Goal: Task Accomplishment & Management: Use online tool/utility

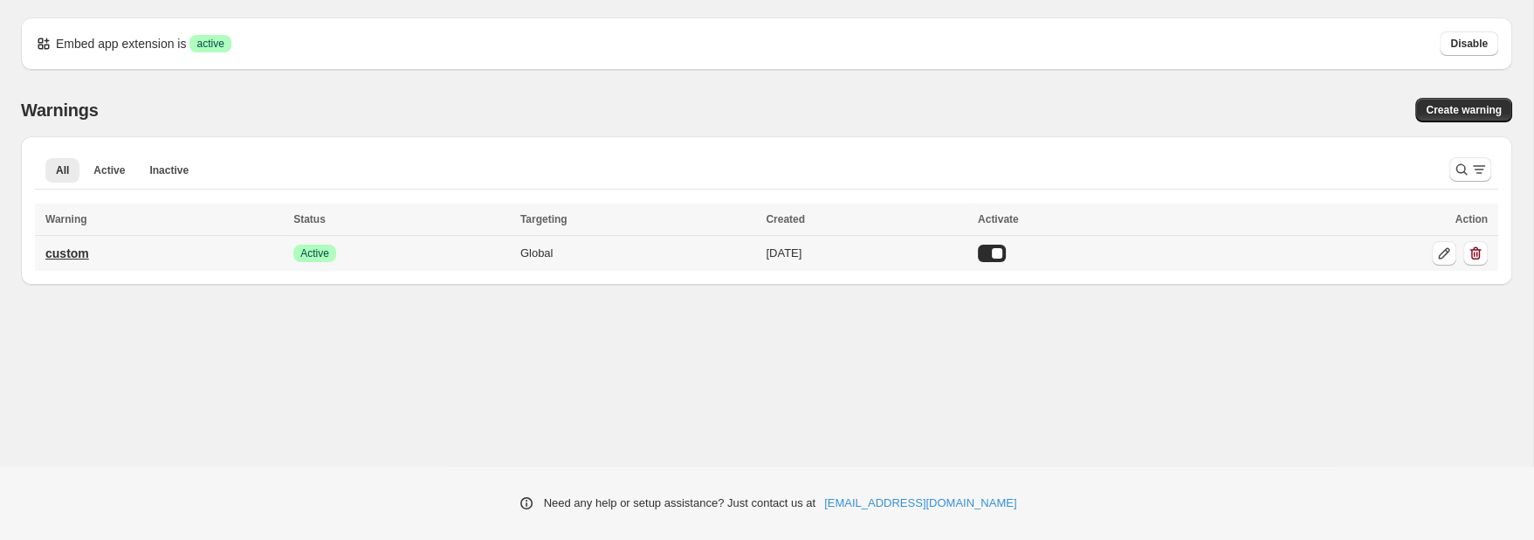
click at [72, 252] on p "custom" at bounding box center [67, 252] width 44 height 17
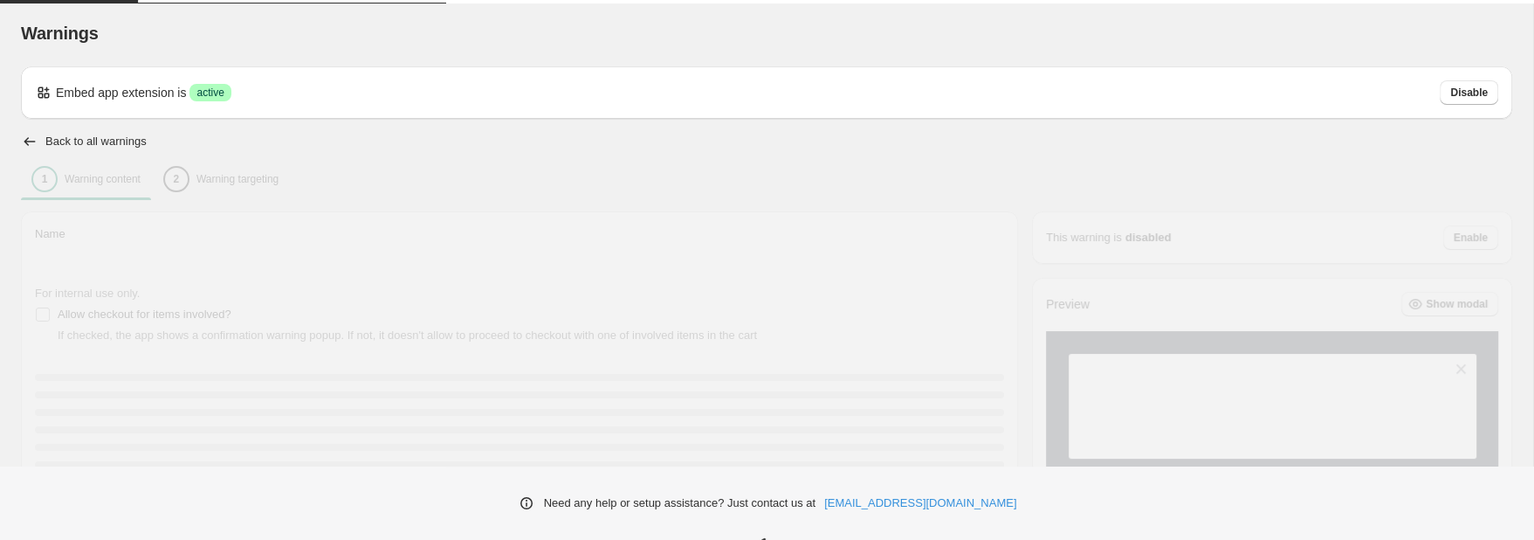
type input "******"
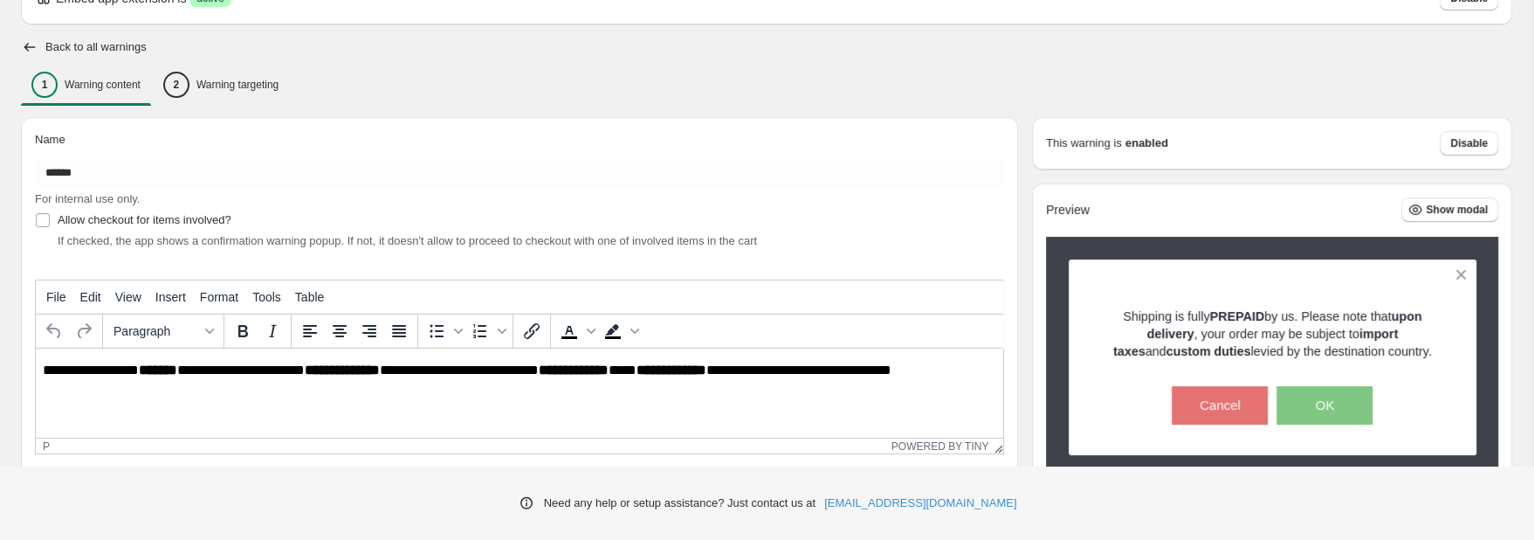
scroll to position [94, 0]
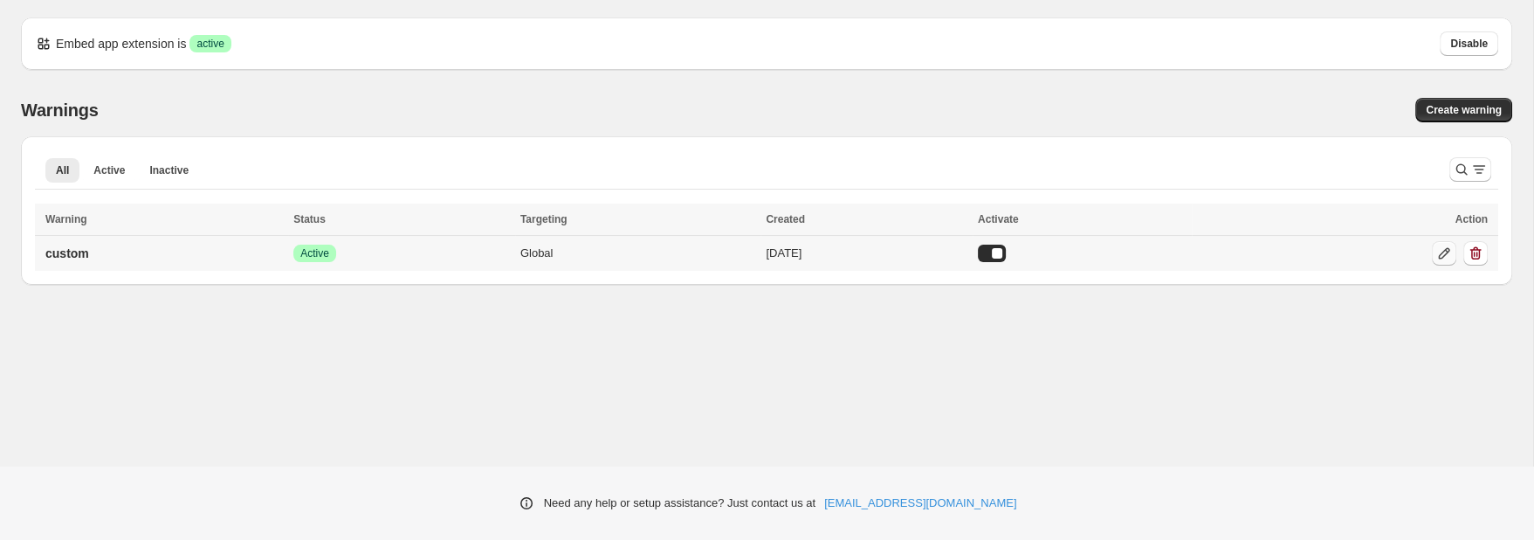
click at [1447, 256] on icon at bounding box center [1444, 252] width 17 height 17
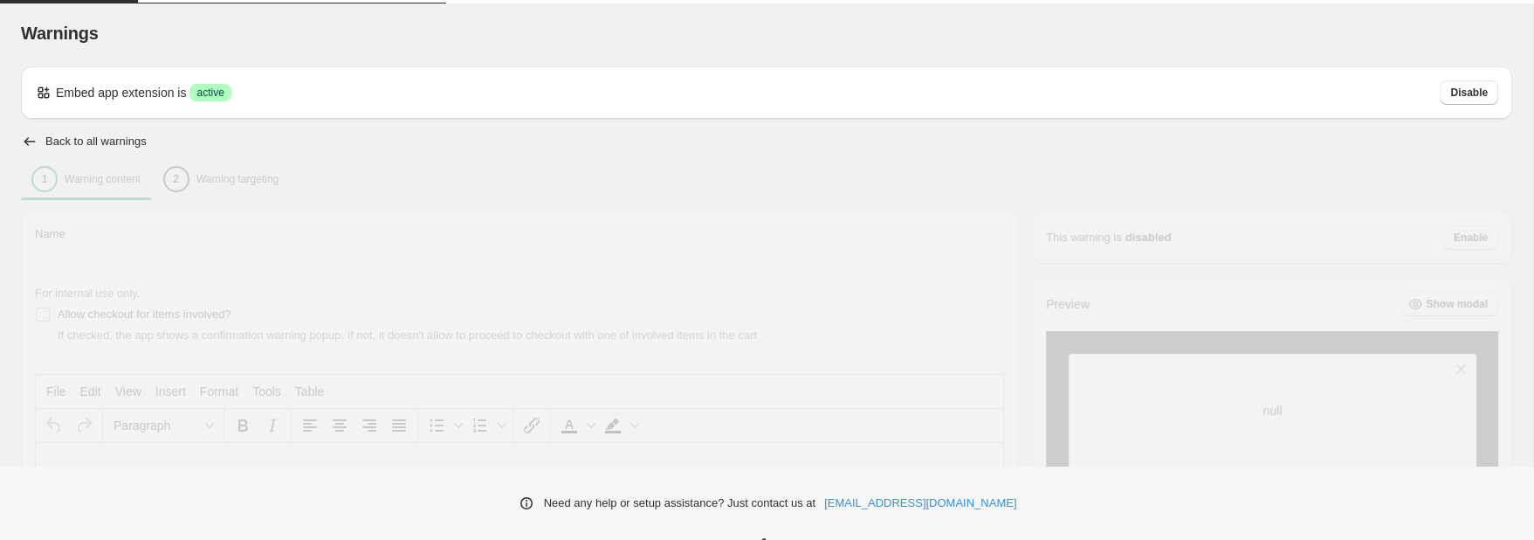
type input "******"
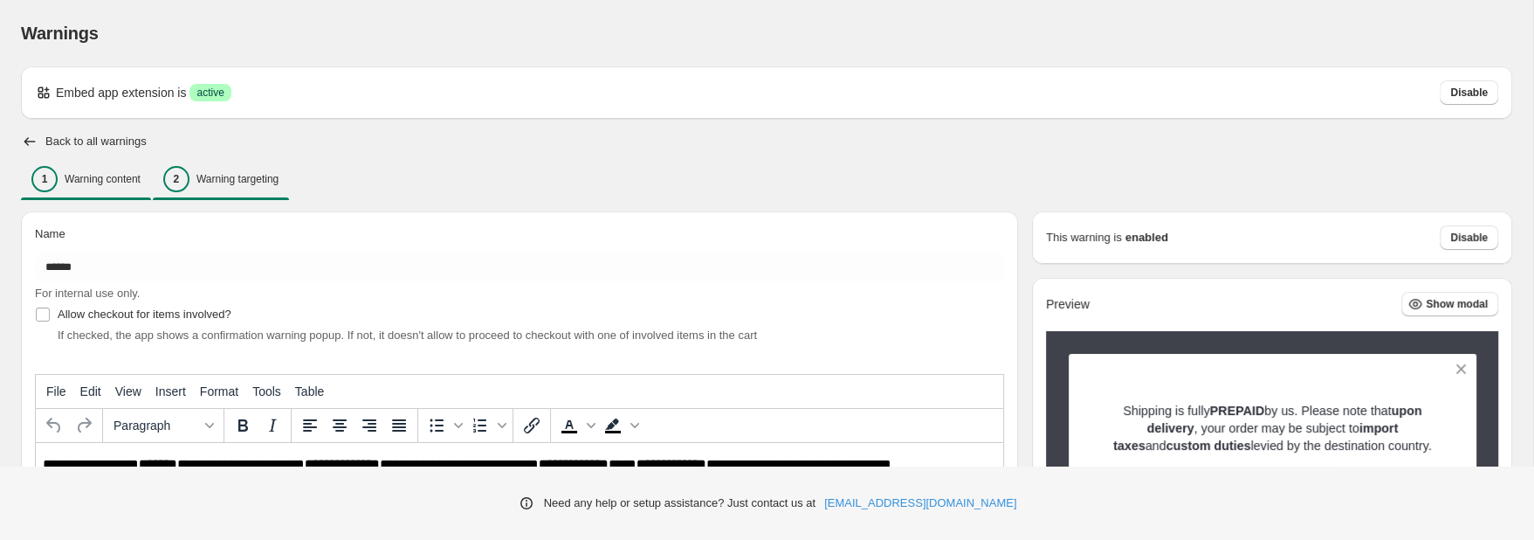
click at [180, 187] on div "2" at bounding box center [176, 179] width 26 height 26
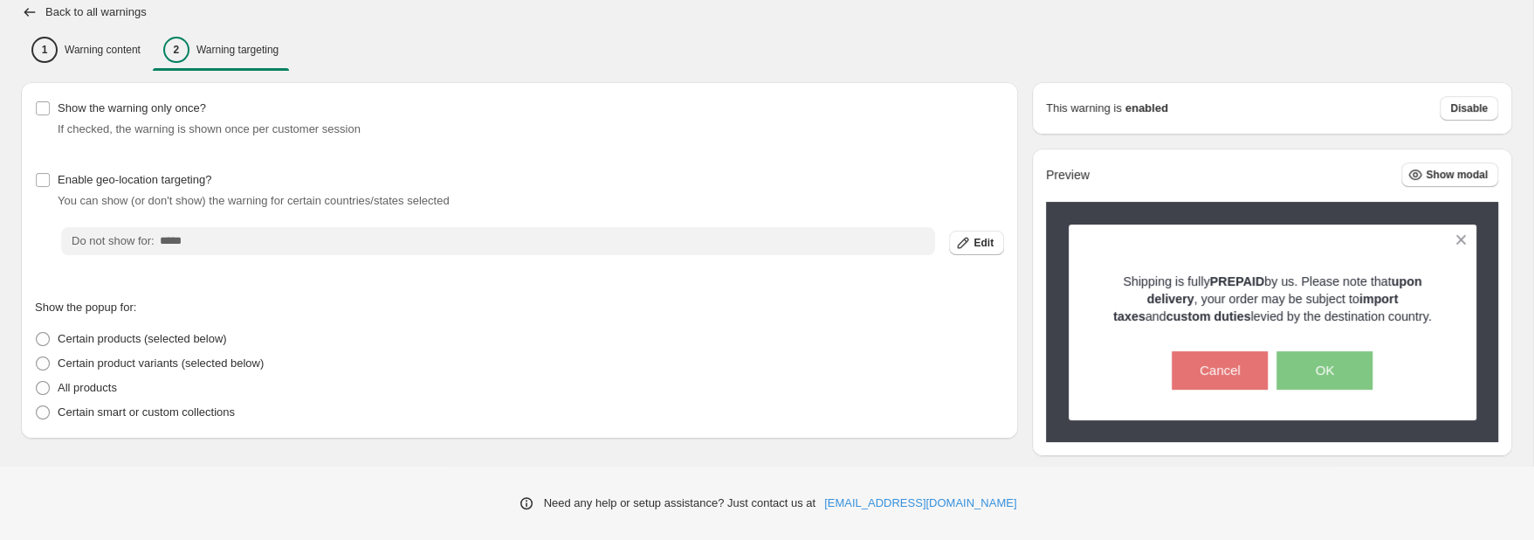
scroll to position [157, 0]
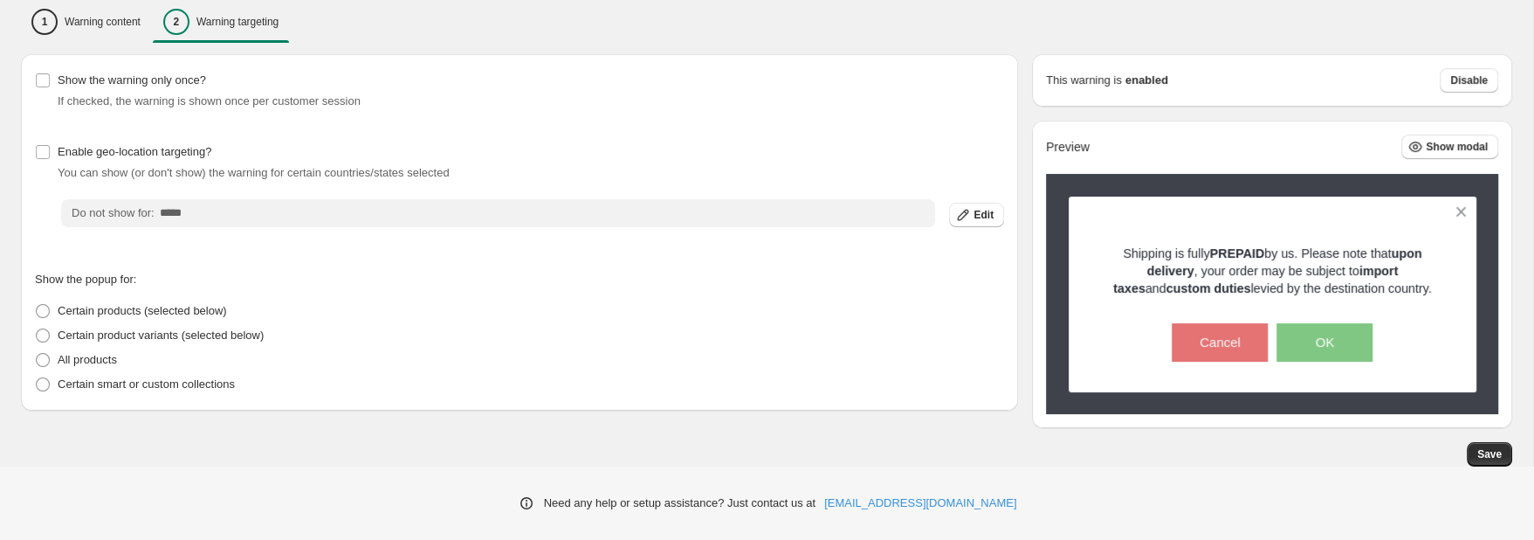
click at [269, 215] on input "*****" at bounding box center [548, 213] width 776 height 28
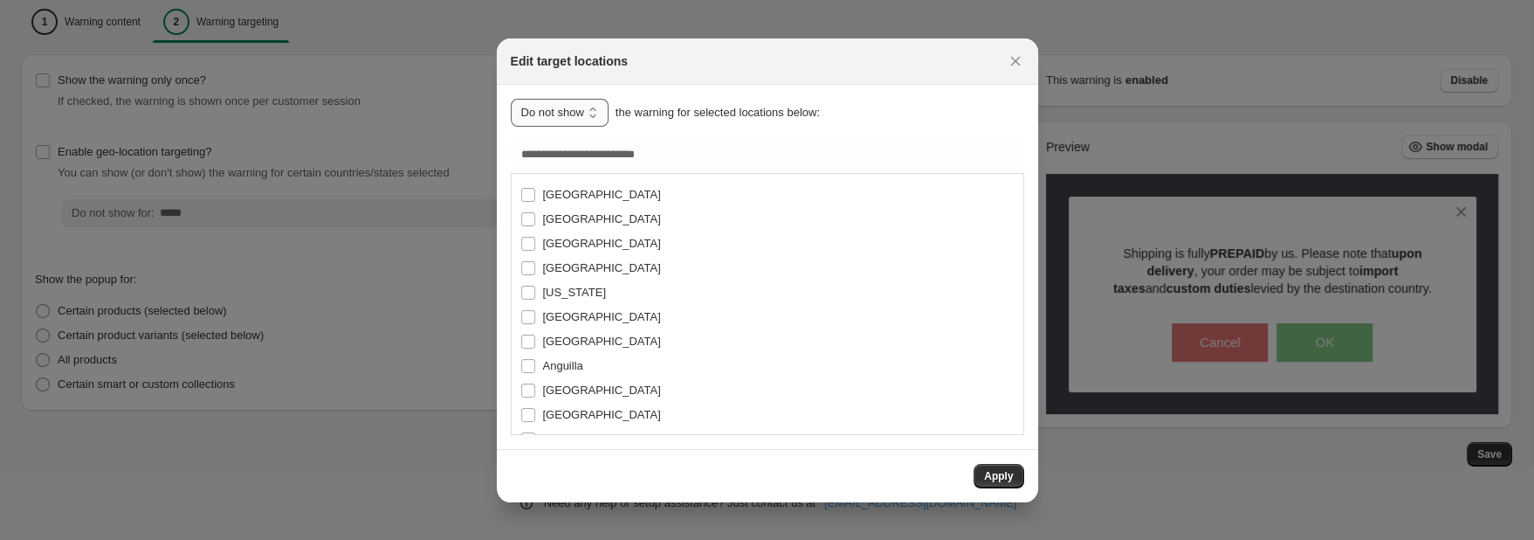
click at [511, 99] on select "**********" at bounding box center [560, 113] width 98 height 28
select select "***"
click option "****" at bounding box center [0, 0] width 0 height 0
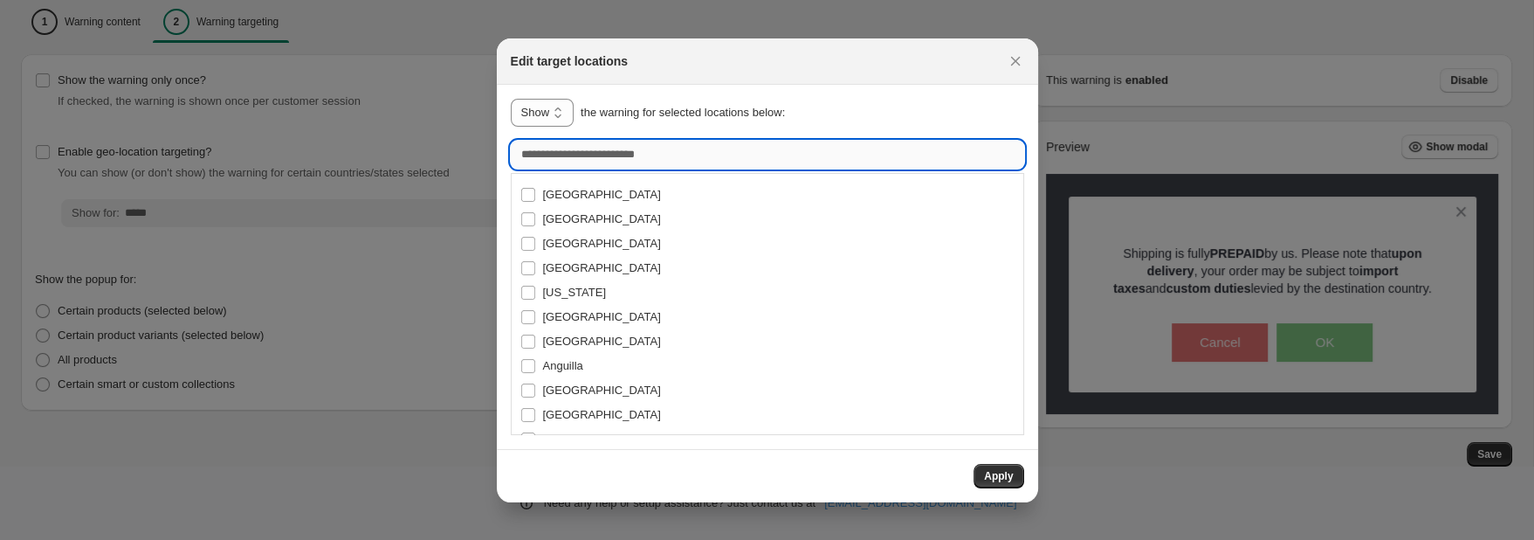
click at [603, 151] on input ":r12:" at bounding box center [767, 155] width 513 height 28
type input "*****"
click at [583, 243] on span "[GEOGRAPHIC_DATA]" at bounding box center [602, 243] width 118 height 13
type input "**********"
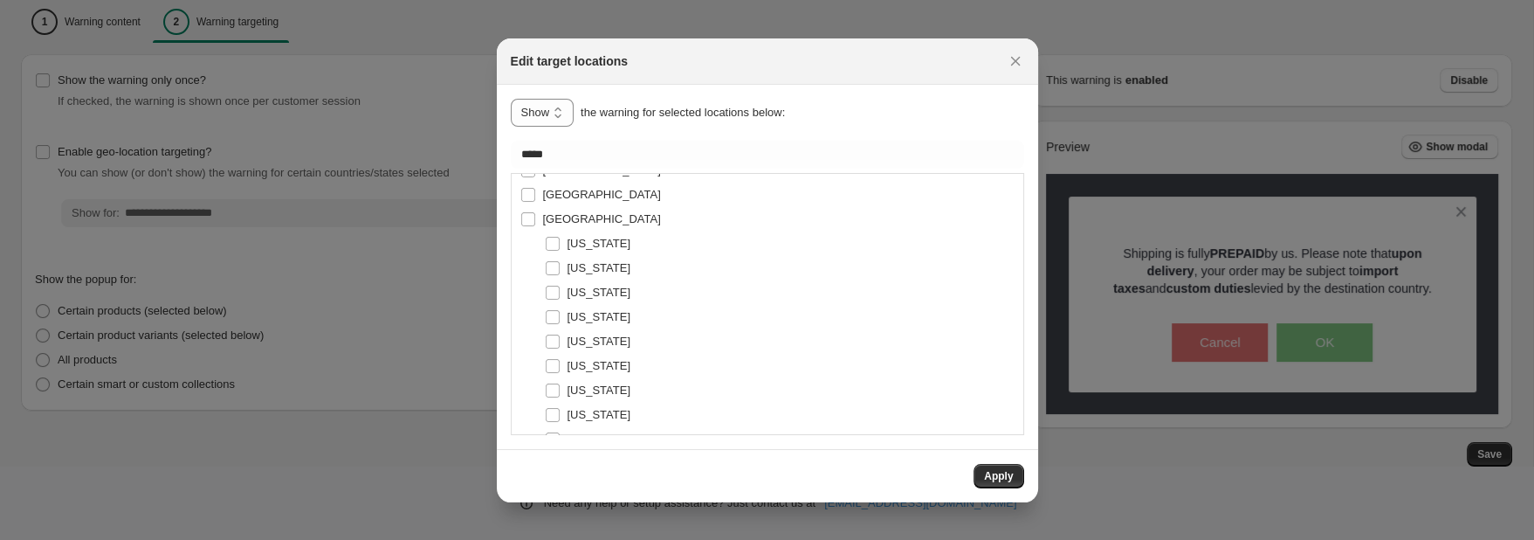
scroll to position [0, 0]
drag, startPoint x: 999, startPoint y: 470, endPoint x: 1002, endPoint y: 482, distance: 12.5
click at [999, 470] on span "Apply" at bounding box center [998, 476] width 29 height 14
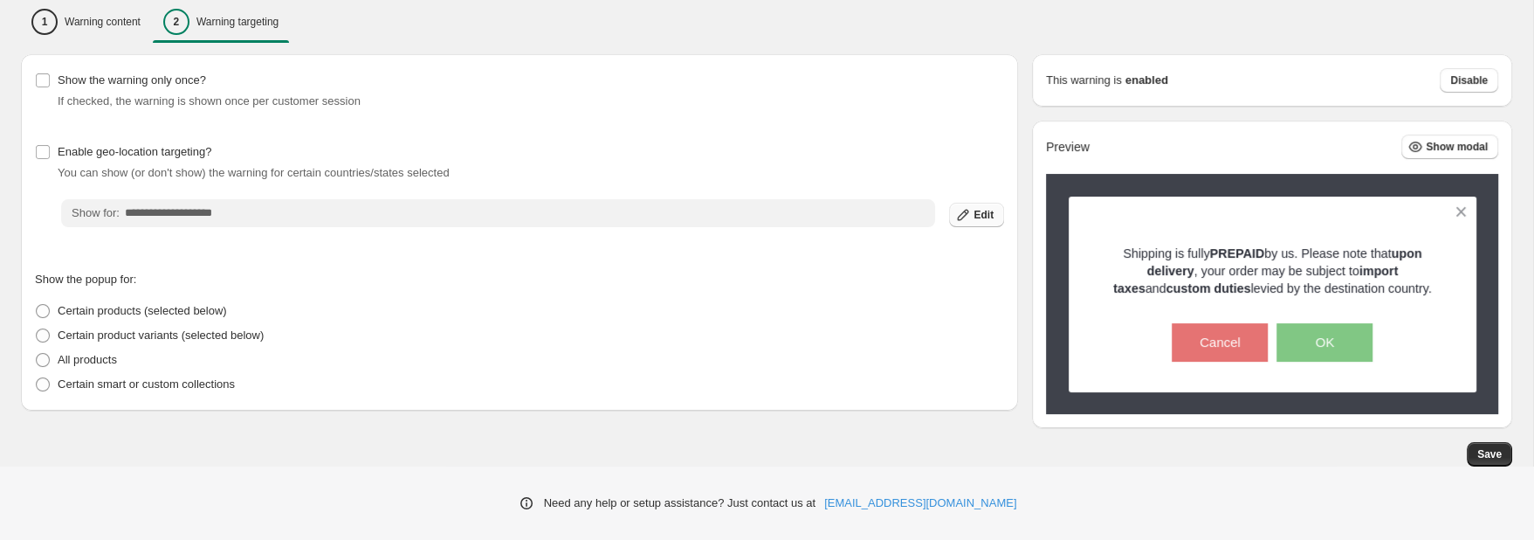
click at [984, 217] on span "Edit" at bounding box center [984, 215] width 20 height 14
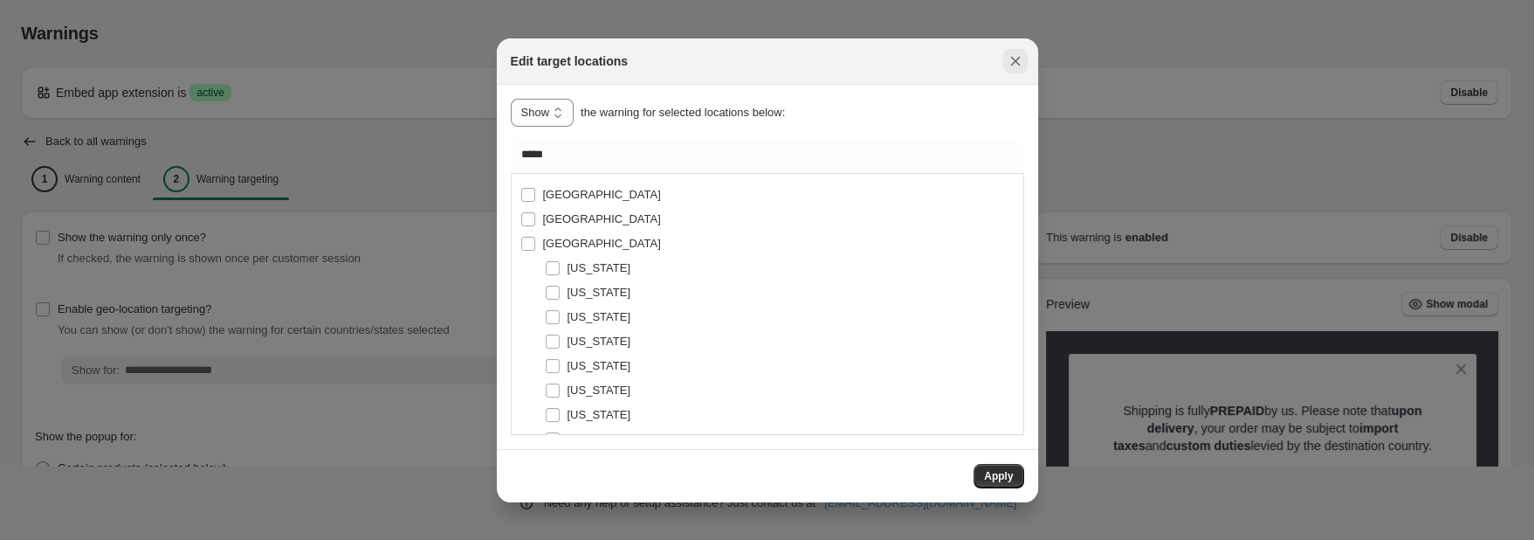
click at [1016, 68] on icon "Close" at bounding box center [1015, 60] width 17 height 17
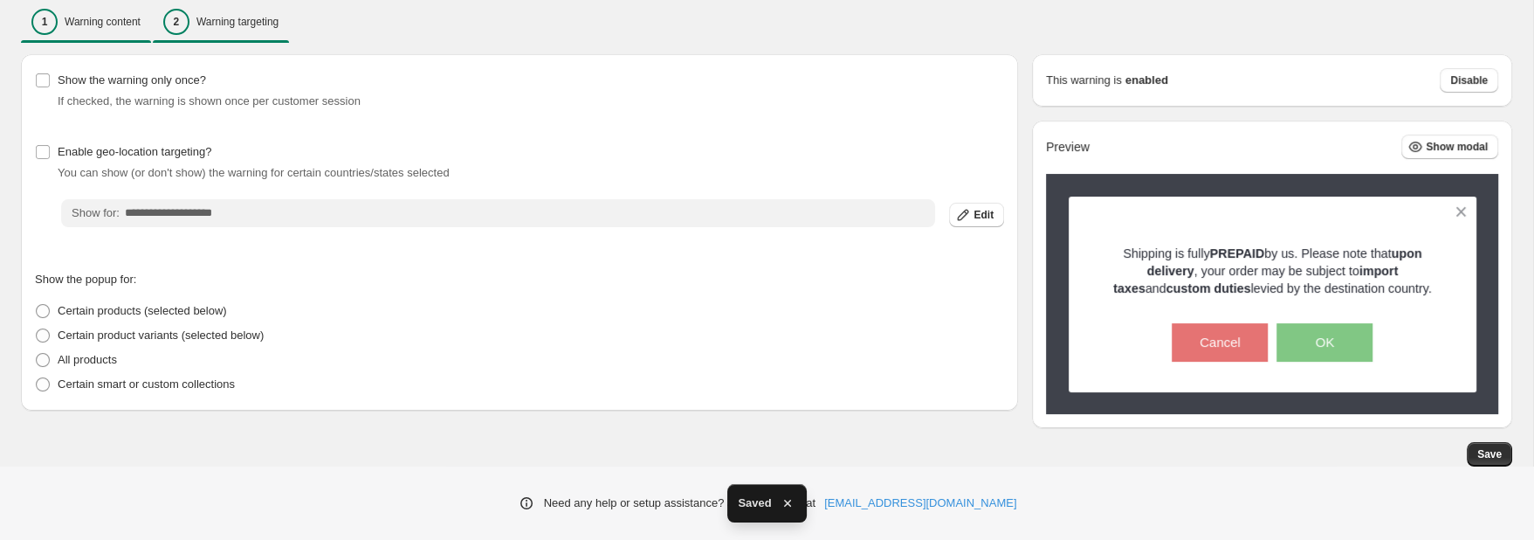
click at [117, 17] on p "Warning content" at bounding box center [103, 22] width 76 height 14
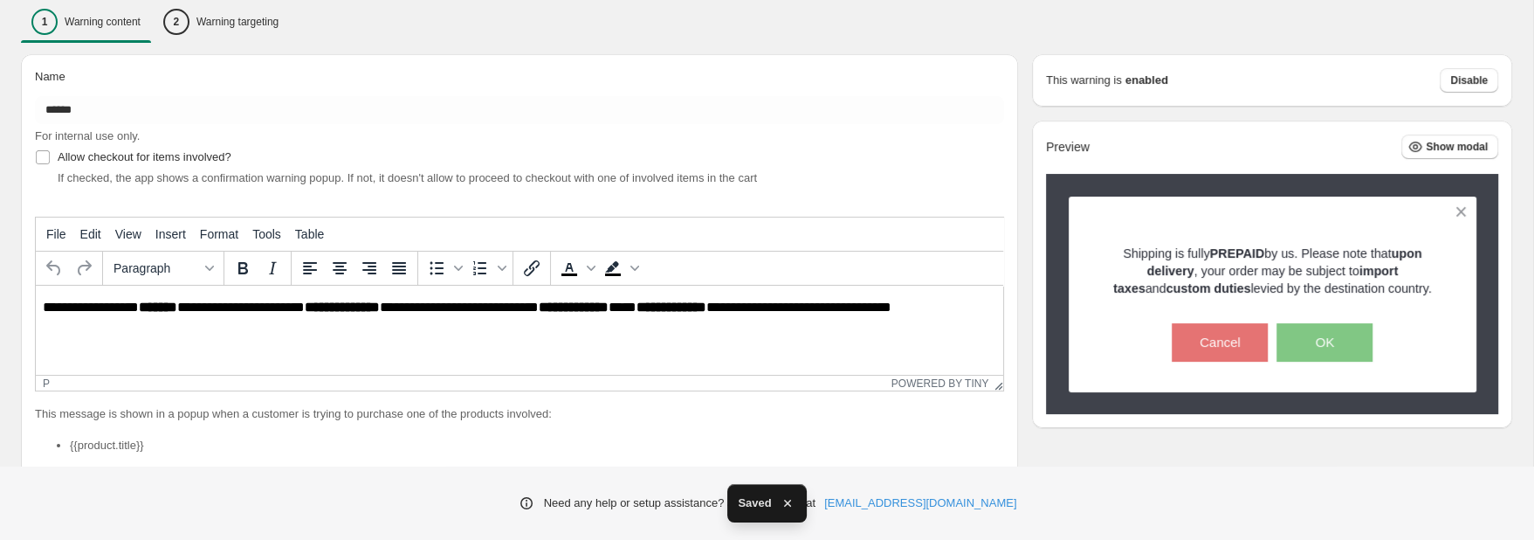
scroll to position [0, 0]
click at [205, 311] on p "**********" at bounding box center [520, 308] width 954 height 16
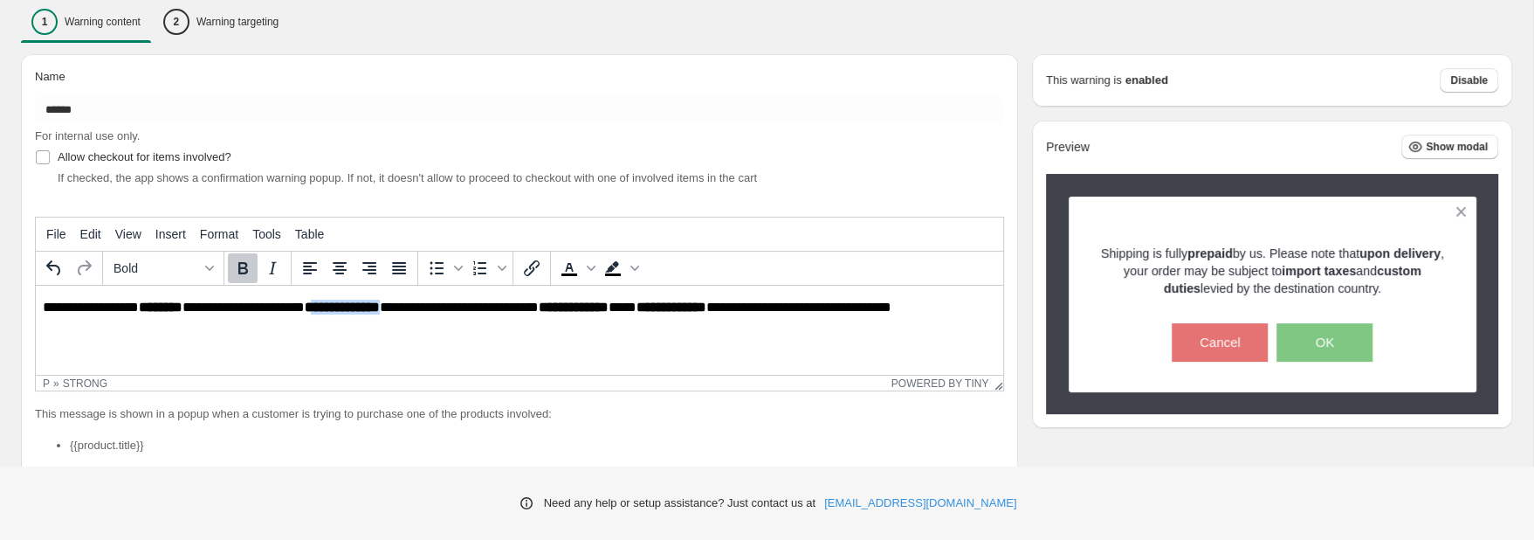
drag, startPoint x: 320, startPoint y: 307, endPoint x: 398, endPoint y: 310, distance: 77.8
click at [380, 310] on strong "**********" at bounding box center [342, 306] width 75 height 13
click at [246, 264] on icon "Bold" at bounding box center [243, 268] width 10 height 12
click at [394, 329] on html "**********" at bounding box center [520, 308] width 968 height 44
drag, startPoint x: 564, startPoint y: 306, endPoint x: 748, endPoint y: 313, distance: 184.4
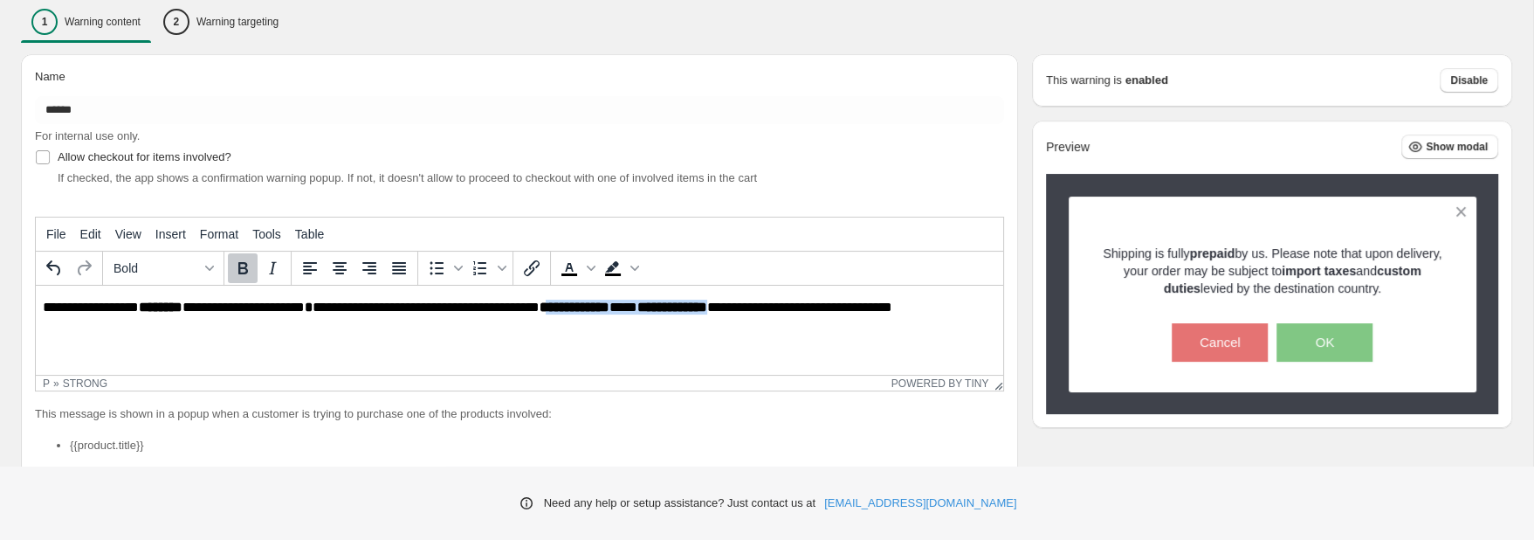
click at [748, 313] on p "**********" at bounding box center [520, 308] width 954 height 16
click at [242, 257] on button "Bold" at bounding box center [243, 268] width 30 height 30
click at [348, 329] on html "**********" at bounding box center [520, 308] width 968 height 44
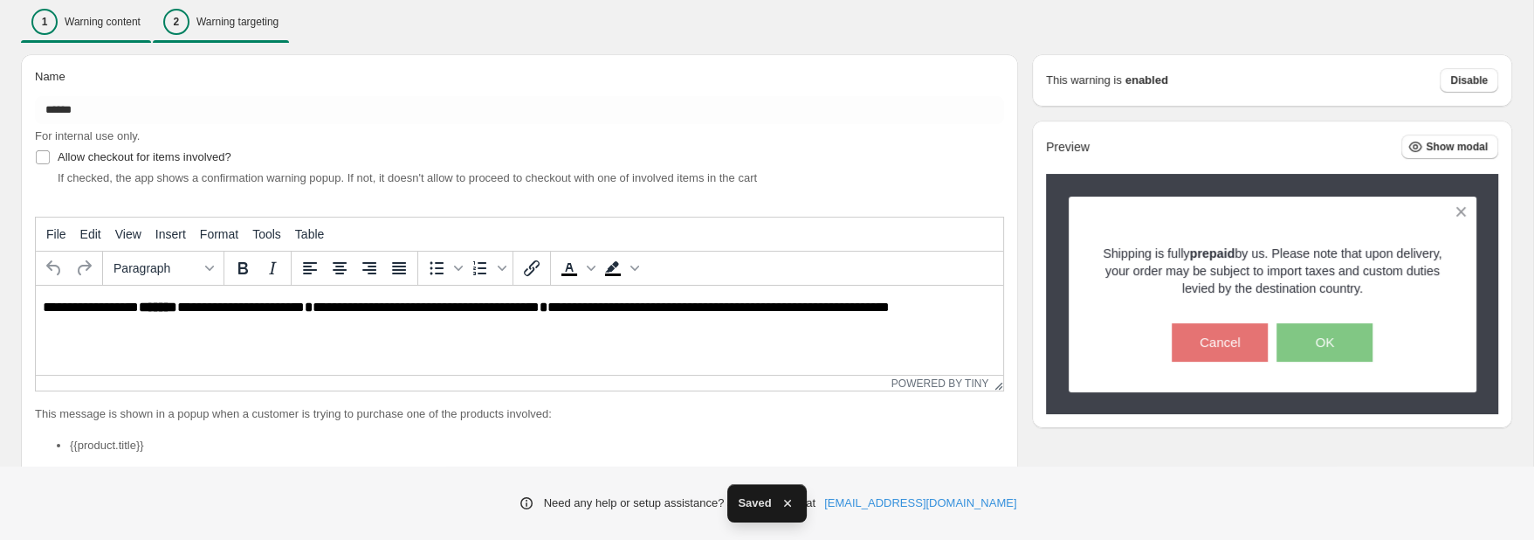
click at [213, 24] on p "Warning targeting" at bounding box center [237, 22] width 82 height 14
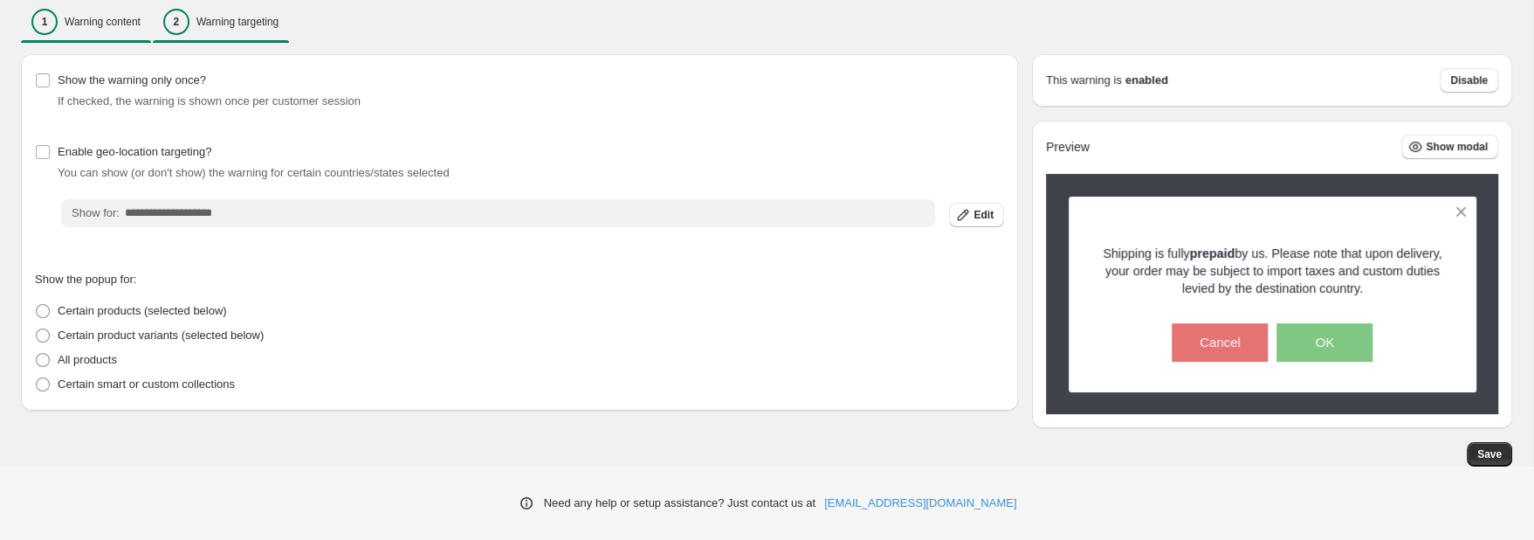
click at [64, 17] on div "1 Warning content" at bounding box center [85, 22] width 109 height 26
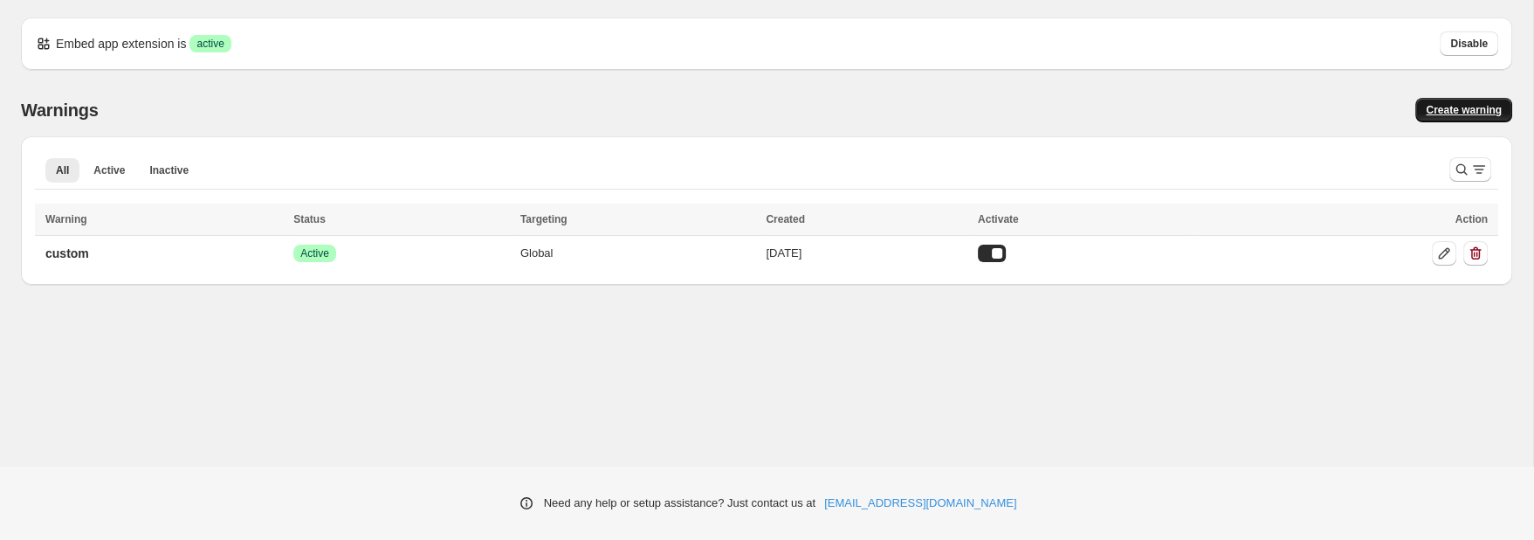
click at [1478, 103] on link "Create warning" at bounding box center [1463, 110] width 97 height 24
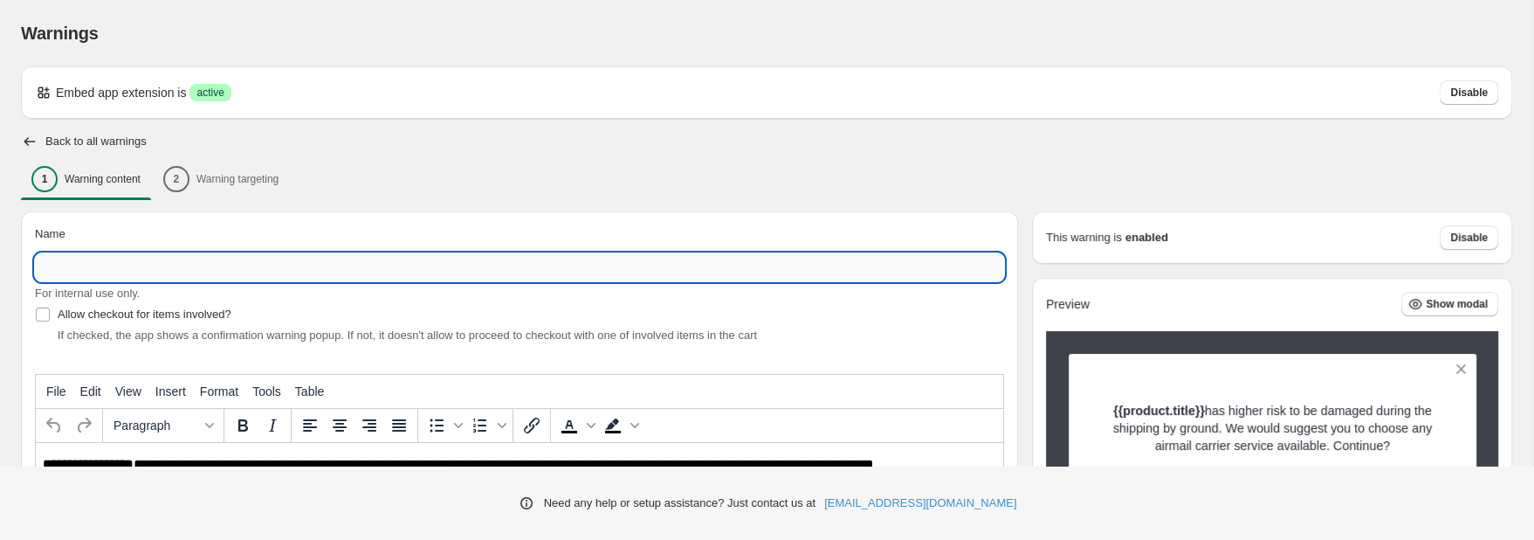
click at [140, 267] on input "Name" at bounding box center [519, 267] width 969 height 28
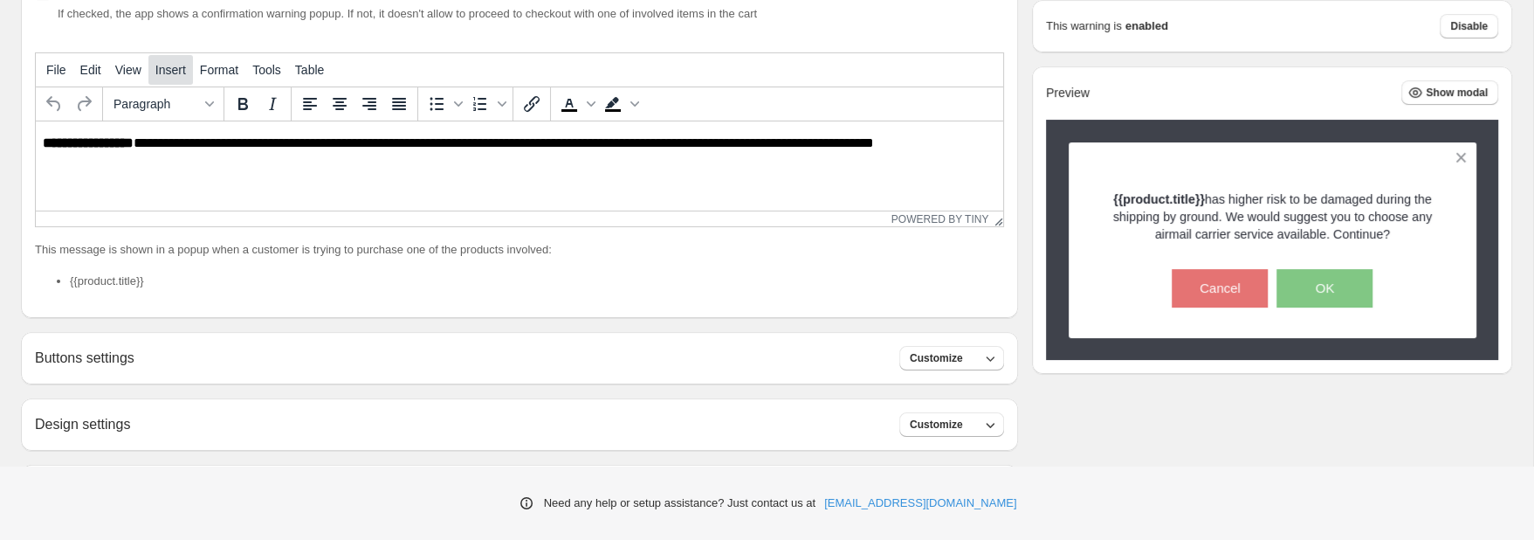
scroll to position [276, 0]
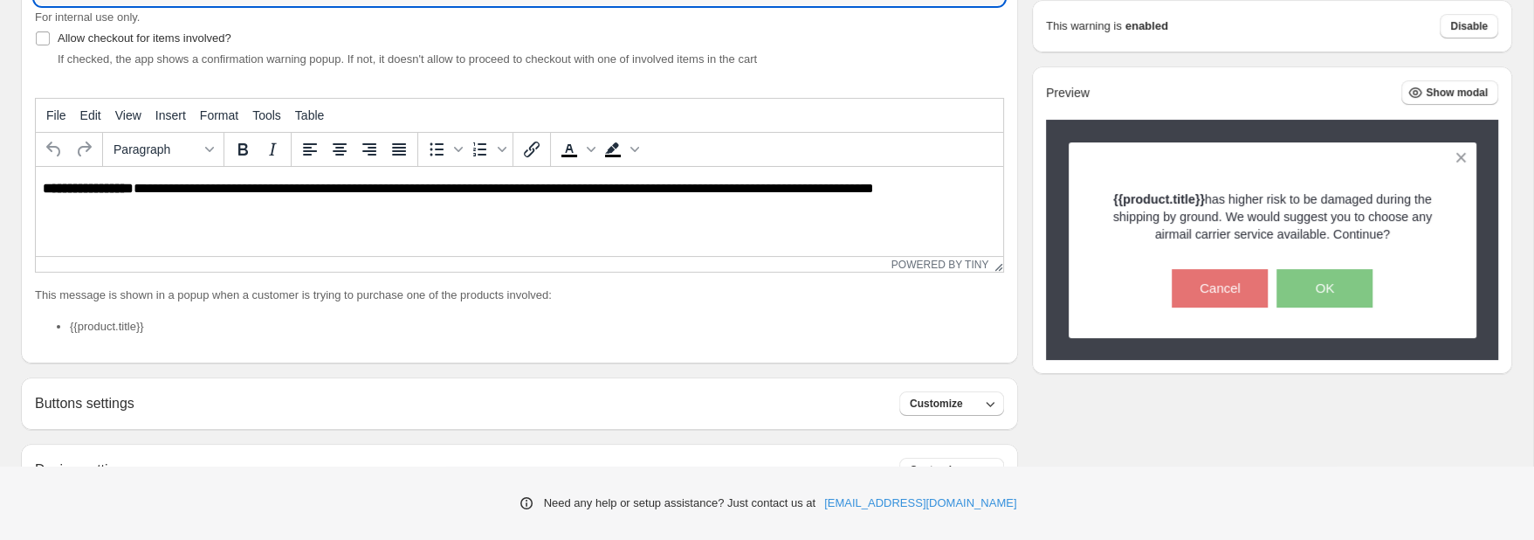
type input "**********"
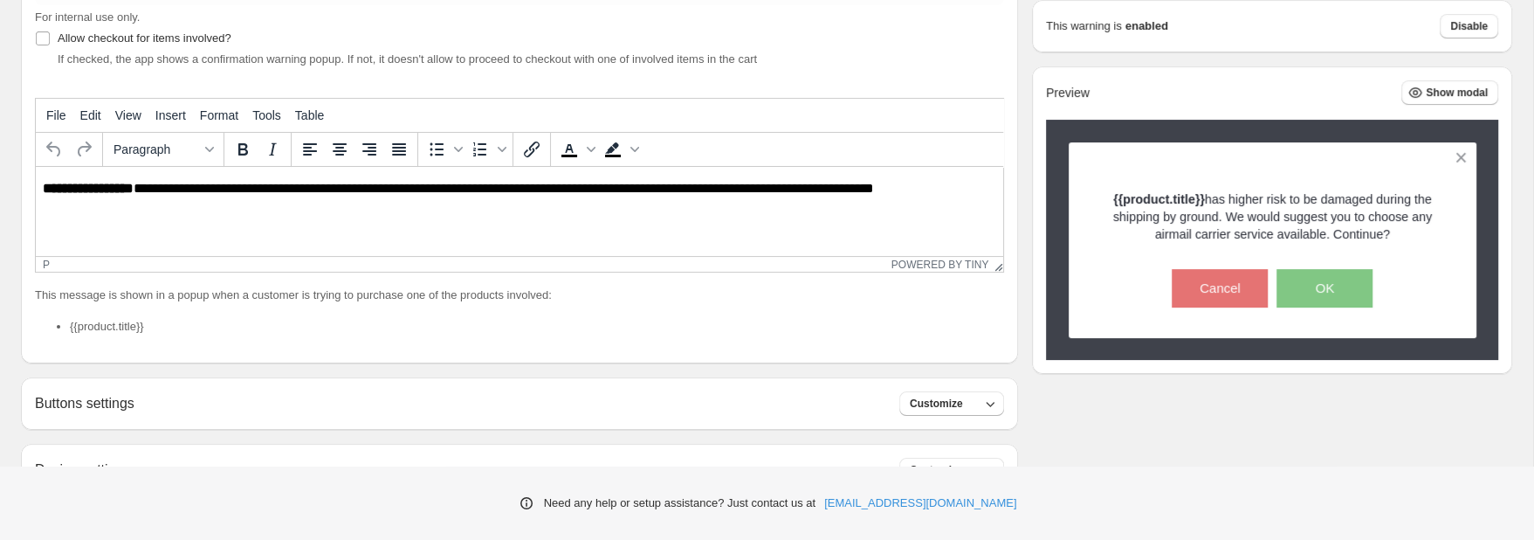
click at [205, 192] on p "**********" at bounding box center [520, 189] width 954 height 16
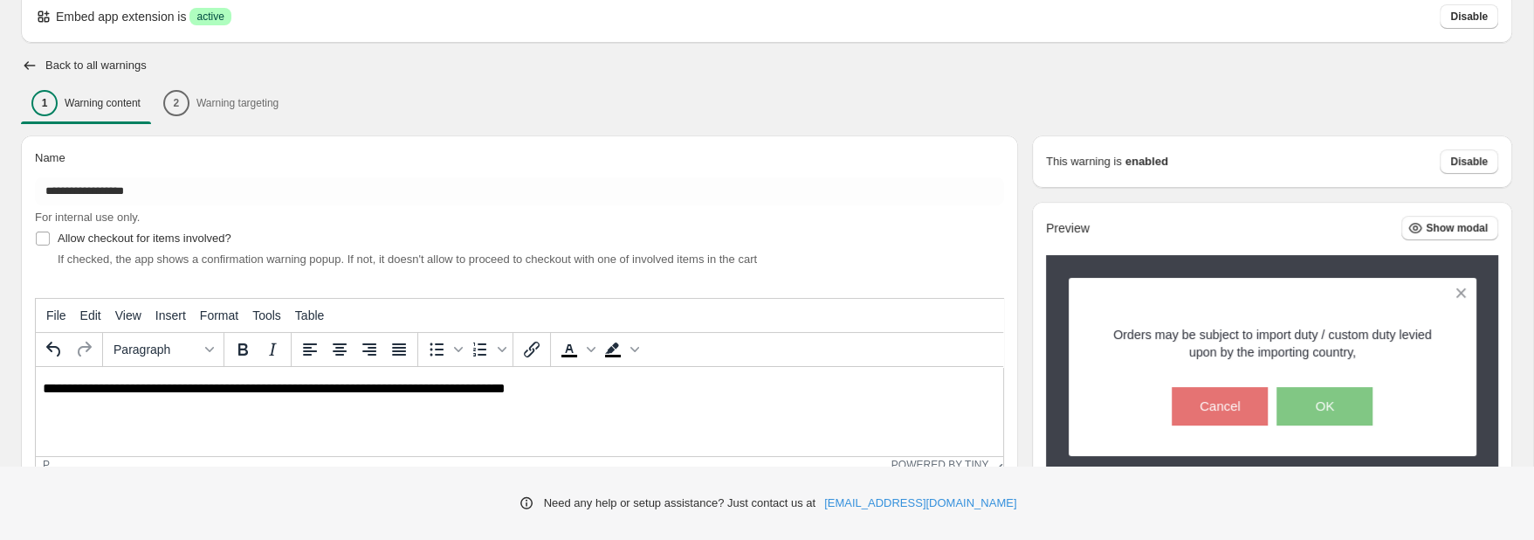
scroll to position [3, 0]
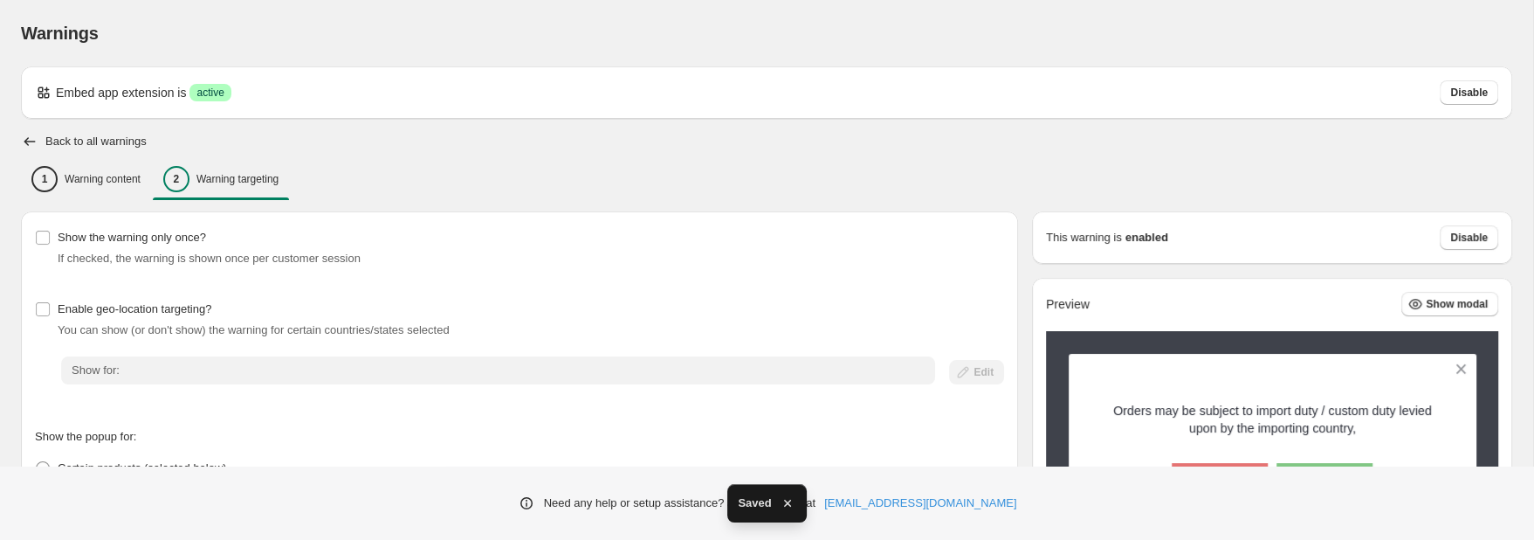
click at [222, 176] on p "Warning targeting" at bounding box center [237, 179] width 82 height 14
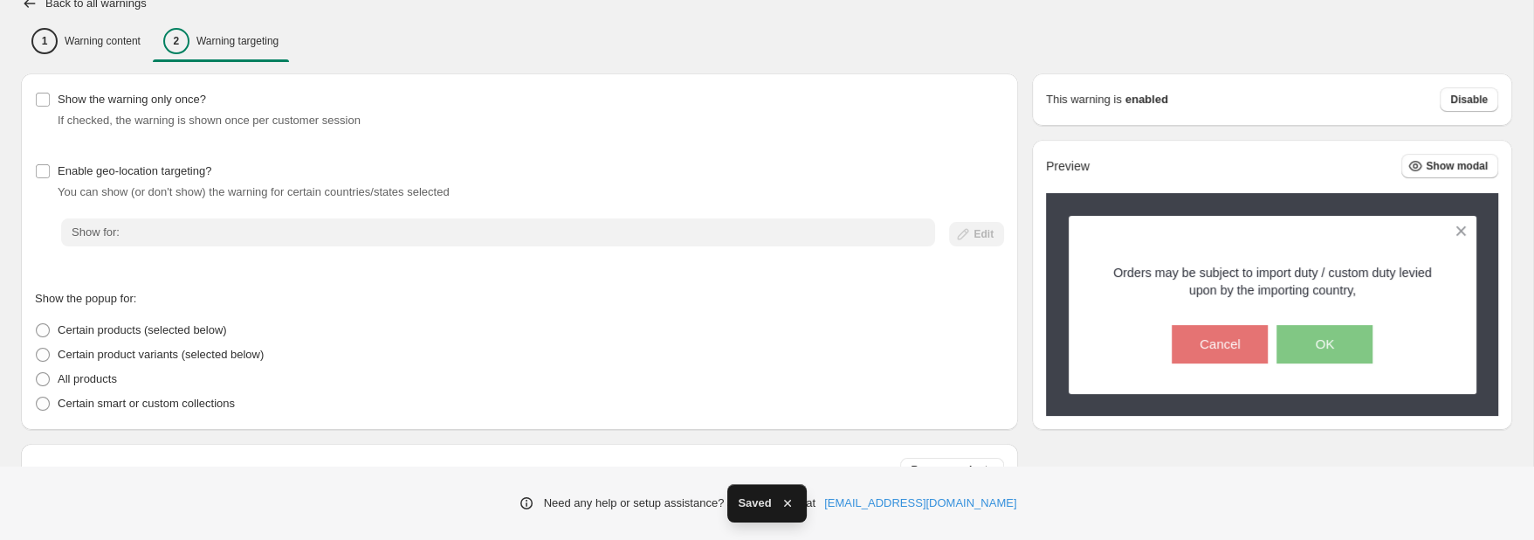
scroll to position [184, 0]
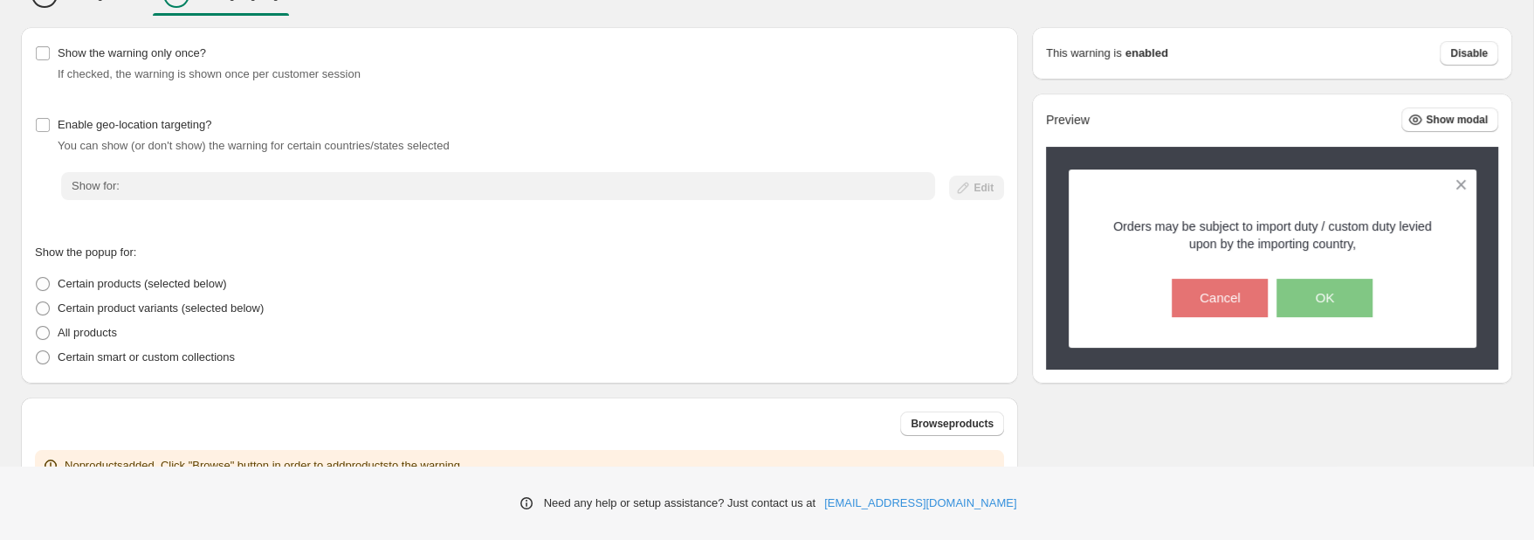
click at [173, 76] on span "If checked, the warning is shown once per customer session" at bounding box center [209, 73] width 303 height 13
click at [121, 180] on div "Show for:" at bounding box center [498, 186] width 874 height 28
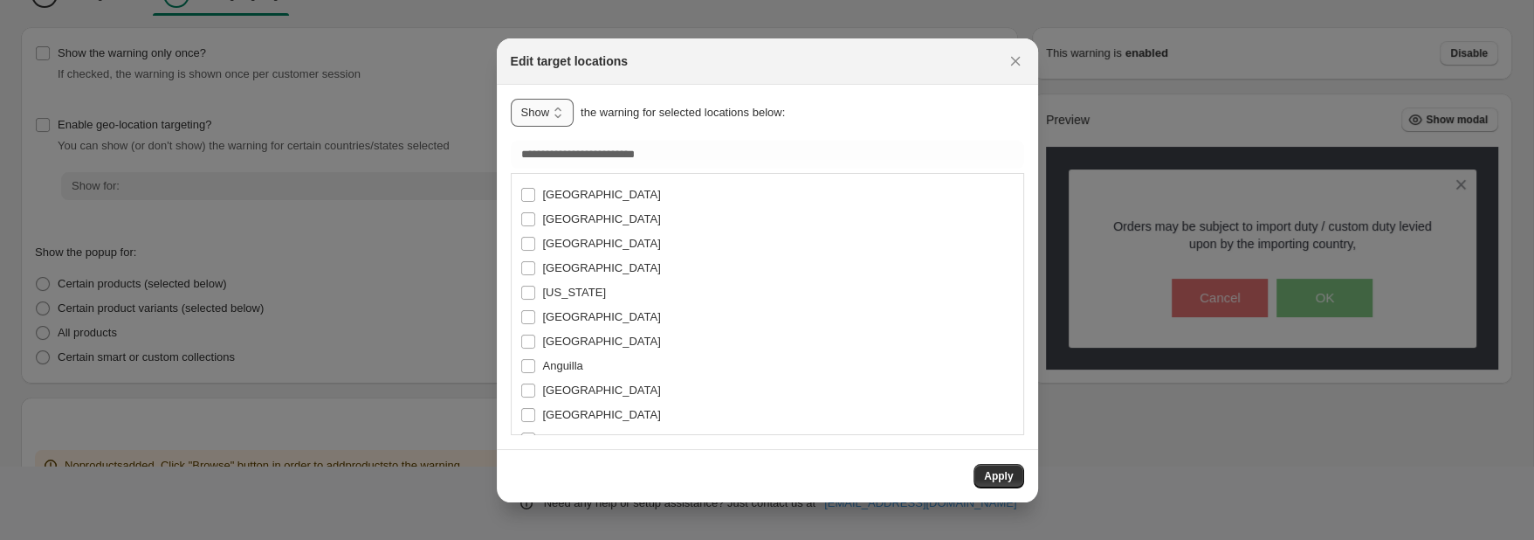
click at [511, 99] on select "**********" at bounding box center [543, 113] width 64 height 28
select select "**"
click option "**********" at bounding box center [0, 0] width 0 height 0
click at [511, 99] on select "**********" at bounding box center [560, 113] width 98 height 28
click option "**********" at bounding box center [0, 0] width 0 height 0
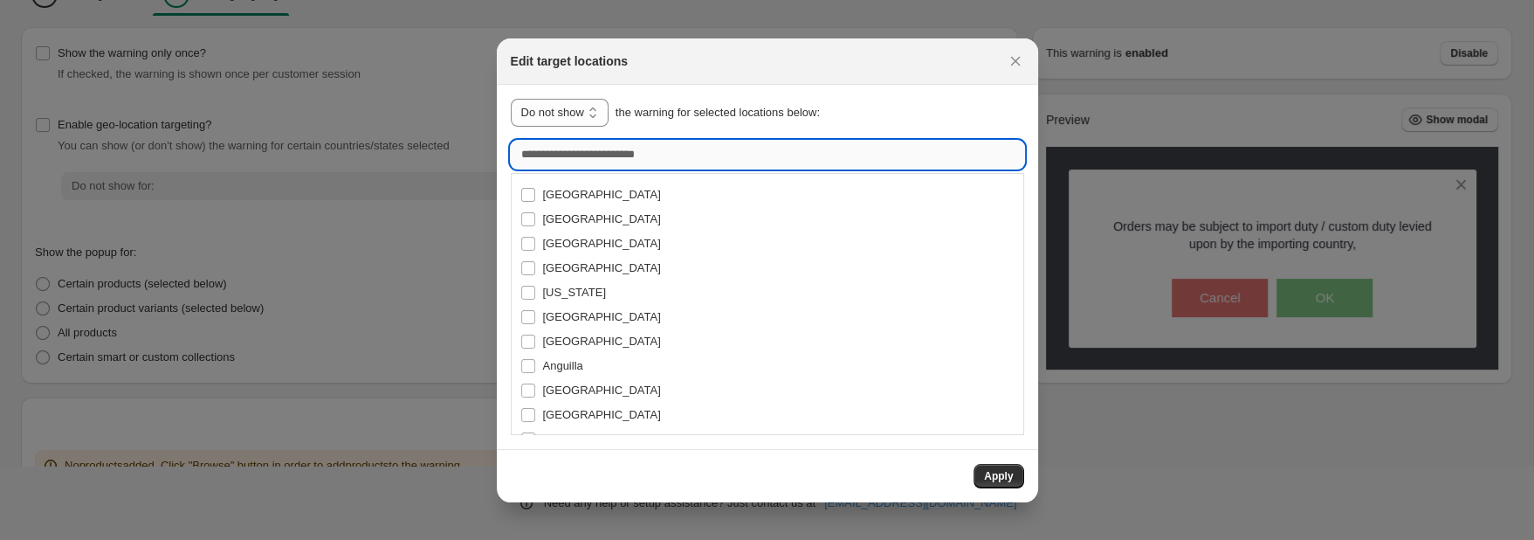
click at [598, 157] on input ":r1r:" at bounding box center [767, 155] width 513 height 28
type input "******"
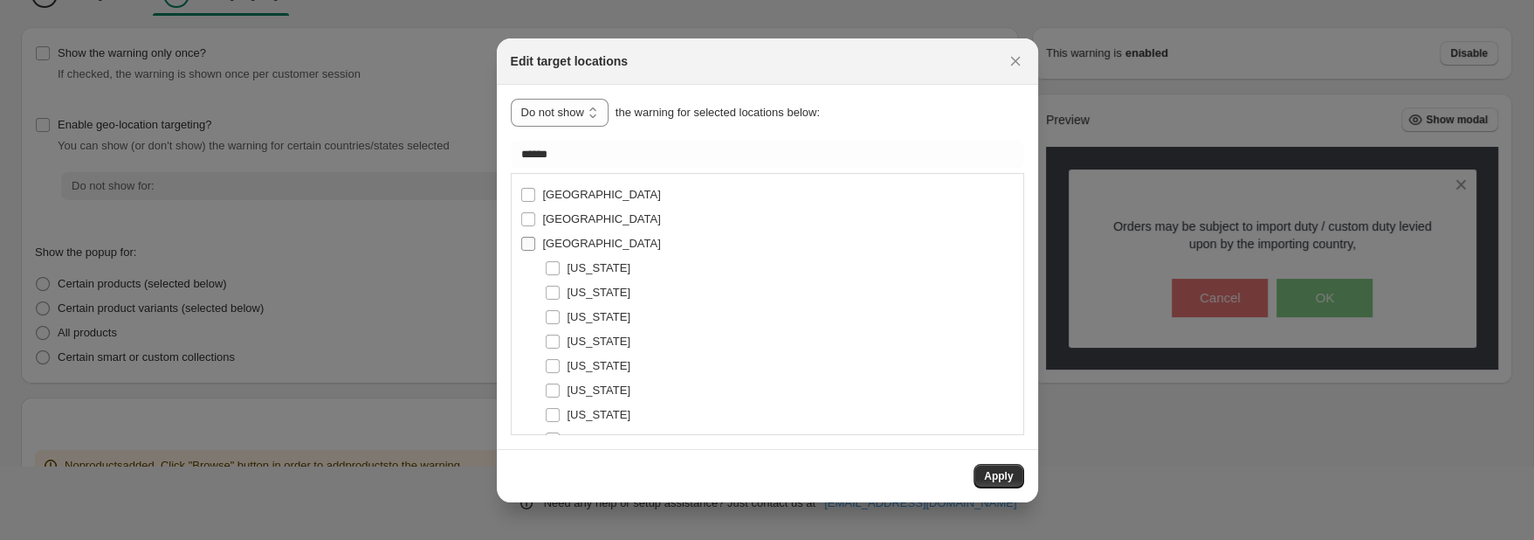
type input "**********"
click at [998, 476] on span "Apply" at bounding box center [998, 476] width 29 height 14
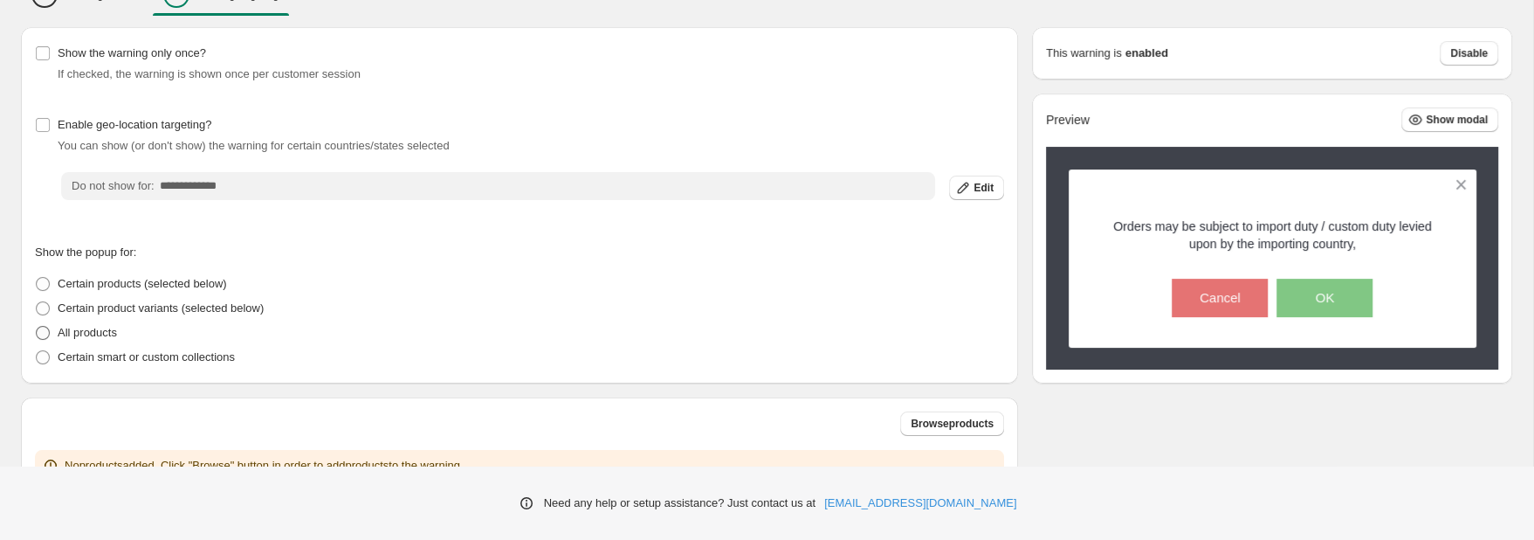
click at [94, 333] on p "All products" at bounding box center [87, 332] width 59 height 17
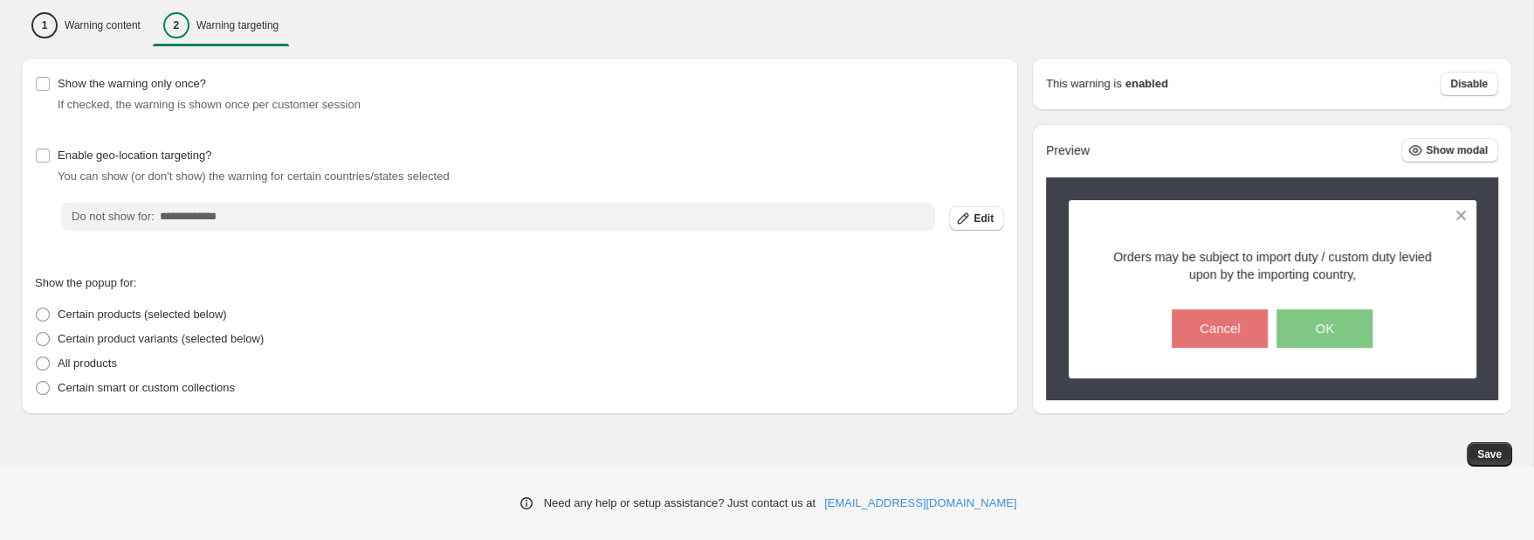
select select "**"
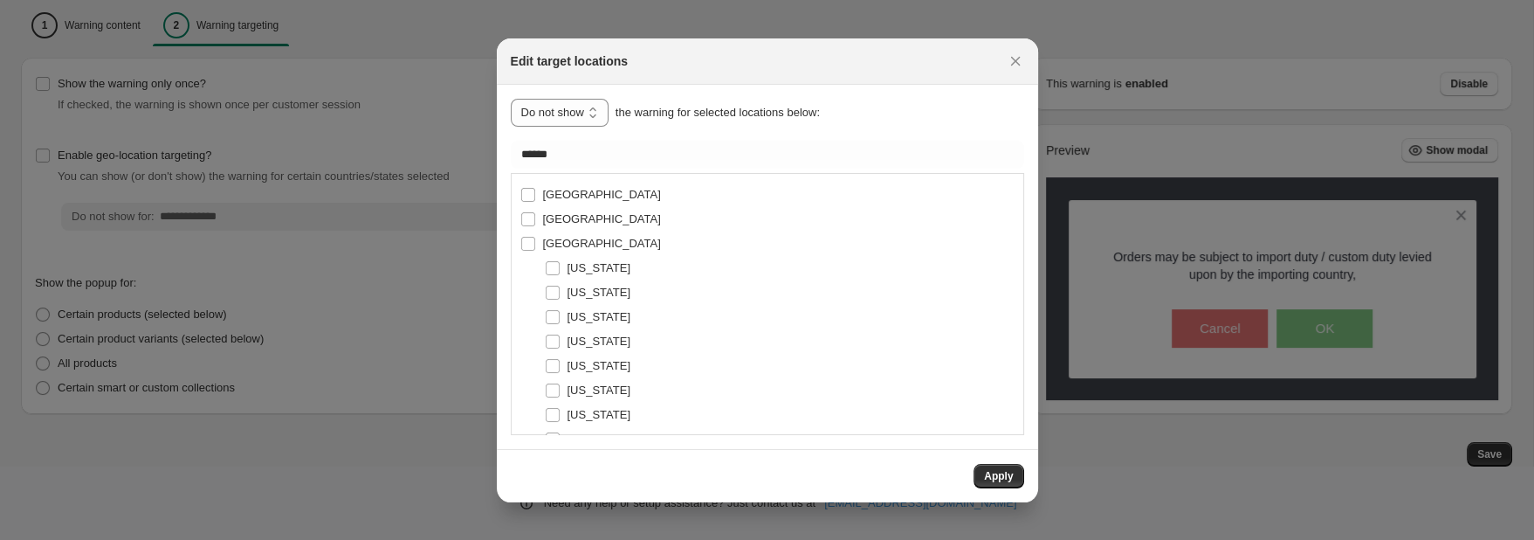
click at [233, 208] on input "**********" at bounding box center [548, 217] width 776 height 28
click at [511, 99] on select "**********" at bounding box center [560, 113] width 98 height 28
click option "**********" at bounding box center [0, 0] width 0 height 0
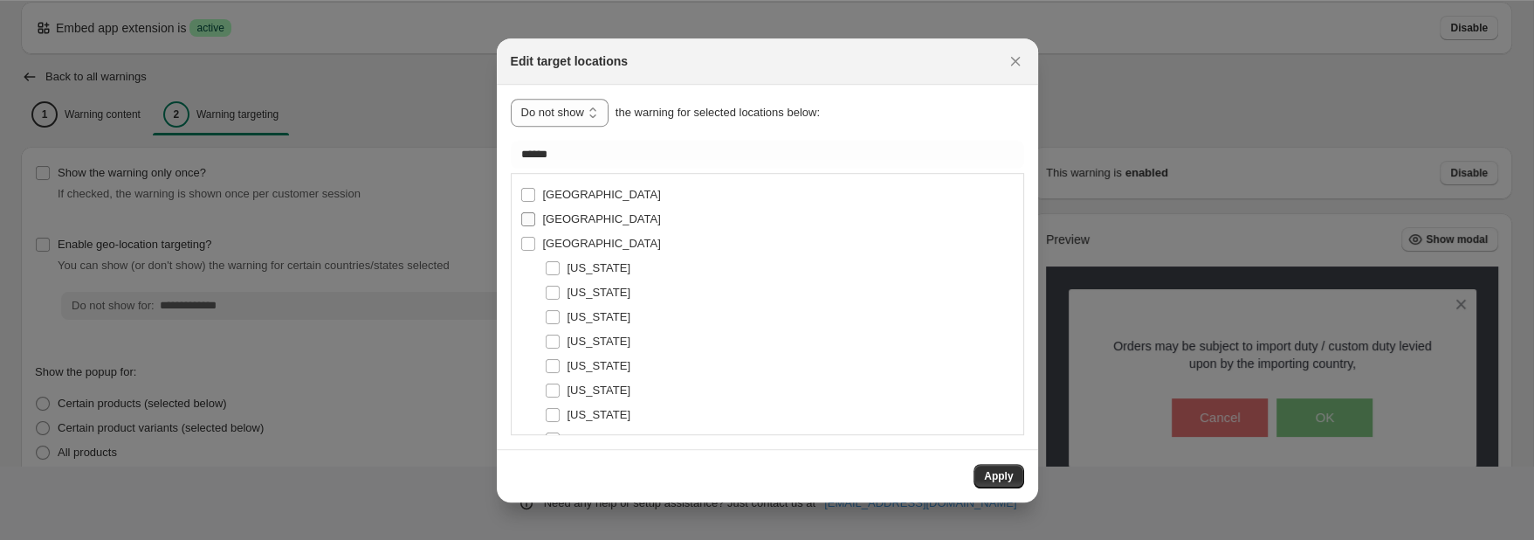
scroll to position [92, 0]
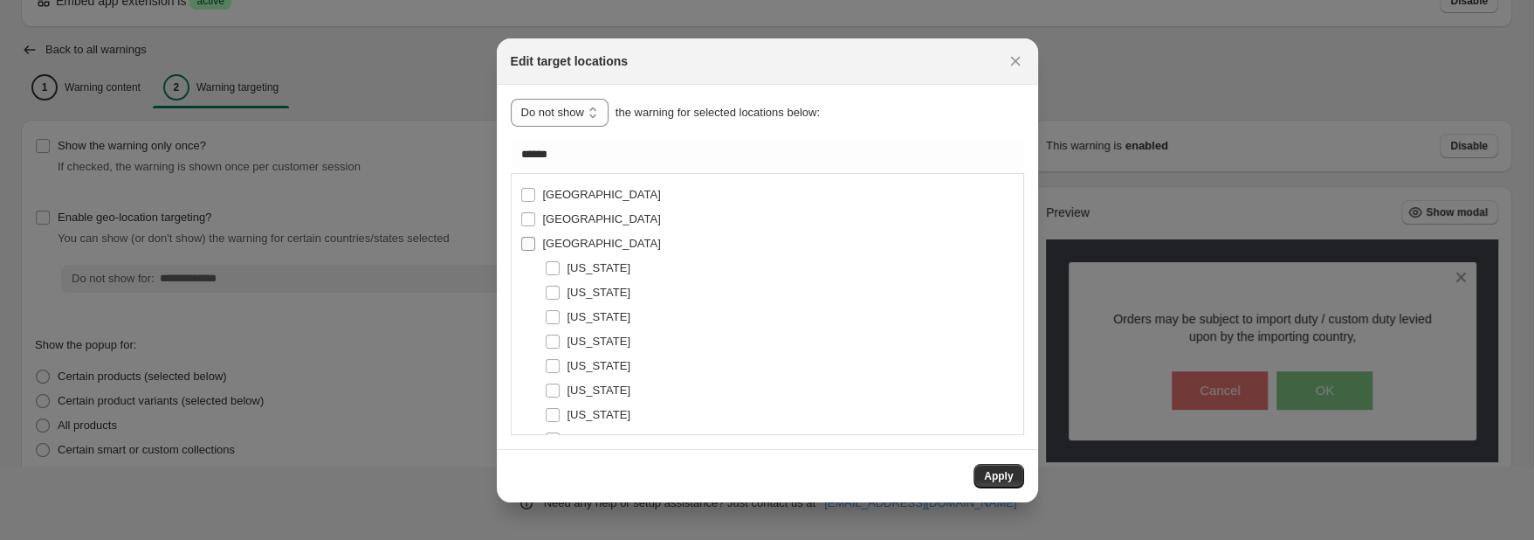
click at [584, 240] on span "[GEOGRAPHIC_DATA]" at bounding box center [602, 243] width 118 height 13
type input "**********"
click at [584, 240] on span "[GEOGRAPHIC_DATA]" at bounding box center [602, 243] width 118 height 13
click at [511, 99] on select "**********" at bounding box center [560, 113] width 98 height 28
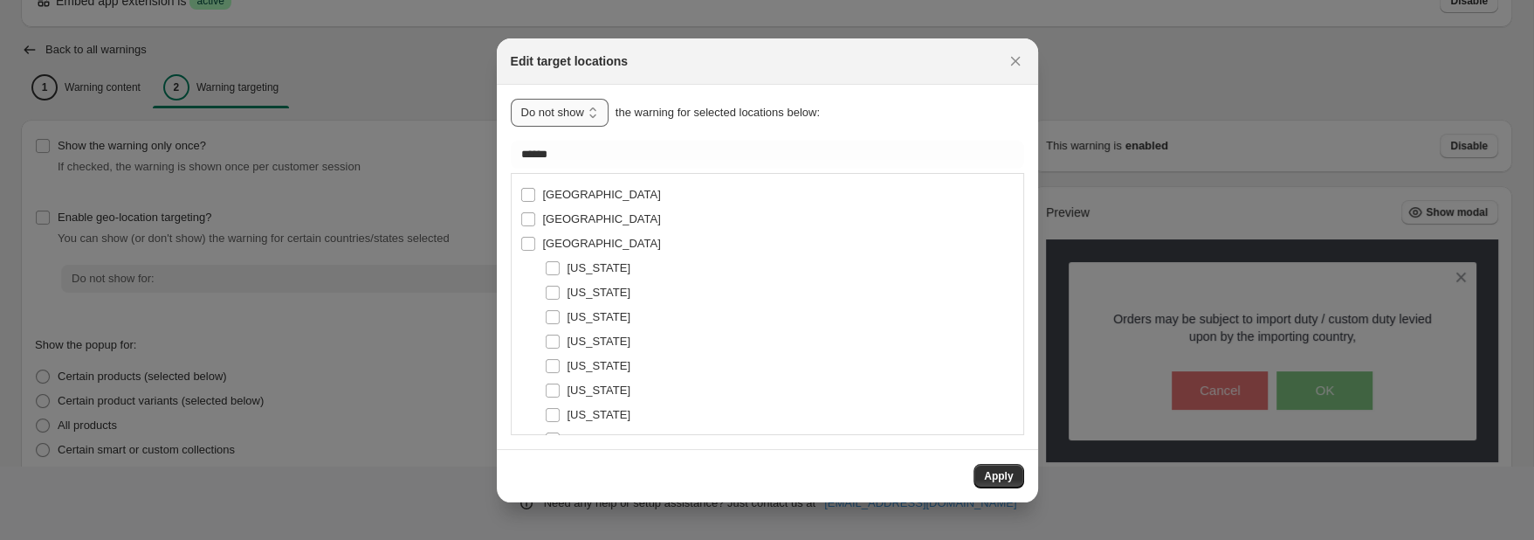
select select "***"
click option "****" at bounding box center [0, 0] width 0 height 0
type input "**********"
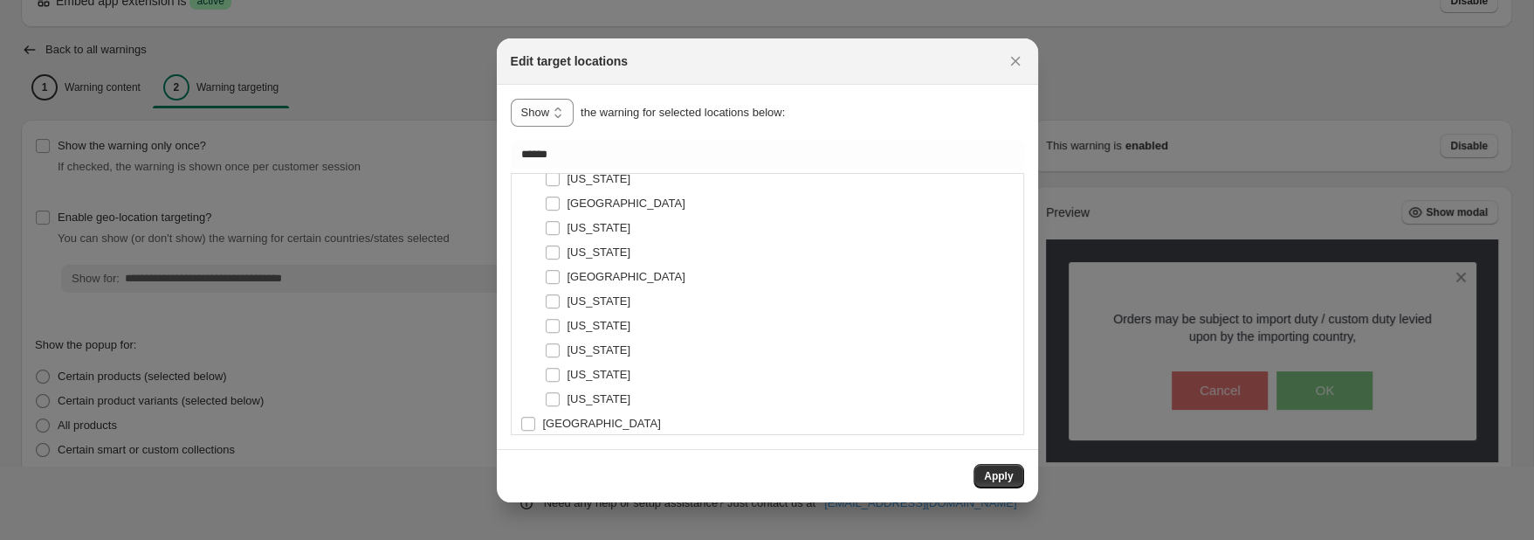
scroll to position [1321, 0]
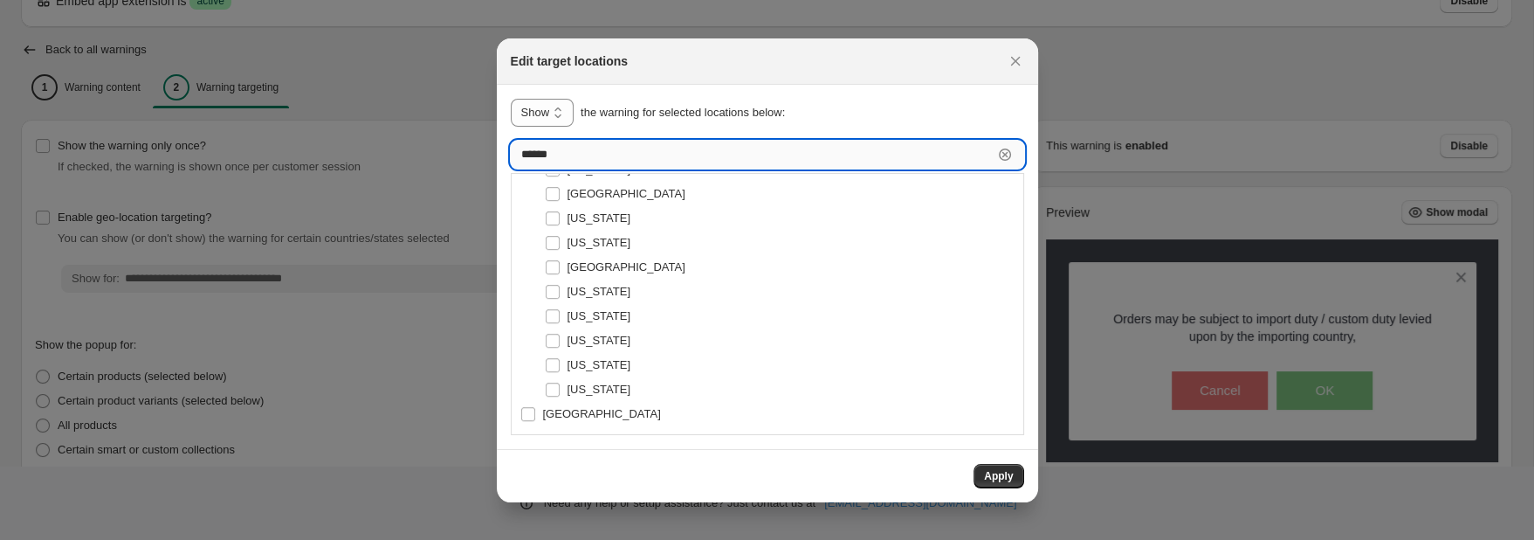
drag, startPoint x: 574, startPoint y: 159, endPoint x: 375, endPoint y: 157, distance: 199.1
click at [511, 157] on input "******" at bounding box center [752, 155] width 482 height 28
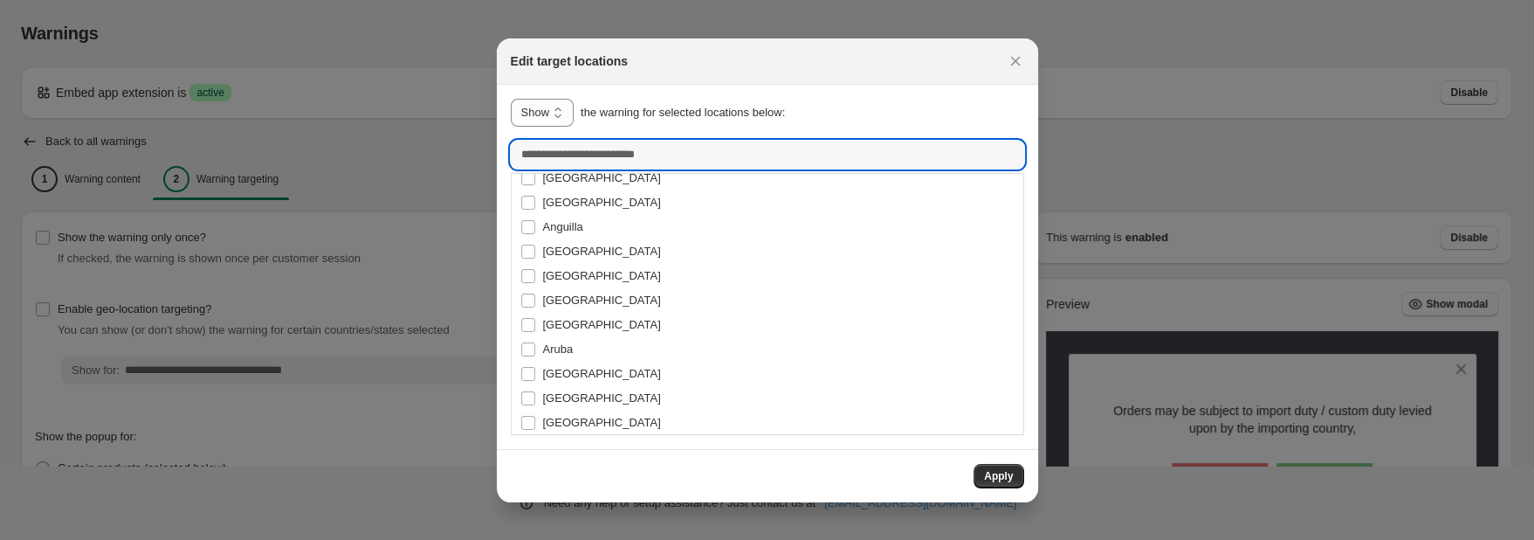
scroll to position [0, 0]
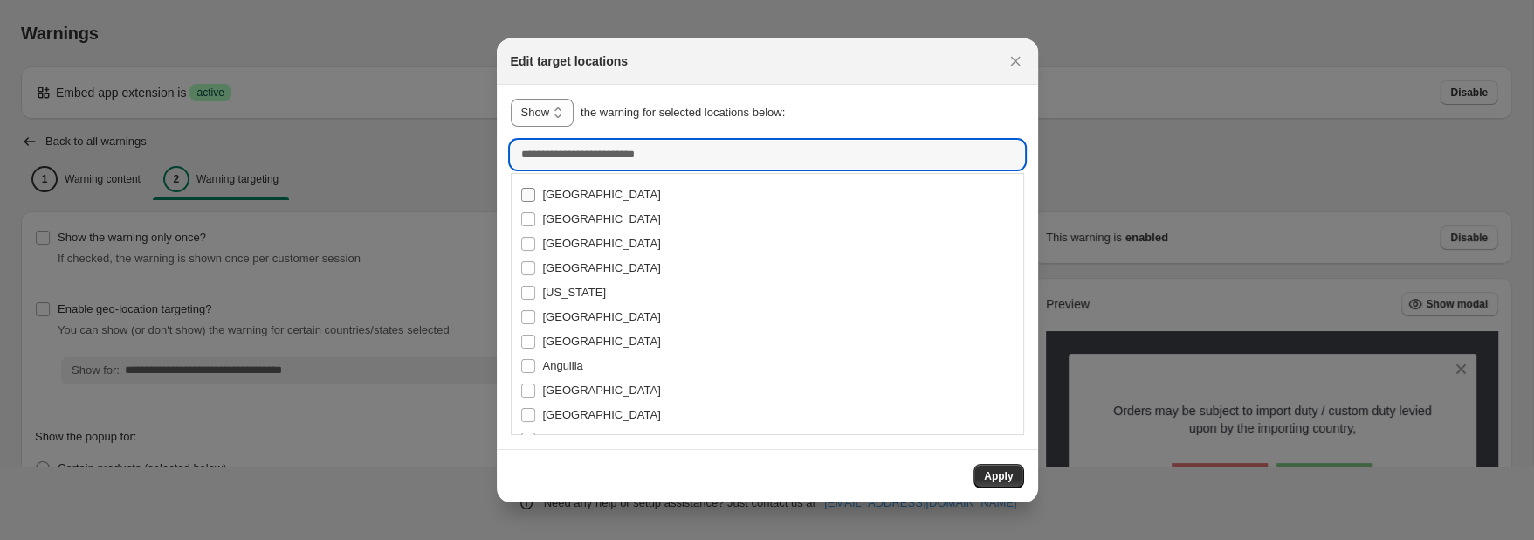
click at [577, 199] on span "[GEOGRAPHIC_DATA]" at bounding box center [602, 194] width 118 height 13
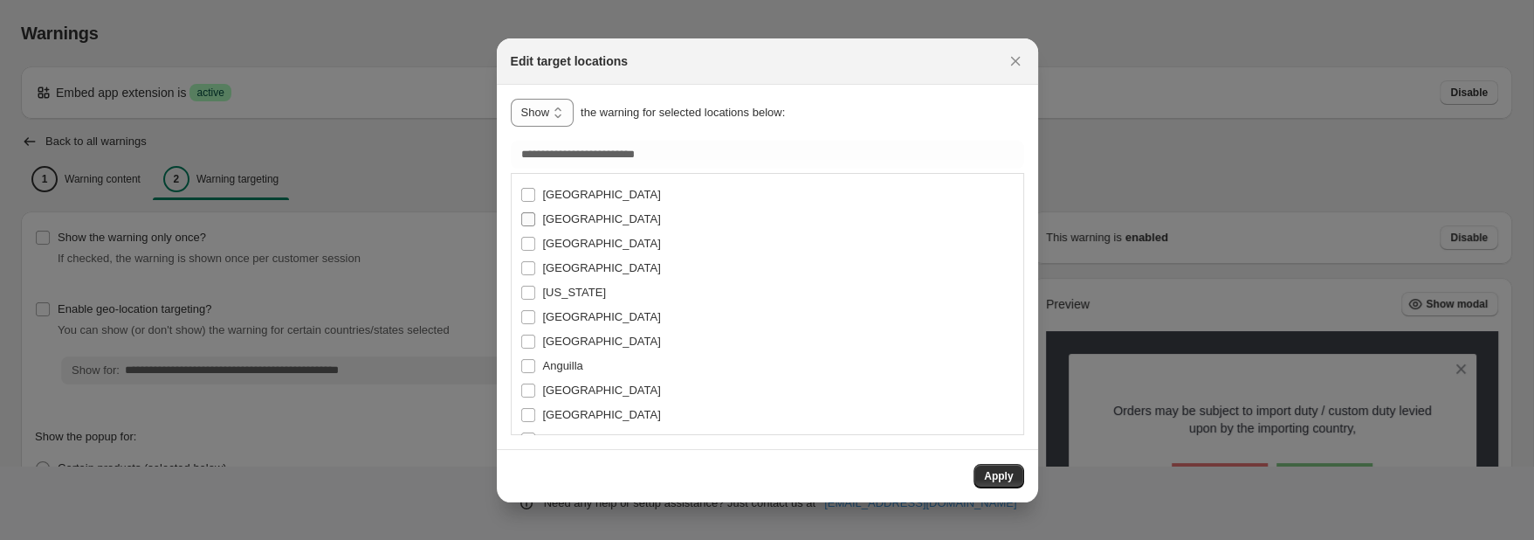
click at [585, 215] on span "[GEOGRAPHIC_DATA]" at bounding box center [602, 218] width 118 height 13
click at [585, 225] on span "[GEOGRAPHIC_DATA]" at bounding box center [602, 218] width 118 height 13
click at [572, 222] on span "[GEOGRAPHIC_DATA]" at bounding box center [602, 218] width 118 height 13
click at [547, 243] on span "[GEOGRAPHIC_DATA]" at bounding box center [602, 243] width 118 height 13
click at [551, 271] on span "[GEOGRAPHIC_DATA]" at bounding box center [602, 267] width 118 height 13
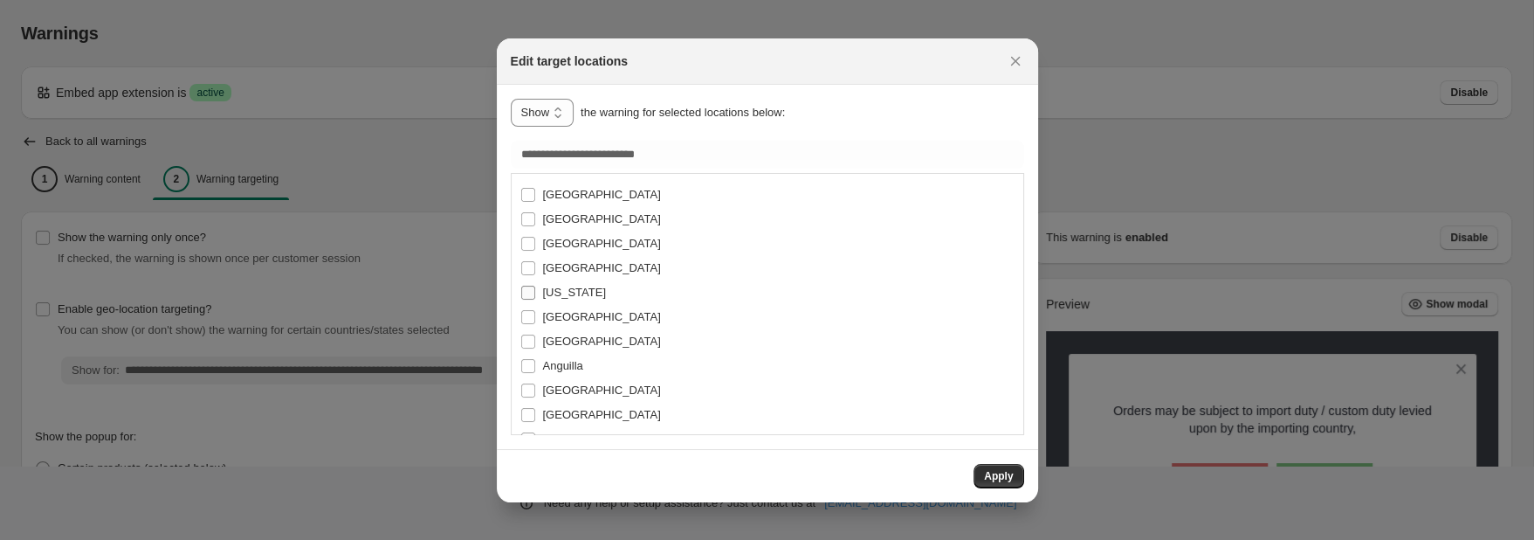
click at [554, 295] on span "[US_STATE]" at bounding box center [574, 292] width 63 height 13
click at [554, 306] on label "[GEOGRAPHIC_DATA]" at bounding box center [590, 317] width 141 height 24
click at [562, 330] on label "[GEOGRAPHIC_DATA]" at bounding box center [590, 341] width 141 height 24
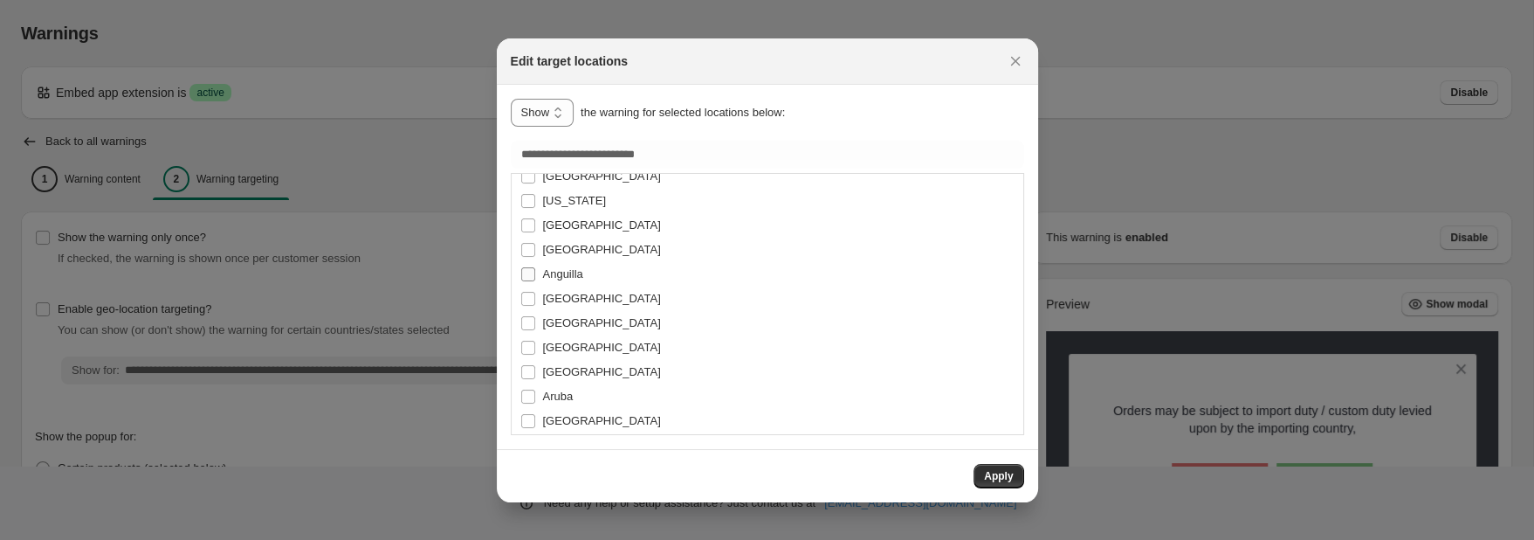
click at [561, 280] on span "Anguilla" at bounding box center [563, 273] width 40 height 13
click at [563, 294] on span "[GEOGRAPHIC_DATA]" at bounding box center [602, 298] width 118 height 13
click at [568, 319] on span "[GEOGRAPHIC_DATA]" at bounding box center [602, 322] width 118 height 13
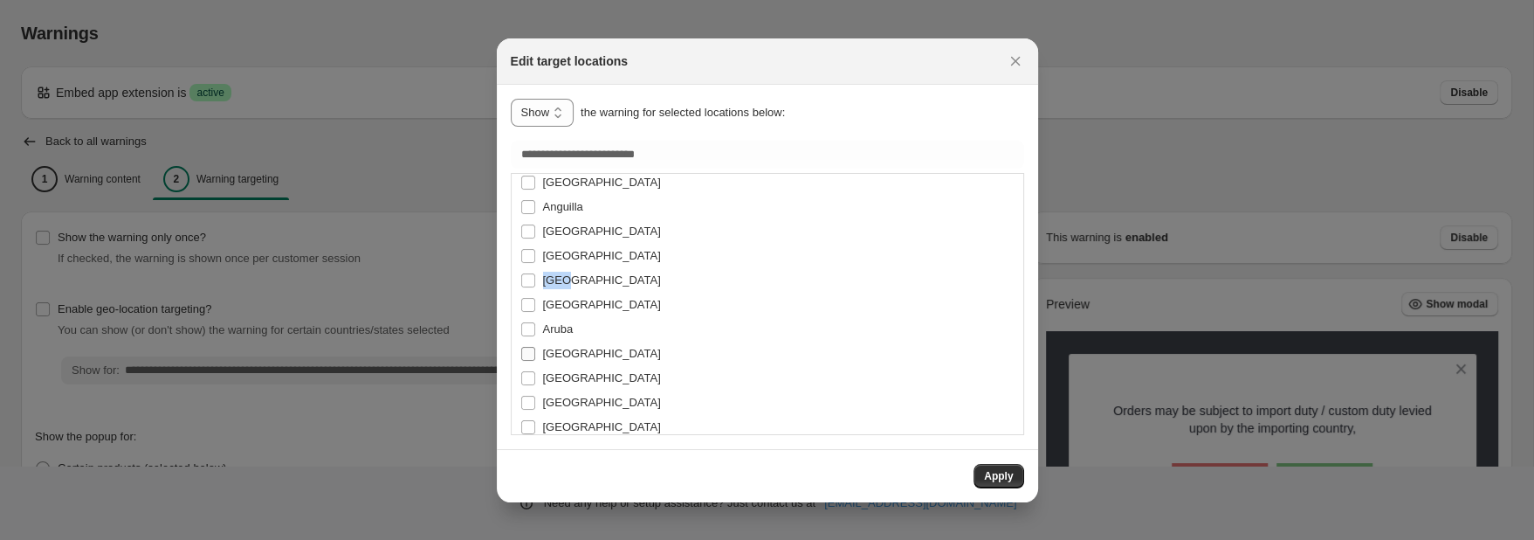
scroll to position [184, 0]
click at [568, 258] on span "[GEOGRAPHIC_DATA]" at bounding box center [602, 254] width 118 height 13
click at [567, 279] on span "[GEOGRAPHIC_DATA]" at bounding box center [602, 278] width 118 height 13
click at [567, 301] on span "Aruba" at bounding box center [558, 303] width 31 height 13
click at [563, 321] on span "[GEOGRAPHIC_DATA]" at bounding box center [602, 327] width 118 height 13
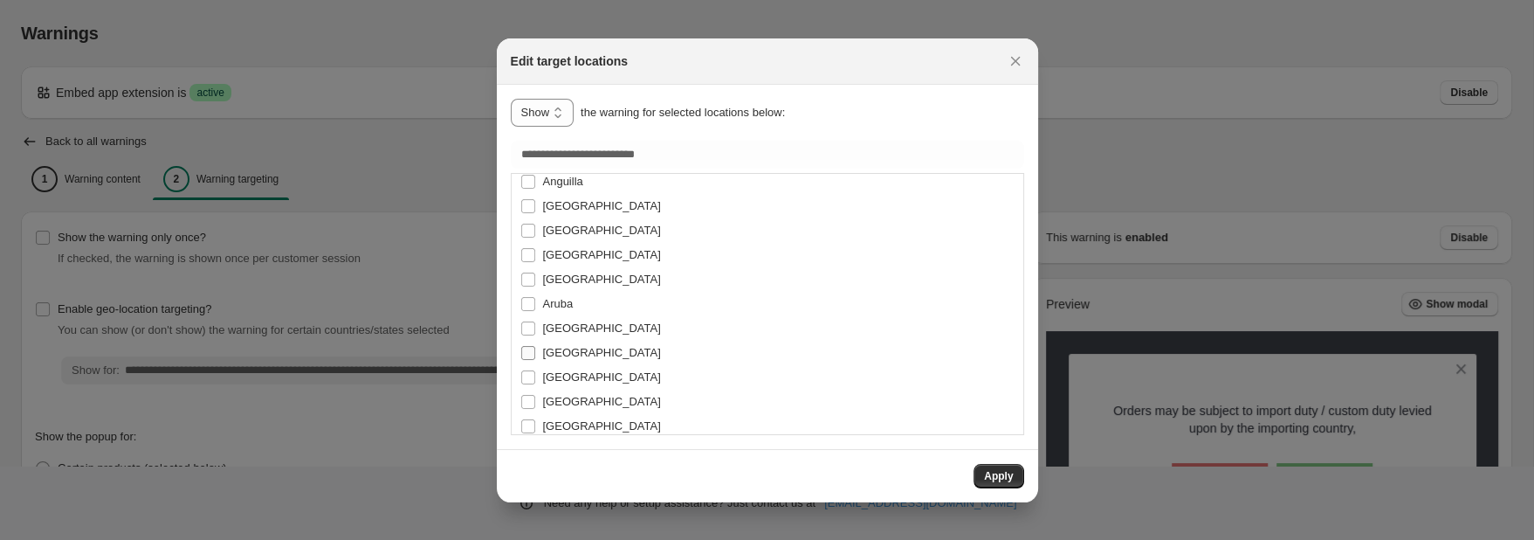
click at [565, 348] on span "[GEOGRAPHIC_DATA]" at bounding box center [602, 352] width 118 height 13
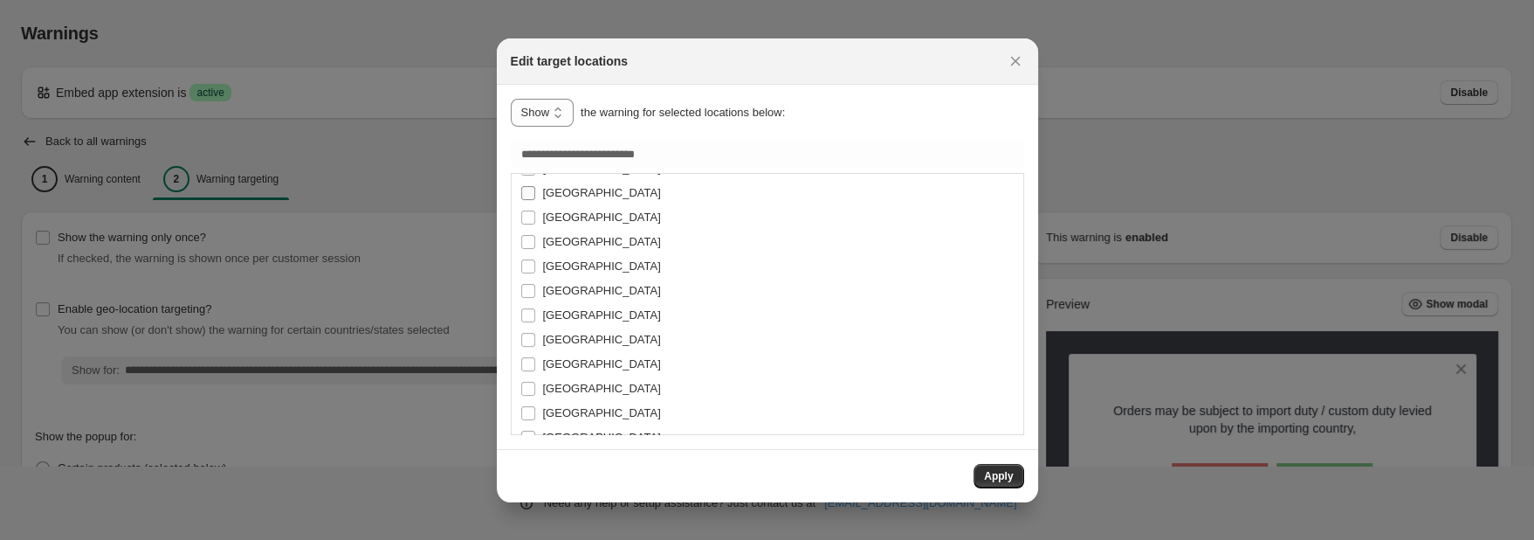
scroll to position [276, 0]
click at [554, 257] on span "[GEOGRAPHIC_DATA]" at bounding box center [602, 260] width 118 height 13
click at [556, 280] on span "[GEOGRAPHIC_DATA]" at bounding box center [602, 285] width 118 height 13
drag, startPoint x: 561, startPoint y: 301, endPoint x: 566, endPoint y: 322, distance: 21.6
click at [561, 302] on span "[GEOGRAPHIC_DATA]" at bounding box center [602, 309] width 118 height 17
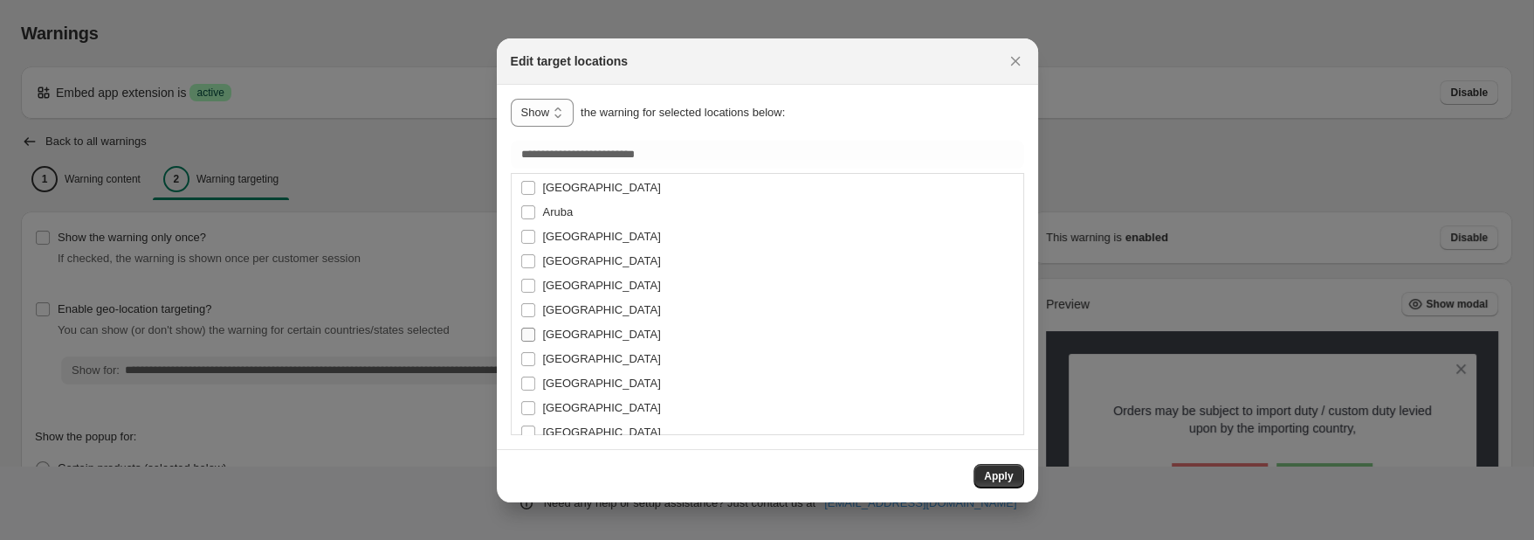
drag, startPoint x: 568, startPoint y: 330, endPoint x: 571, endPoint y: 341, distance: 11.9
click at [568, 330] on span "[GEOGRAPHIC_DATA]" at bounding box center [602, 333] width 118 height 13
click at [575, 352] on span "[GEOGRAPHIC_DATA]" at bounding box center [602, 358] width 118 height 13
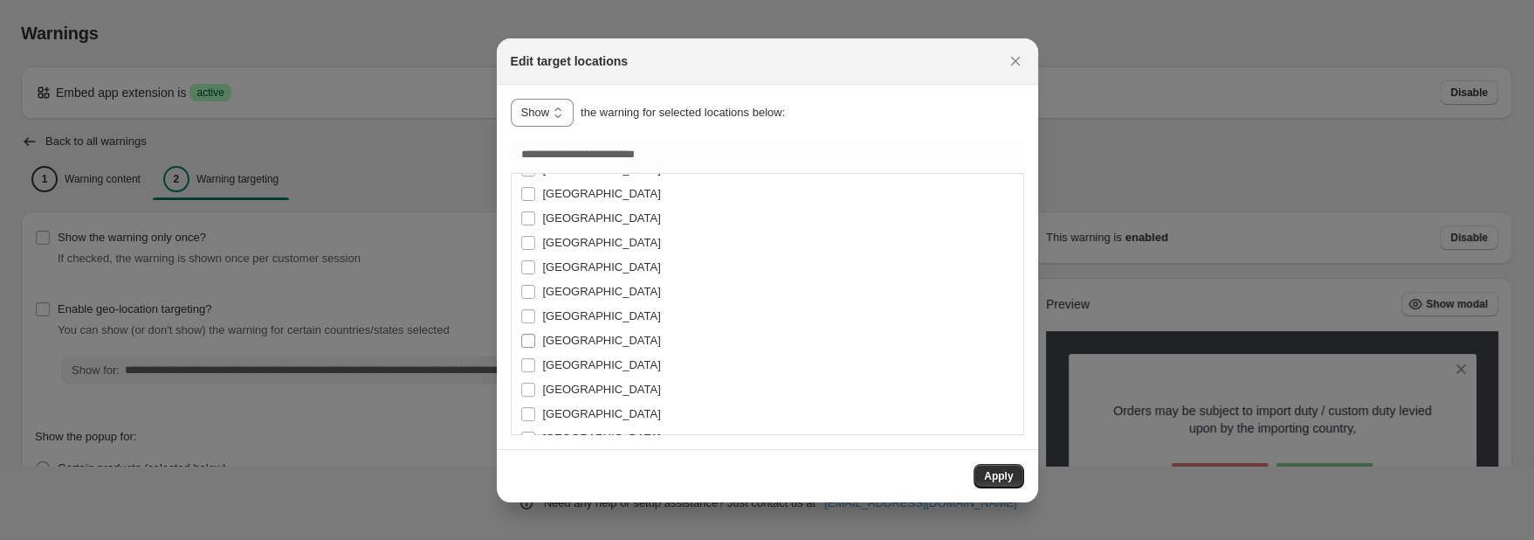
scroll to position [368, 0]
click at [567, 297] on span "[GEOGRAPHIC_DATA]" at bounding box center [602, 290] width 118 height 13
click at [563, 319] on span "[GEOGRAPHIC_DATA]" at bounding box center [602, 314] width 118 height 13
click at [564, 334] on span "[GEOGRAPHIC_DATA]" at bounding box center [602, 339] width 118 height 13
click at [567, 358] on span "[GEOGRAPHIC_DATA]" at bounding box center [602, 363] width 118 height 13
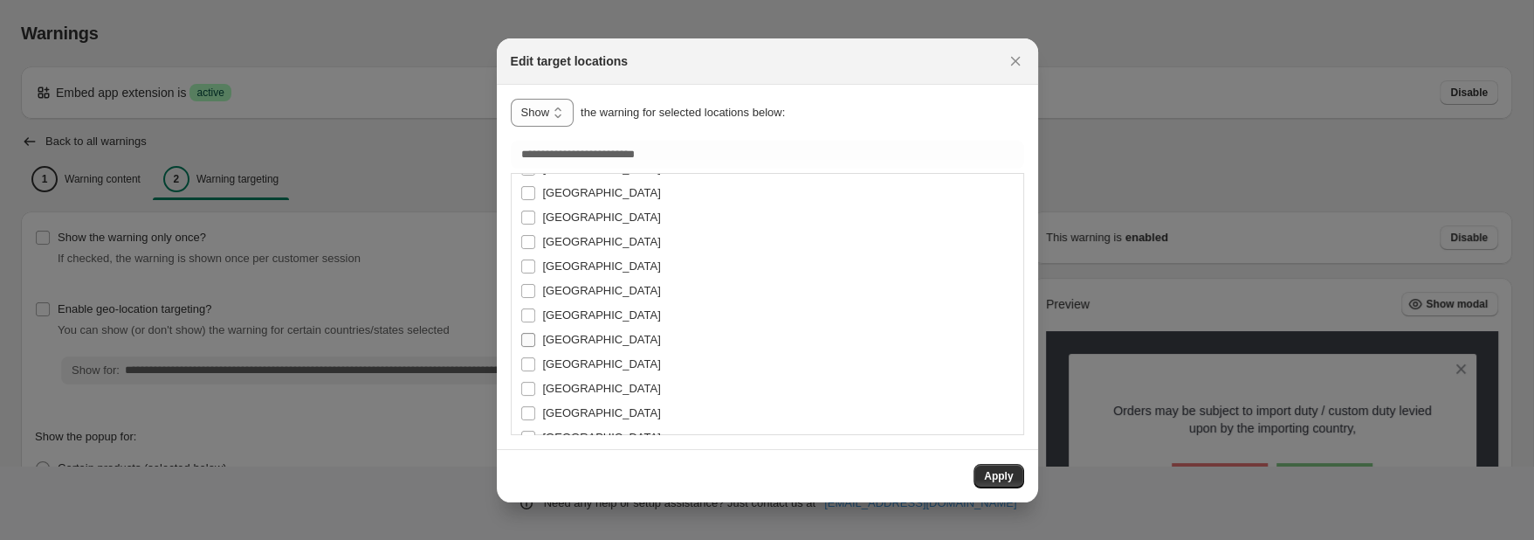
scroll to position [553, 0]
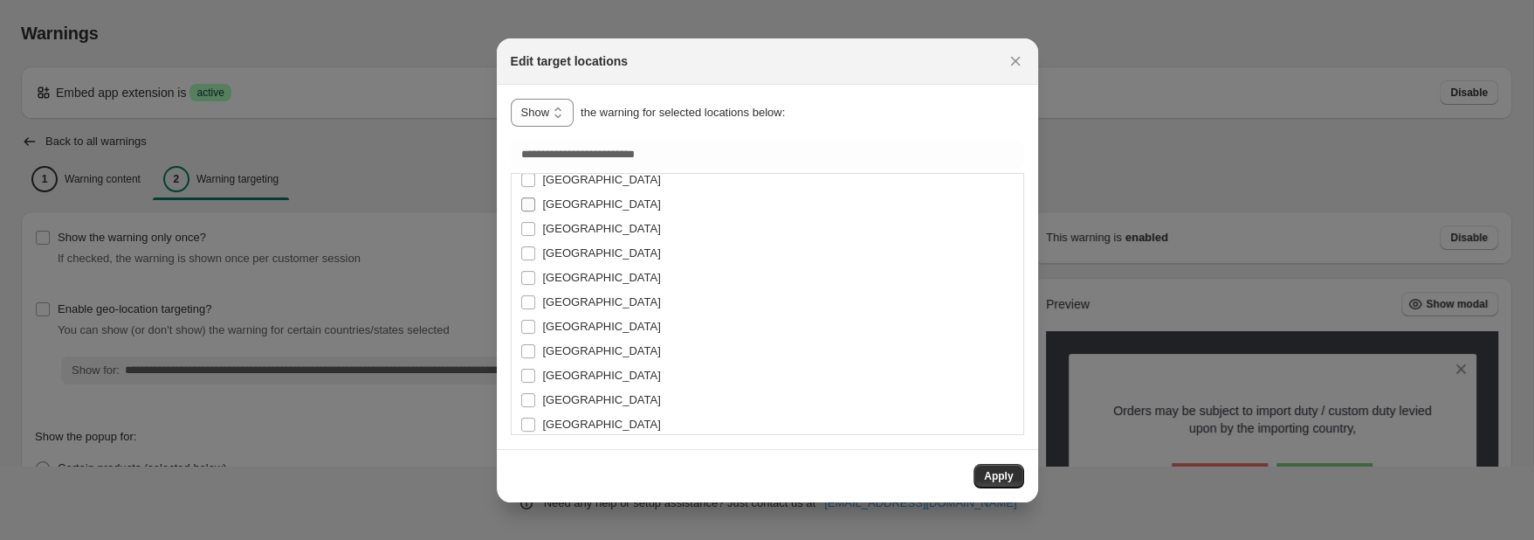
click at [548, 209] on span "[GEOGRAPHIC_DATA]" at bounding box center [602, 203] width 118 height 13
click at [554, 231] on span "[GEOGRAPHIC_DATA]" at bounding box center [602, 228] width 118 height 13
click at [561, 252] on span "[GEOGRAPHIC_DATA]" at bounding box center [602, 252] width 118 height 13
click at [561, 274] on span "[GEOGRAPHIC_DATA]" at bounding box center [602, 277] width 118 height 13
click at [564, 299] on span "[GEOGRAPHIC_DATA]" at bounding box center [602, 301] width 118 height 13
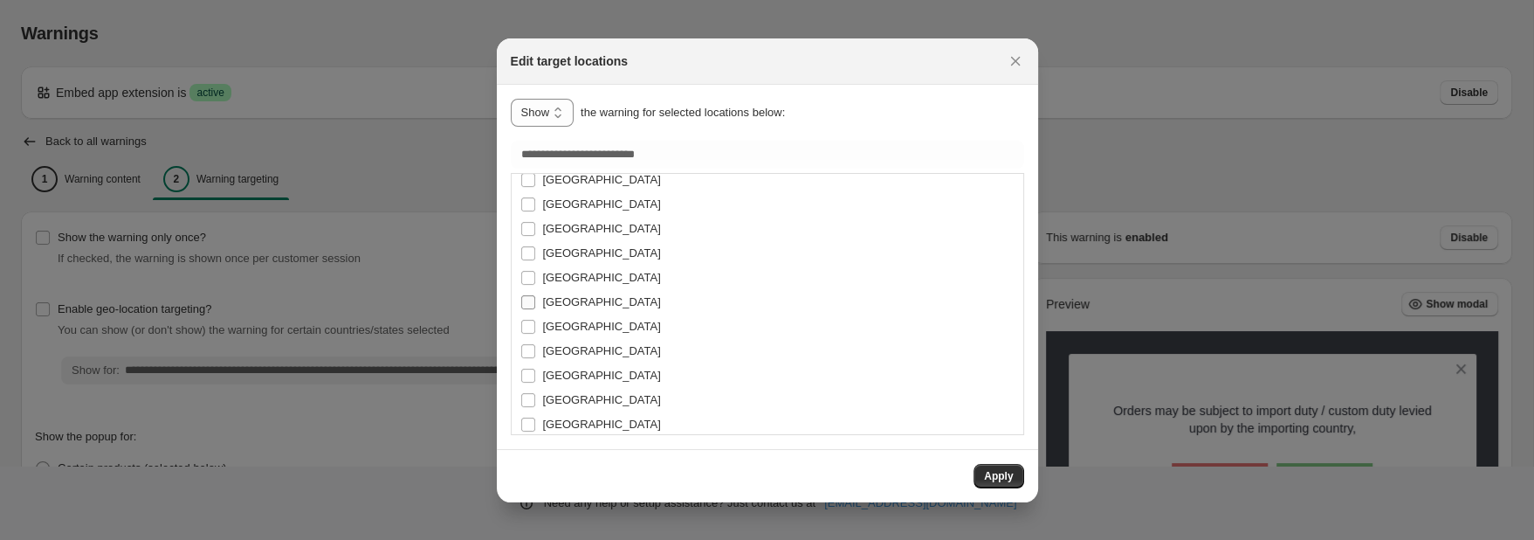
click at [568, 312] on label "[GEOGRAPHIC_DATA]" at bounding box center [590, 302] width 141 height 24
click at [570, 320] on span "[GEOGRAPHIC_DATA]" at bounding box center [602, 326] width 118 height 13
click at [568, 313] on label "[GEOGRAPHIC_DATA]" at bounding box center [590, 302] width 141 height 24
click at [571, 351] on span "[GEOGRAPHIC_DATA]" at bounding box center [602, 350] width 118 height 13
click at [564, 379] on label "[GEOGRAPHIC_DATA]" at bounding box center [590, 375] width 141 height 24
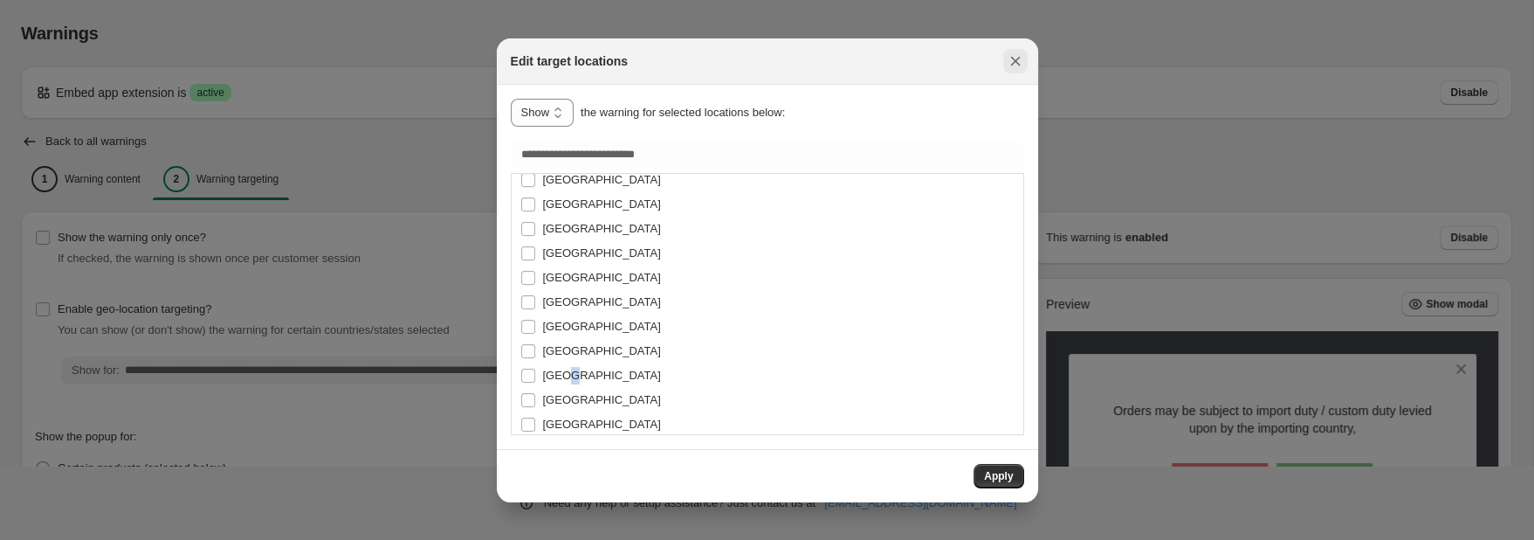
click at [1005, 55] on button "Close" at bounding box center [1015, 61] width 24 height 24
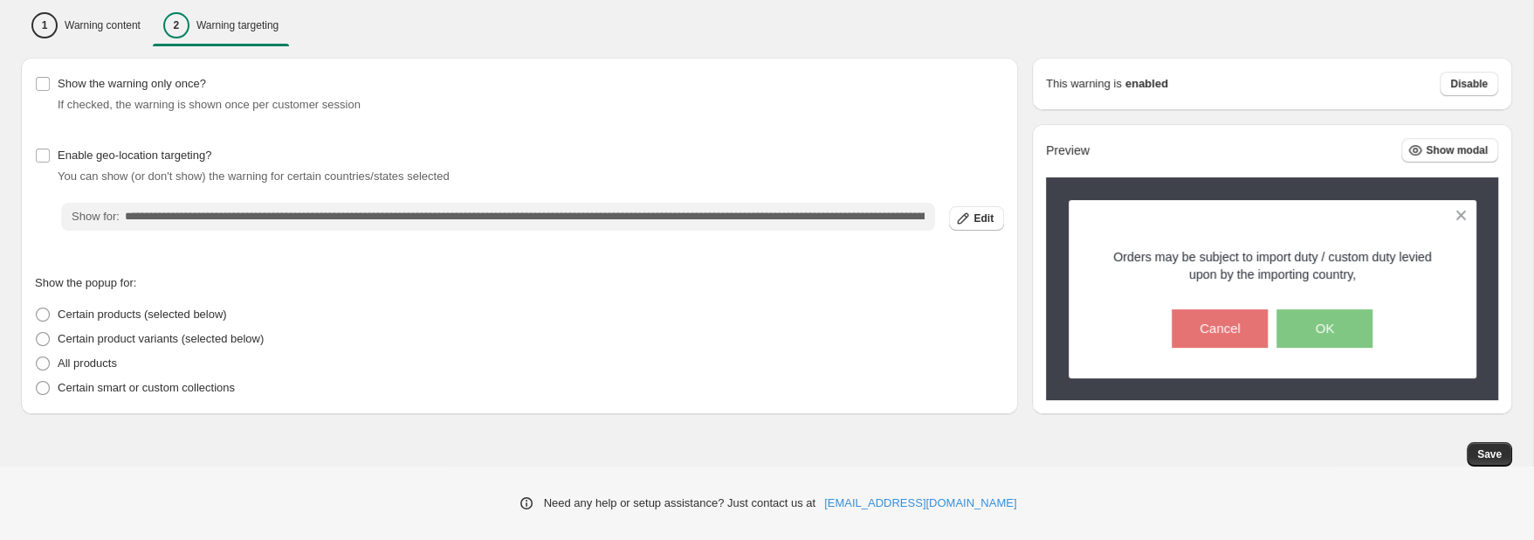
click at [311, 210] on input "**********" at bounding box center [530, 217] width 810 height 28
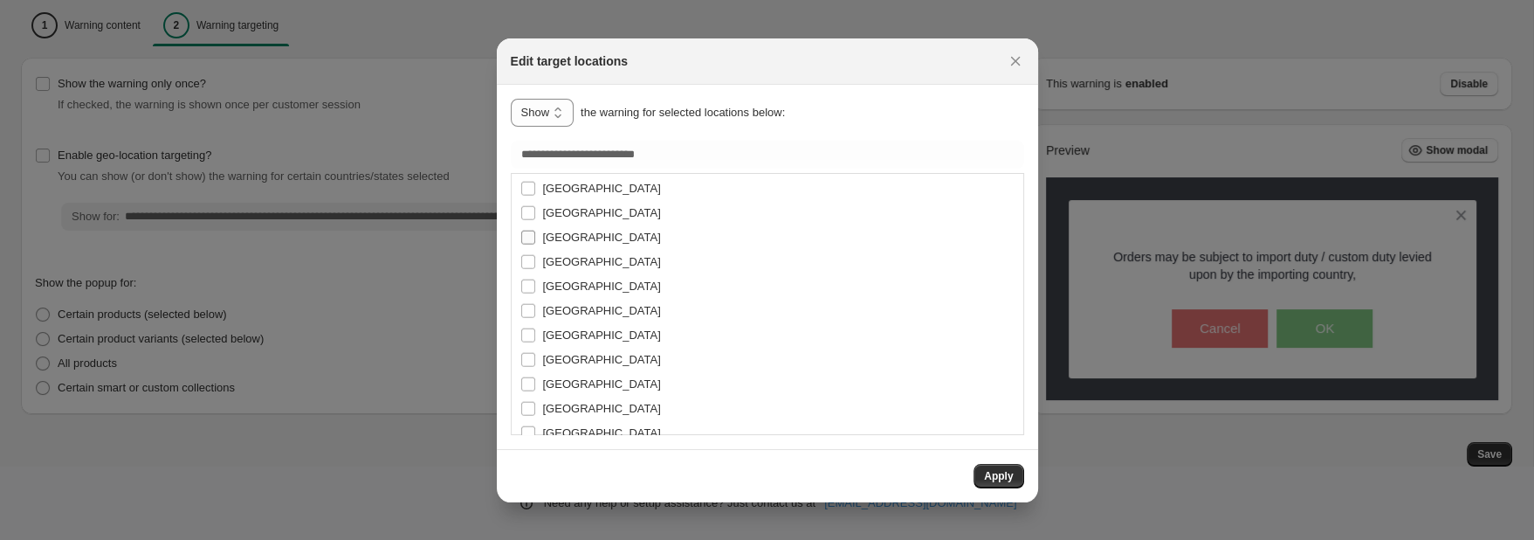
scroll to position [4949, 0]
click at [527, 274] on span ":r1r:" at bounding box center [528, 282] width 16 height 16
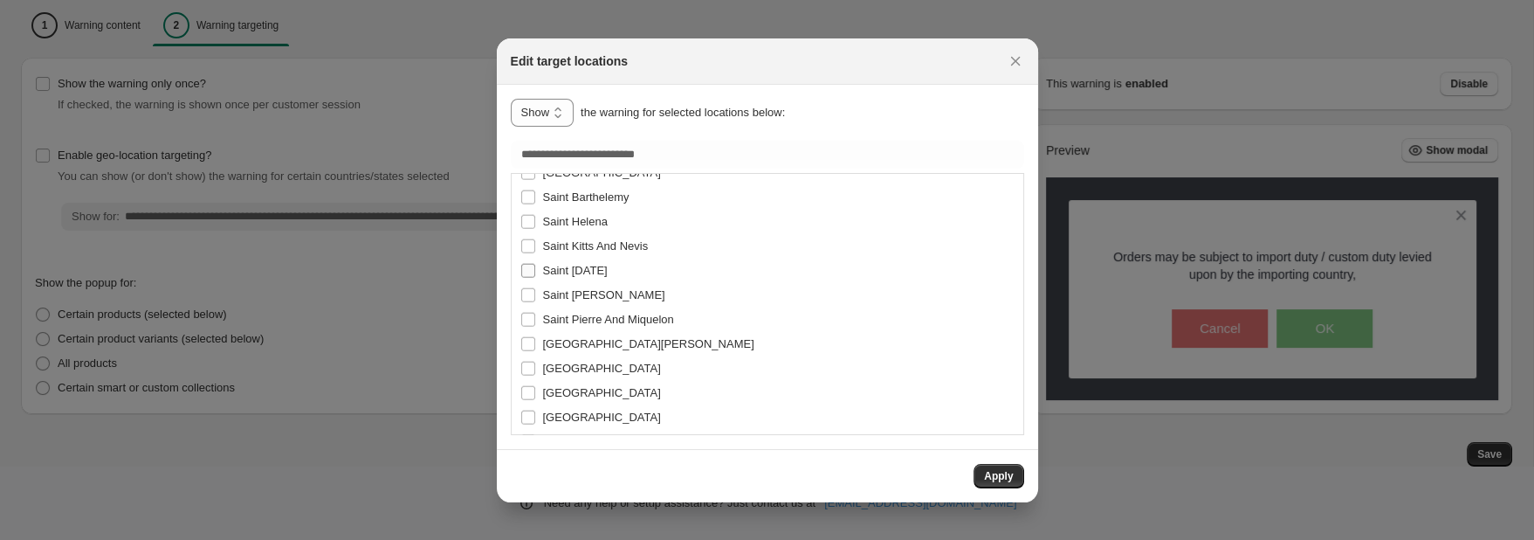
click at [520, 273] on span ":r1r:" at bounding box center [528, 271] width 16 height 16
click at [525, 234] on label "Saint Kitts And Nevis" at bounding box center [584, 246] width 128 height 24
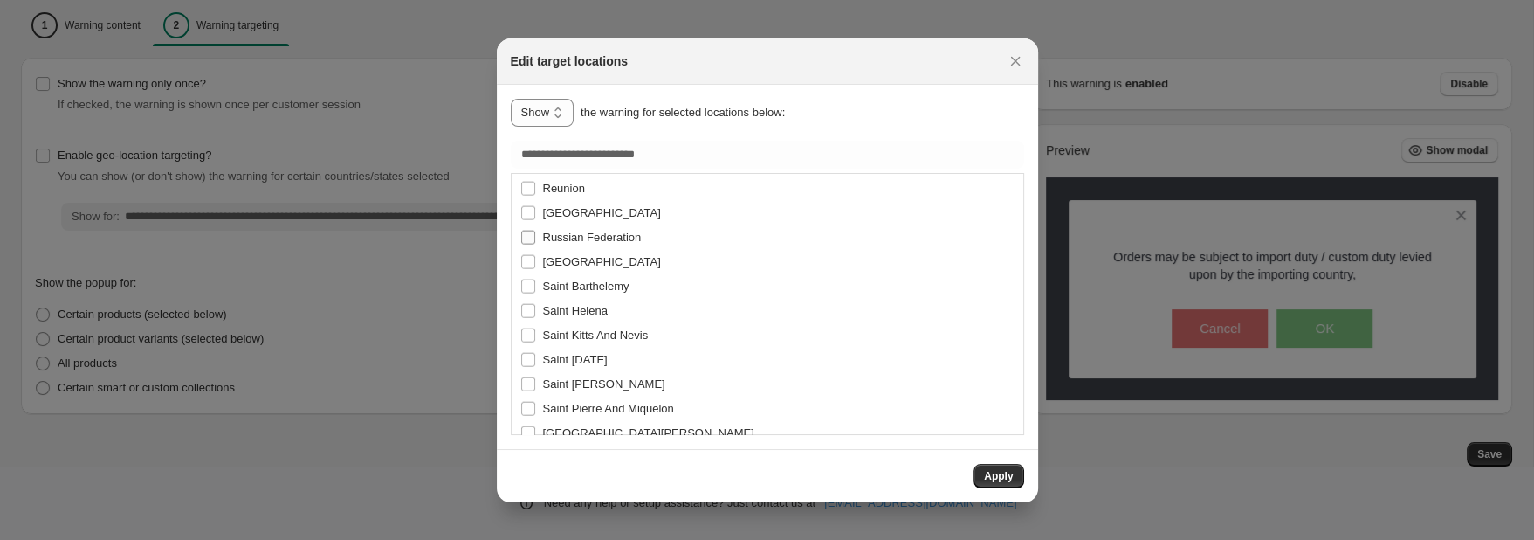
scroll to position [4581, 0]
click at [528, 300] on span ":r1r:" at bounding box center [528, 308] width 16 height 16
click at [525, 217] on span ":r1r:" at bounding box center [528, 211] width 16 height 16
click at [526, 274] on label "[GEOGRAPHIC_DATA]" at bounding box center [590, 285] width 141 height 24
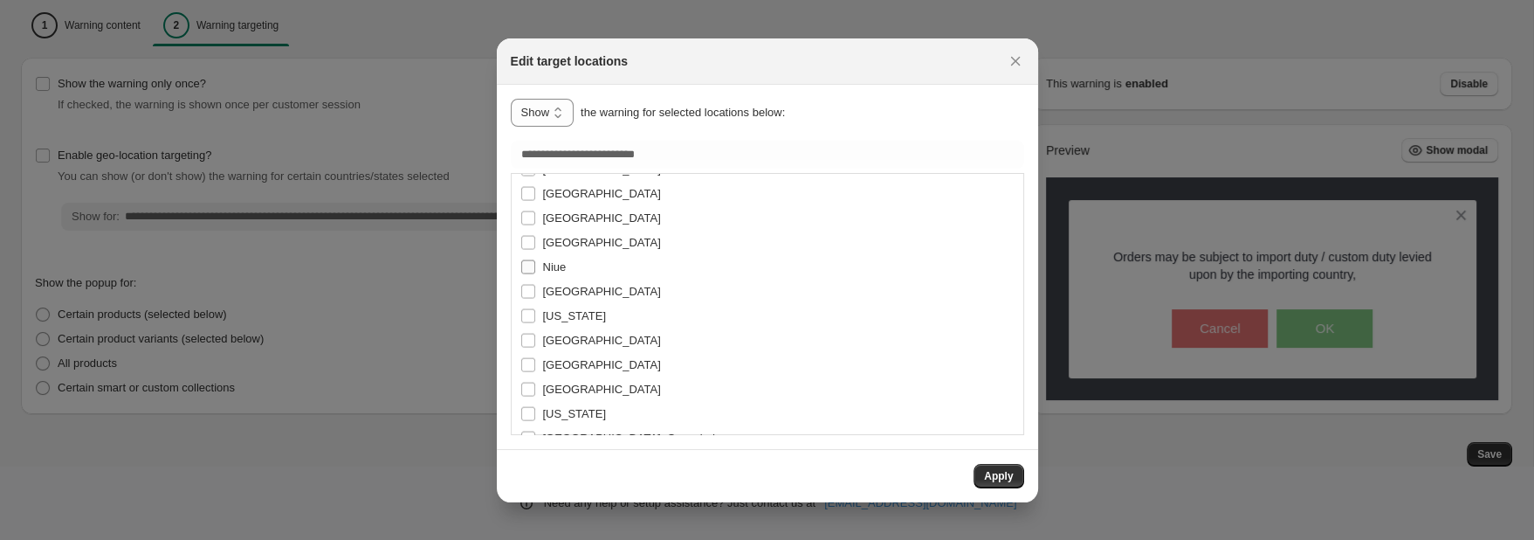
scroll to position [4120, 0]
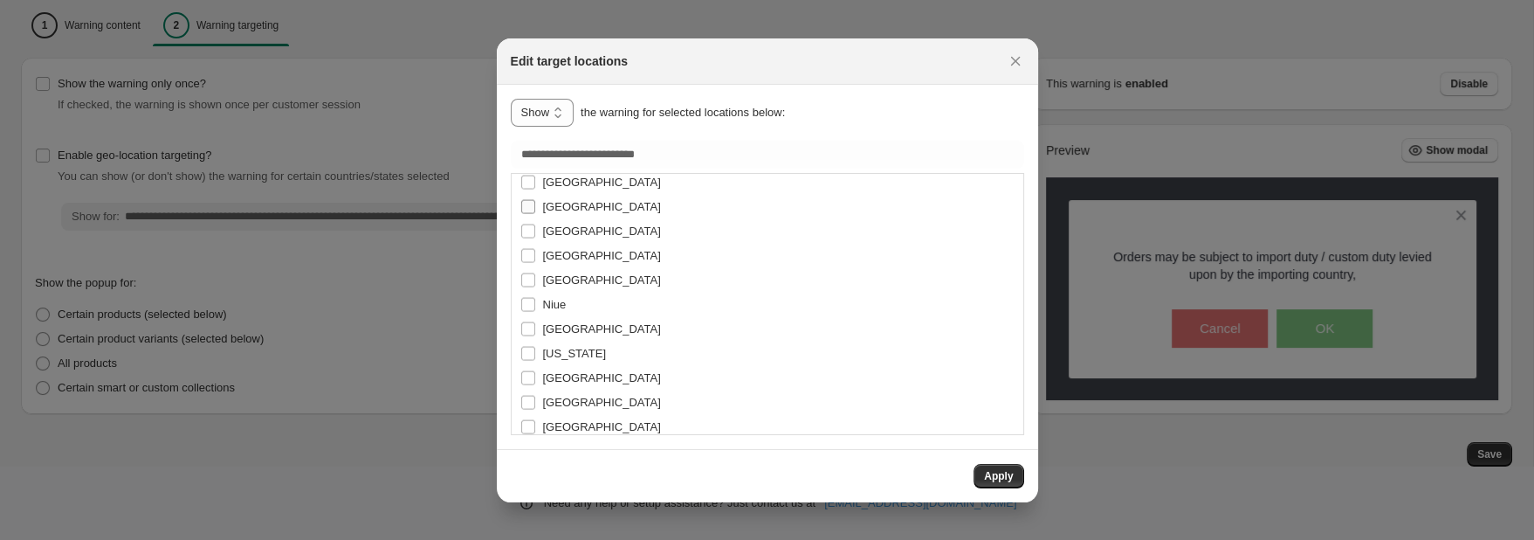
click at [529, 215] on label "[GEOGRAPHIC_DATA]" at bounding box center [590, 207] width 141 height 24
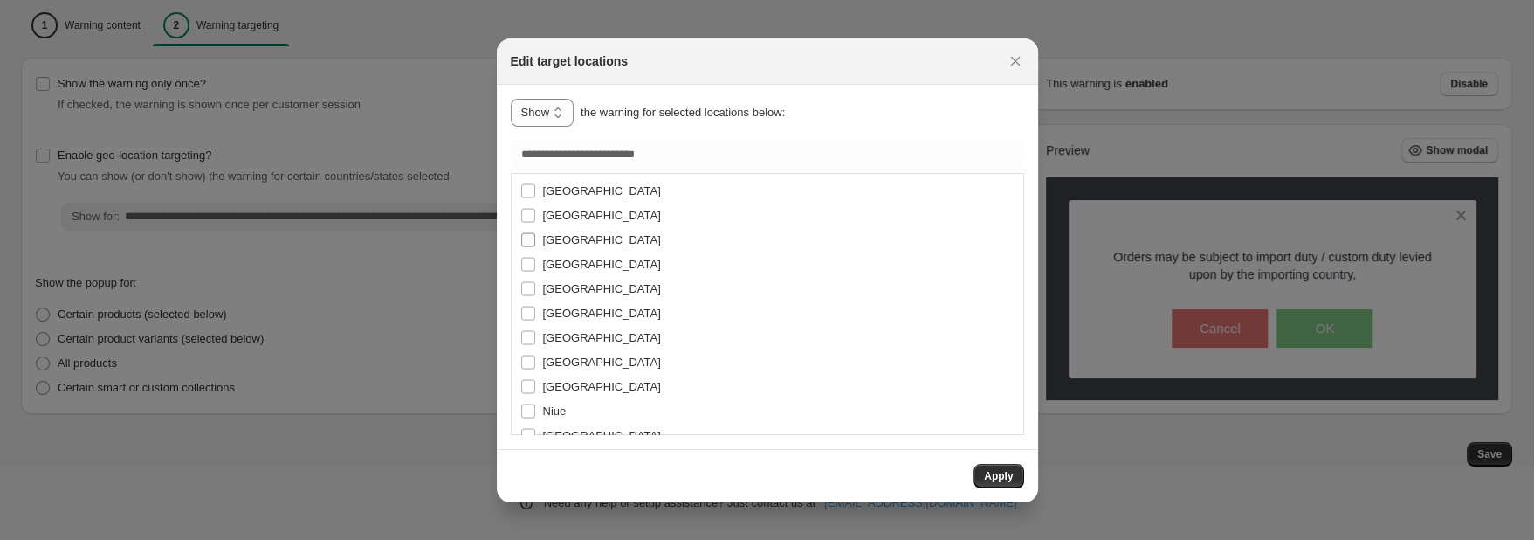
scroll to position [3936, 0]
click at [526, 212] on span ":r1r:" at bounding box center [528, 220] width 16 height 16
click at [524, 204] on label "[GEOGRAPHIC_DATA]" at bounding box center [590, 195] width 141 height 24
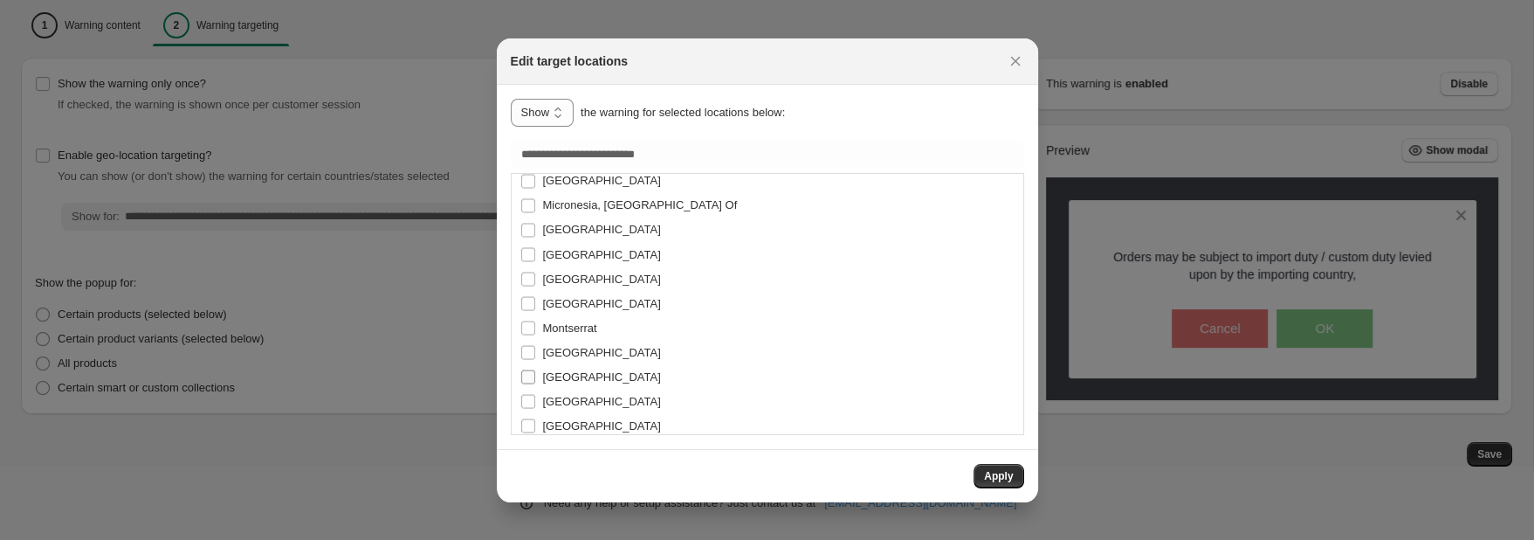
scroll to position [3751, 0]
click at [522, 323] on span ":r1r:" at bounding box center [528, 331] width 16 height 16
click at [522, 265] on span ":r1r:" at bounding box center [528, 258] width 16 height 16
click at [520, 276] on span ":r1r:" at bounding box center [528, 277] width 16 height 16
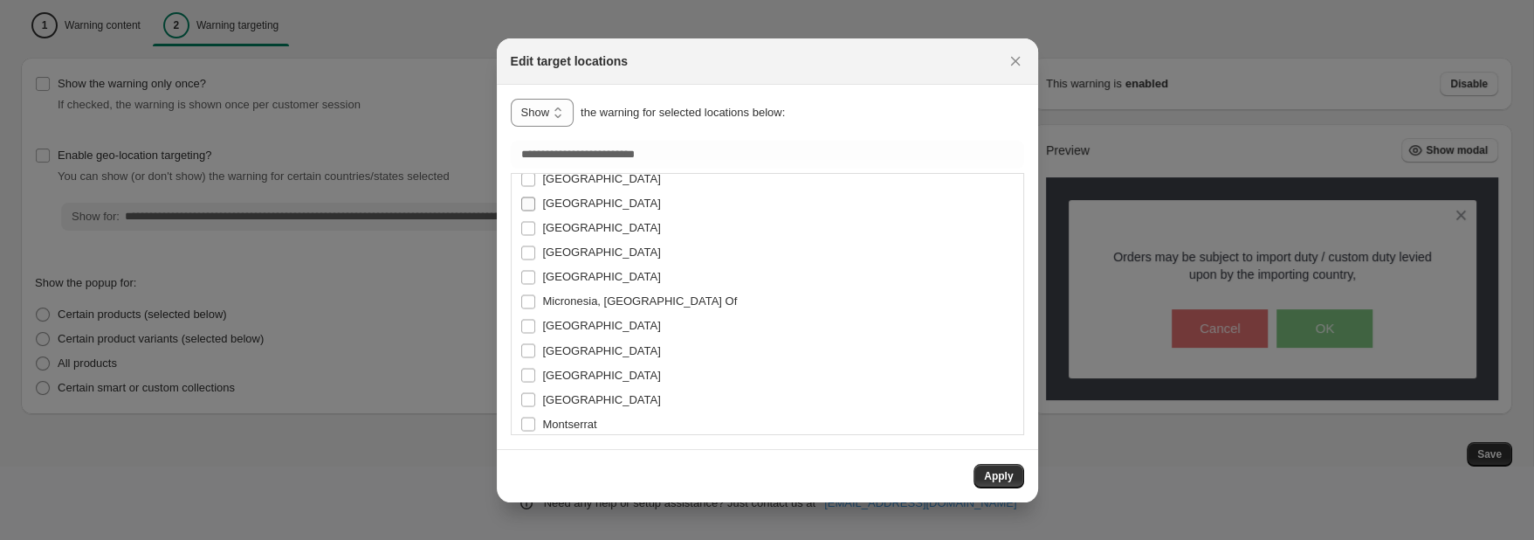
click at [527, 210] on label "[GEOGRAPHIC_DATA]" at bounding box center [590, 203] width 141 height 24
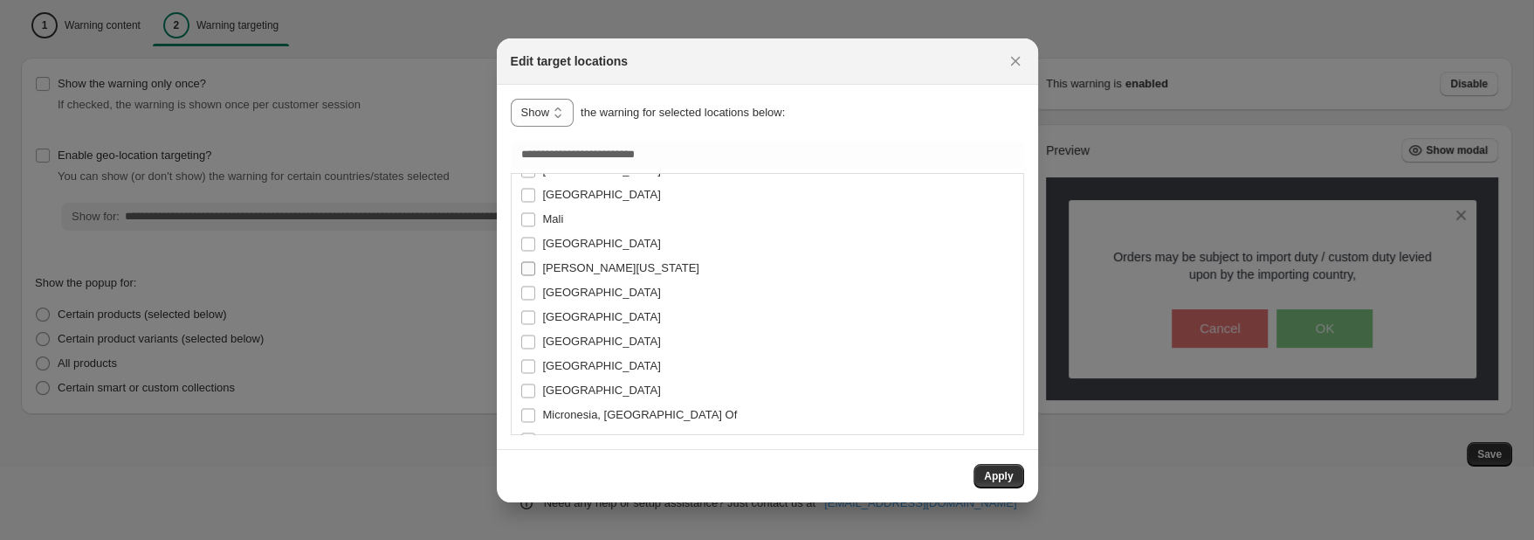
scroll to position [3475, 0]
click at [527, 274] on label "[GEOGRAPHIC_DATA]" at bounding box center [590, 265] width 141 height 24
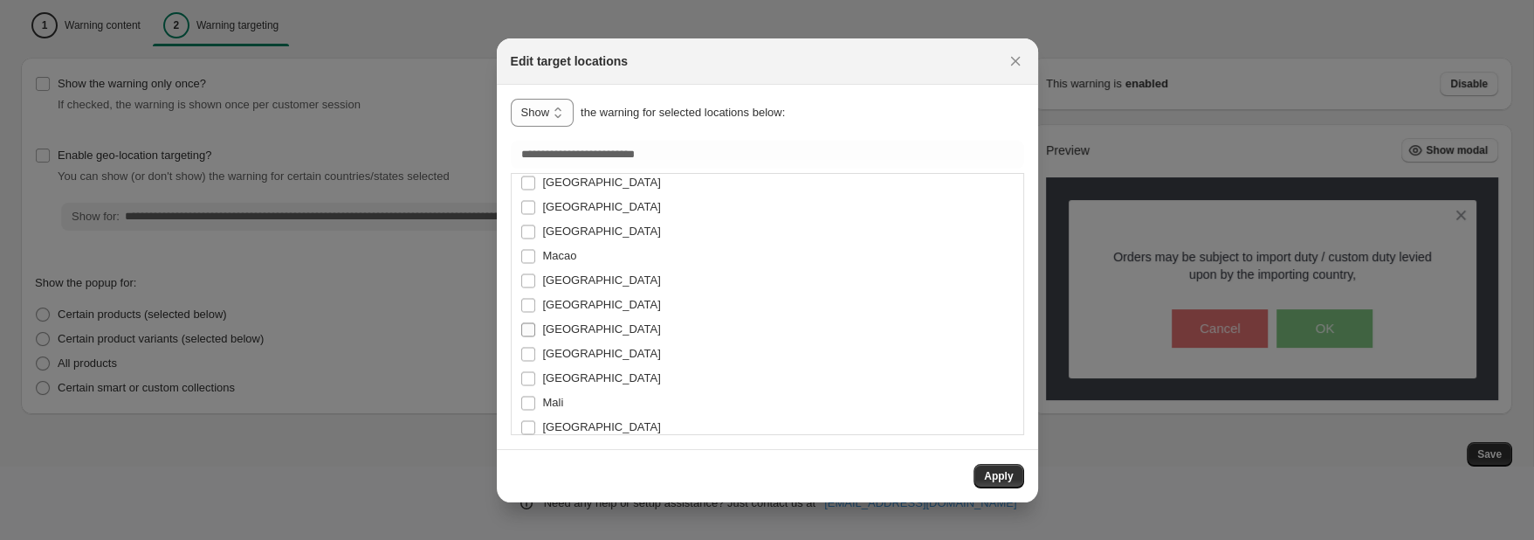
scroll to position [3290, 0]
click at [532, 295] on span ":r1r:" at bounding box center [528, 303] width 16 height 16
click at [521, 228] on span ":r1r:" at bounding box center [528, 230] width 16 height 16
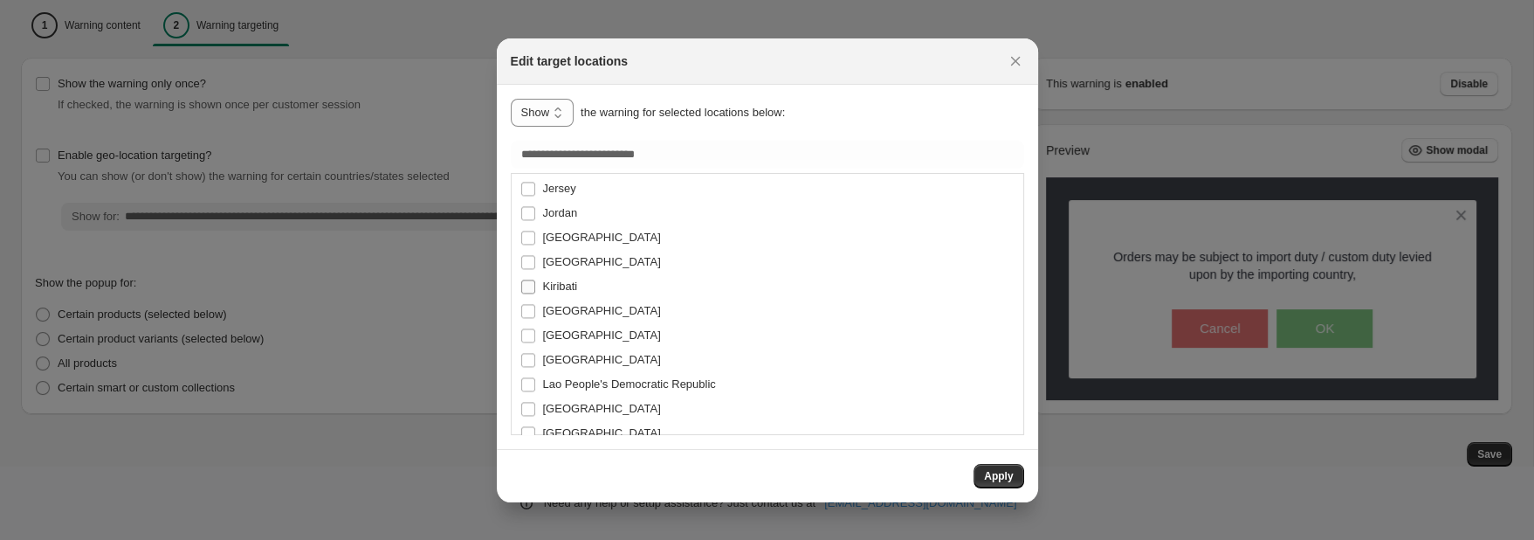
click at [526, 279] on span ":r1r:" at bounding box center [528, 287] width 16 height 16
click at [525, 271] on label "[GEOGRAPHIC_DATA]" at bounding box center [590, 262] width 141 height 24
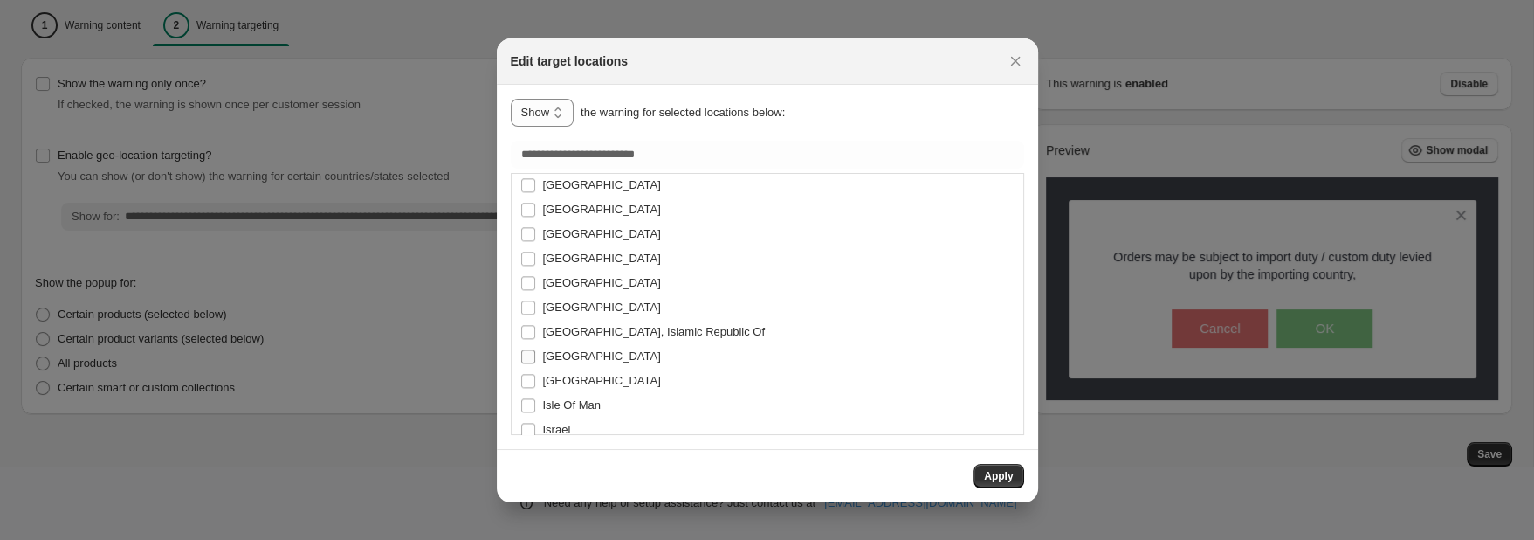
scroll to position [2644, 0]
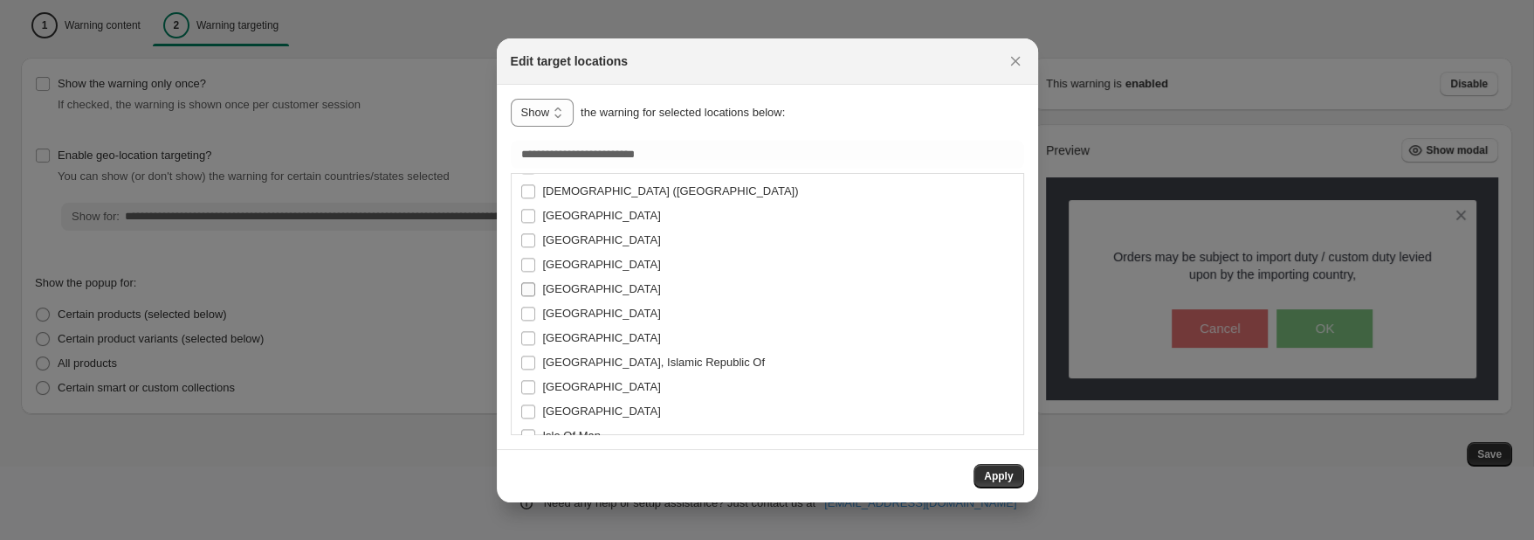
click at [529, 296] on label "[GEOGRAPHIC_DATA]" at bounding box center [590, 289] width 141 height 24
click at [526, 228] on label "[GEOGRAPHIC_DATA]" at bounding box center [590, 240] width 141 height 24
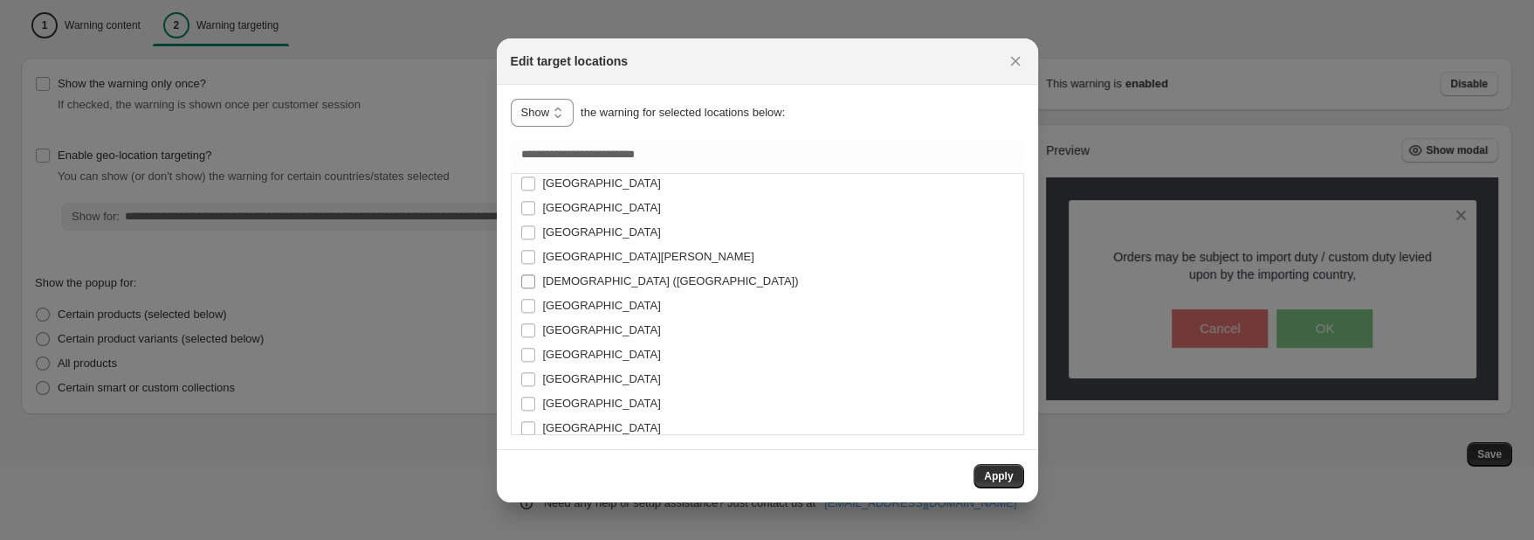
scroll to position [2460, 0]
click at [529, 383] on label "[DEMOGRAPHIC_DATA] ([GEOGRAPHIC_DATA])" at bounding box center [659, 375] width 279 height 24
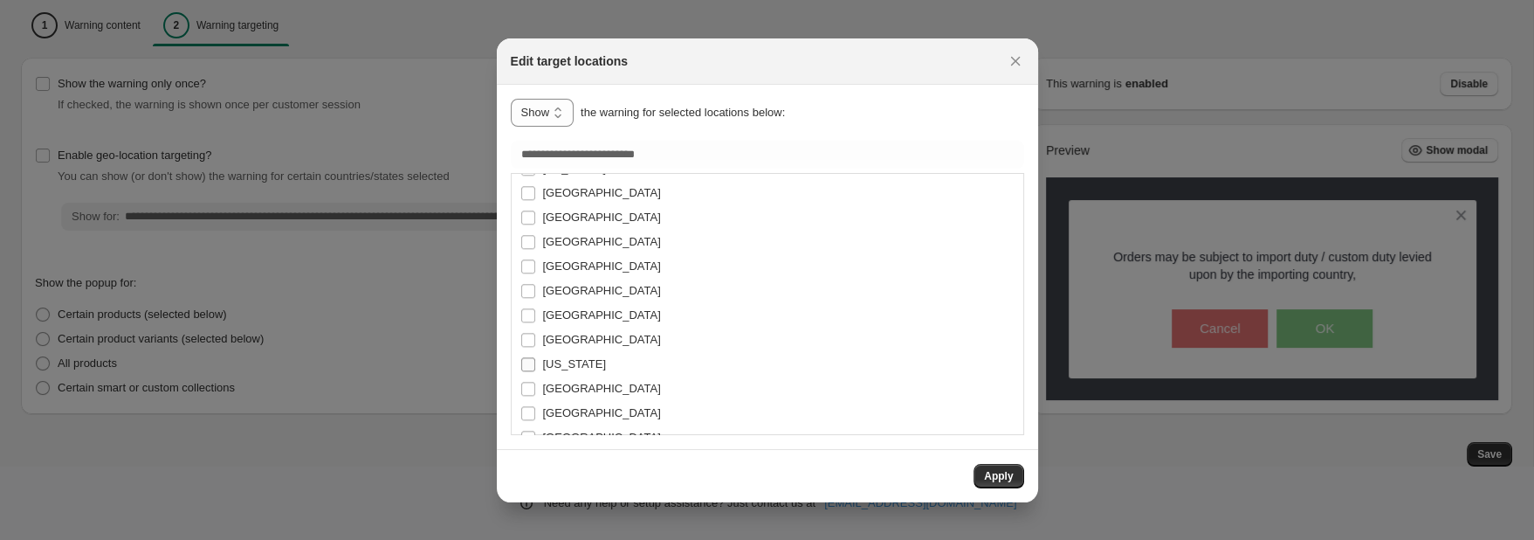
click at [533, 371] on span ":r1r:" at bounding box center [528, 364] width 16 height 16
click at [526, 274] on label "[GEOGRAPHIC_DATA]" at bounding box center [590, 266] width 141 height 24
click at [526, 224] on span ":r1r:" at bounding box center [528, 218] width 16 height 16
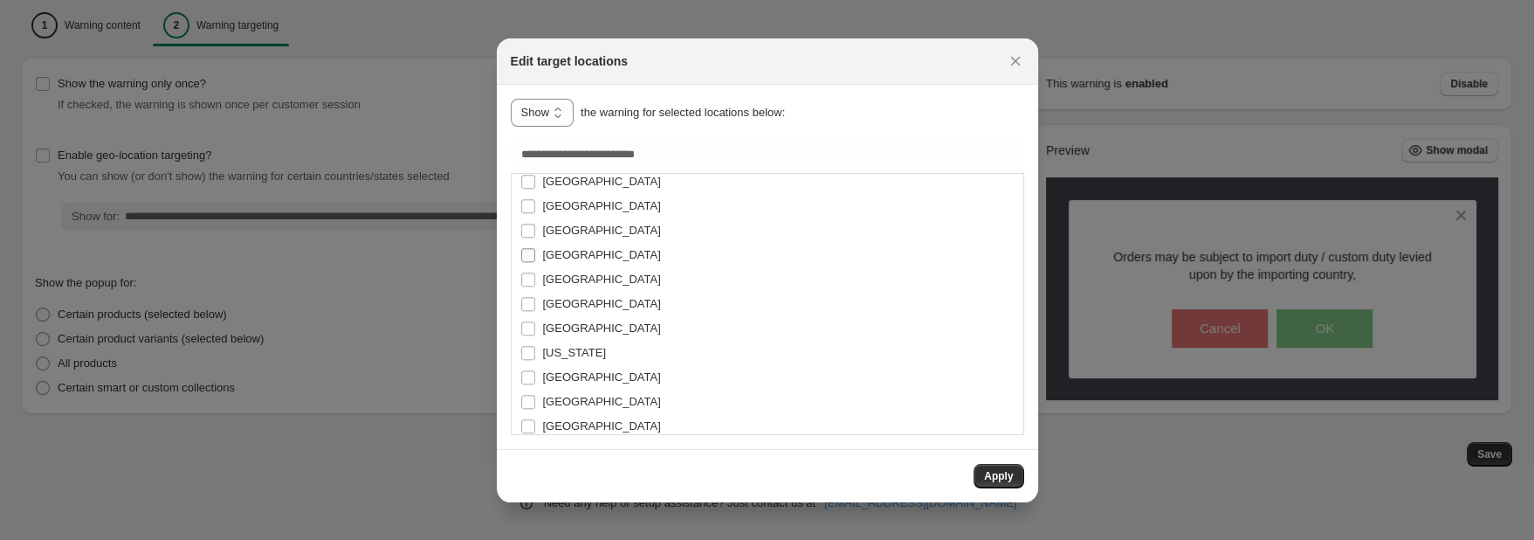
click at [527, 263] on label "[GEOGRAPHIC_DATA]" at bounding box center [590, 255] width 141 height 24
click at [525, 212] on span ":r1r:" at bounding box center [528, 206] width 16 height 16
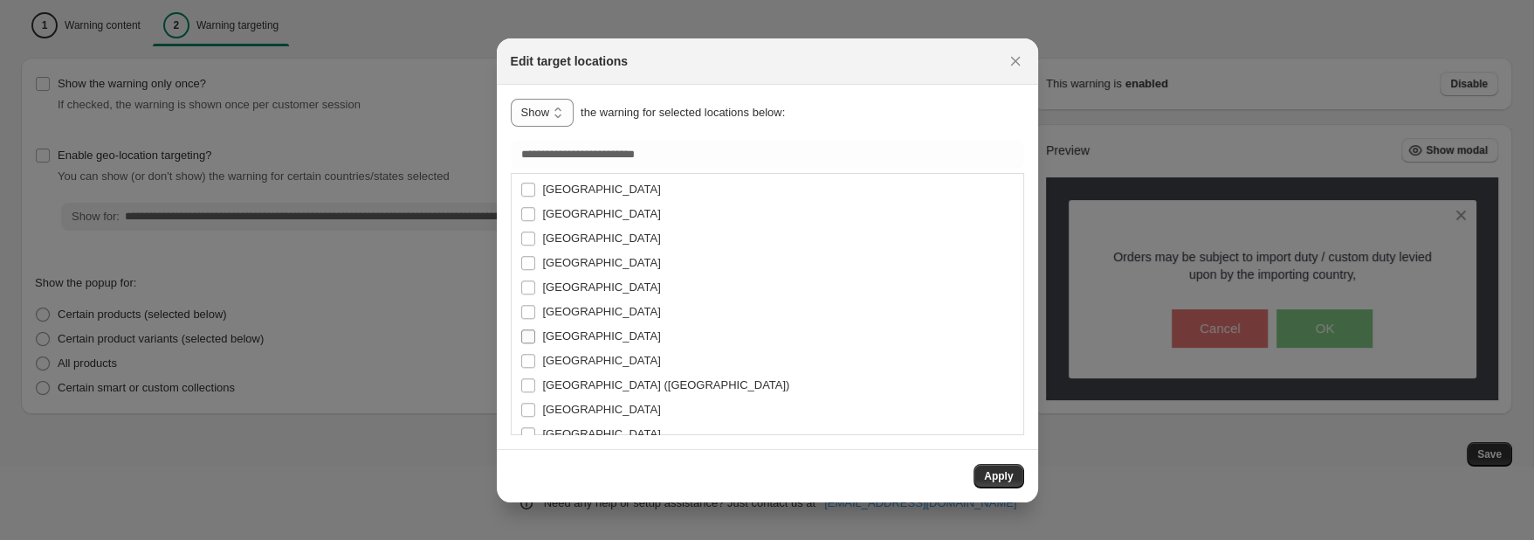
click at [528, 325] on label "[GEOGRAPHIC_DATA]" at bounding box center [590, 336] width 141 height 24
click at [524, 396] on label "[GEOGRAPHIC_DATA] ([GEOGRAPHIC_DATA])" at bounding box center [655, 385] width 270 height 24
click at [529, 338] on label "[GEOGRAPHIC_DATA]" at bounding box center [590, 331] width 141 height 24
click at [528, 293] on label "[GEOGRAPHIC_DATA]" at bounding box center [590, 282] width 141 height 24
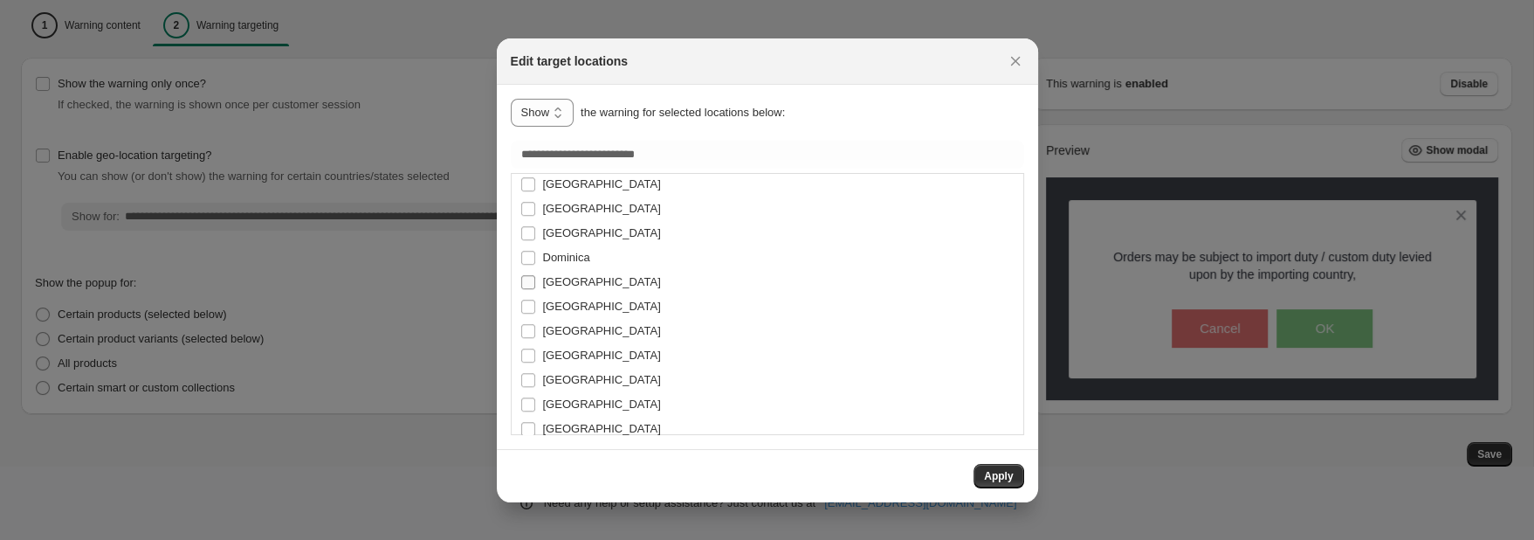
click at [528, 270] on label "[GEOGRAPHIC_DATA]" at bounding box center [590, 282] width 141 height 24
click at [522, 290] on label "[GEOGRAPHIC_DATA]" at bounding box center [590, 282] width 141 height 24
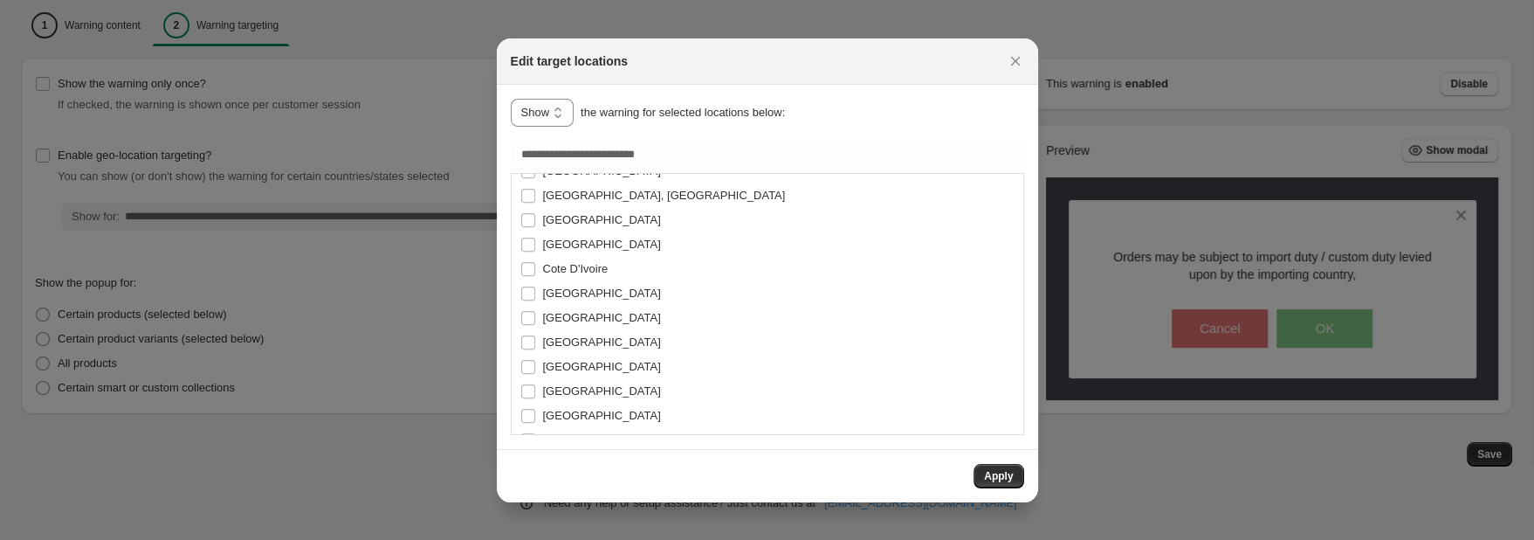
scroll to position [1538, 0]
click at [527, 341] on span ":r1r:" at bounding box center [528, 344] width 16 height 16
click at [527, 351] on label "[GEOGRAPHIC_DATA]" at bounding box center [590, 344] width 141 height 24
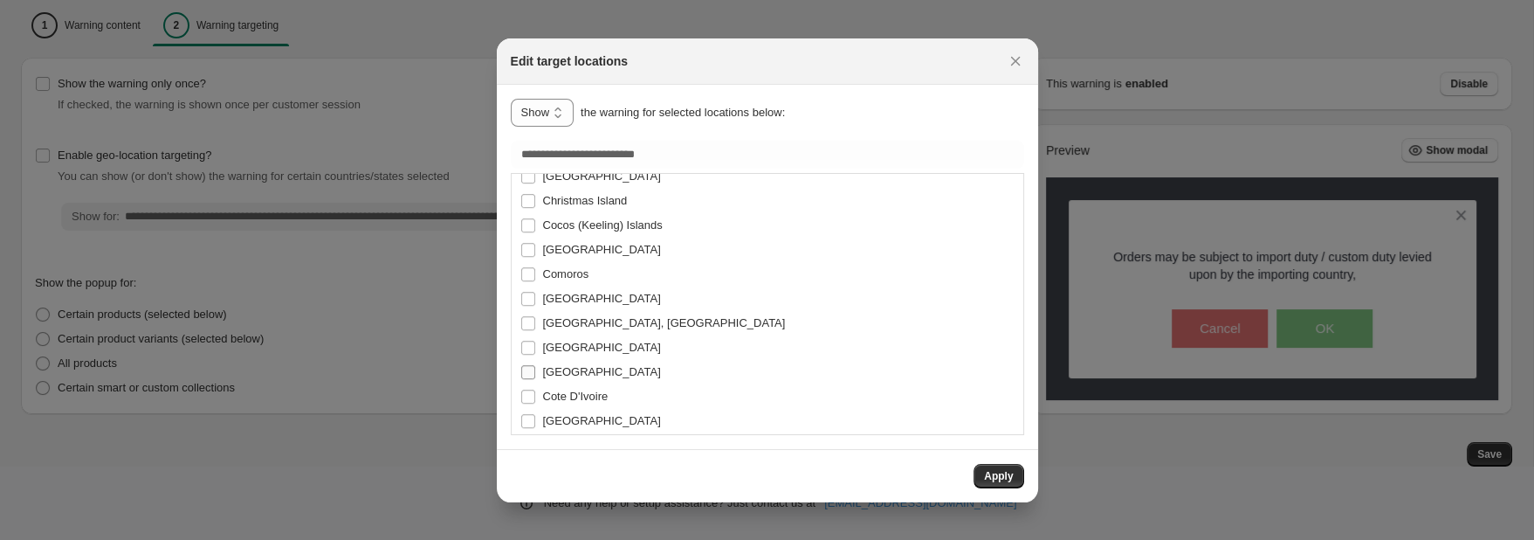
scroll to position [1353, 0]
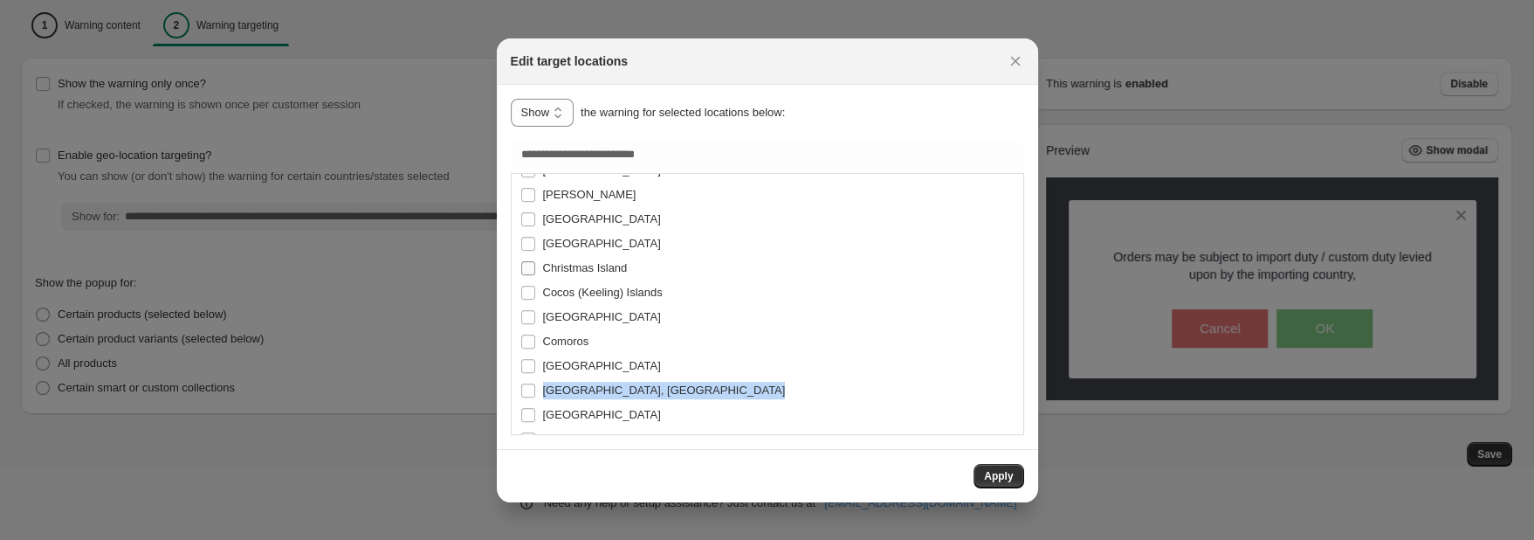
scroll to position [1261, 0]
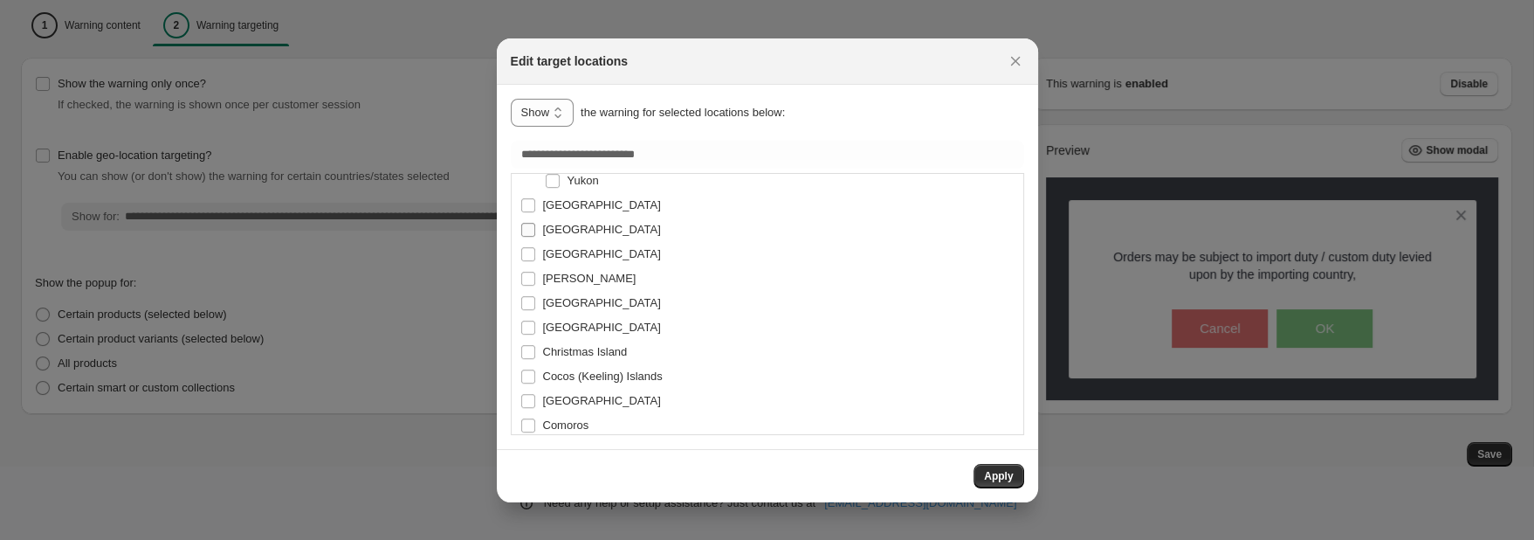
click at [527, 238] on label "[GEOGRAPHIC_DATA]" at bounding box center [590, 229] width 141 height 24
click at [522, 213] on label "[GEOGRAPHIC_DATA]" at bounding box center [590, 205] width 141 height 24
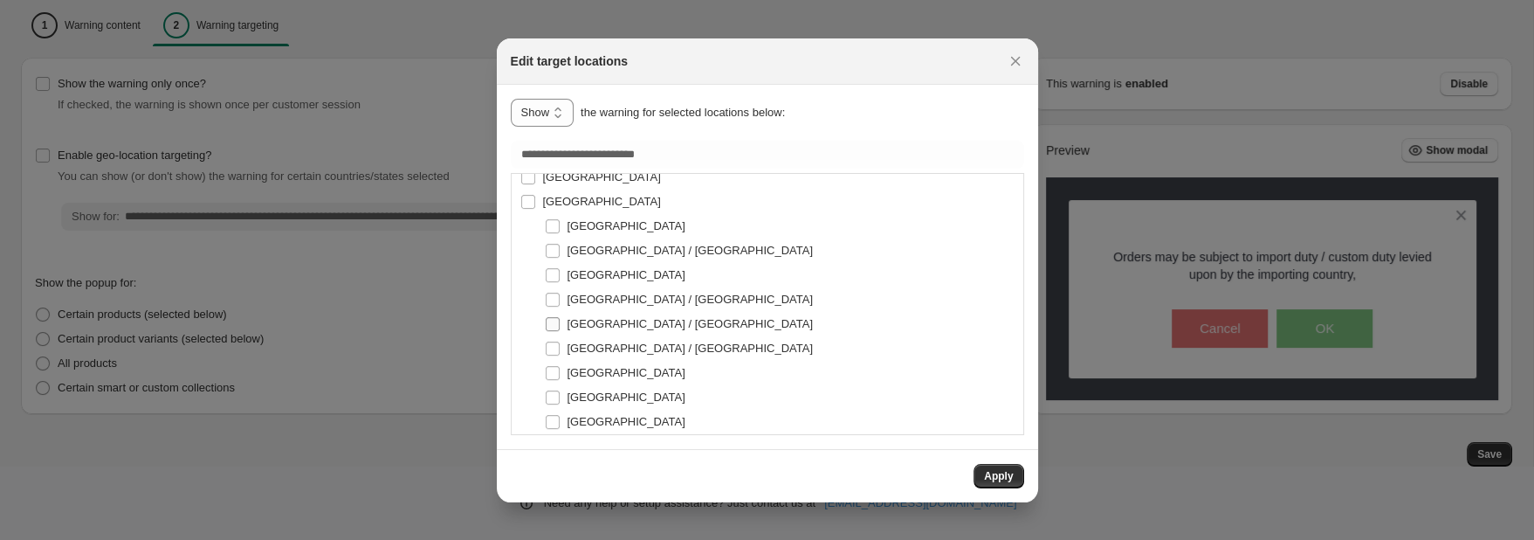
scroll to position [1014, 0]
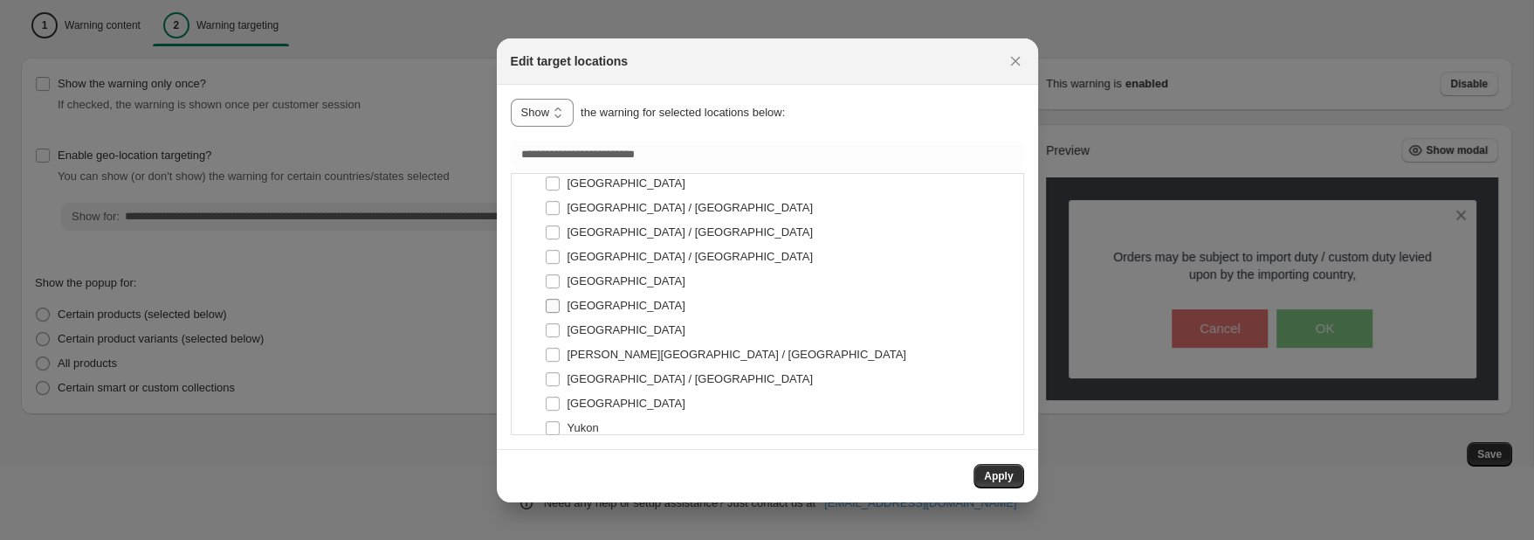
click at [554, 299] on label "[GEOGRAPHIC_DATA]" at bounding box center [615, 305] width 141 height 24
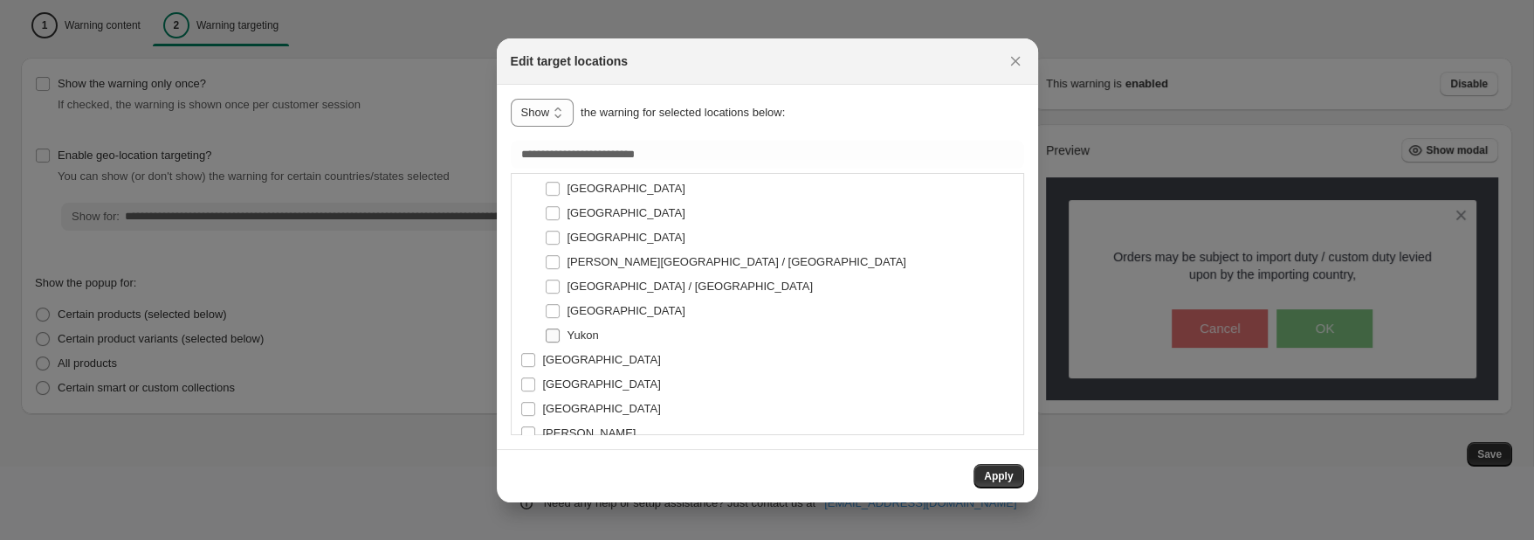
type input "**********"
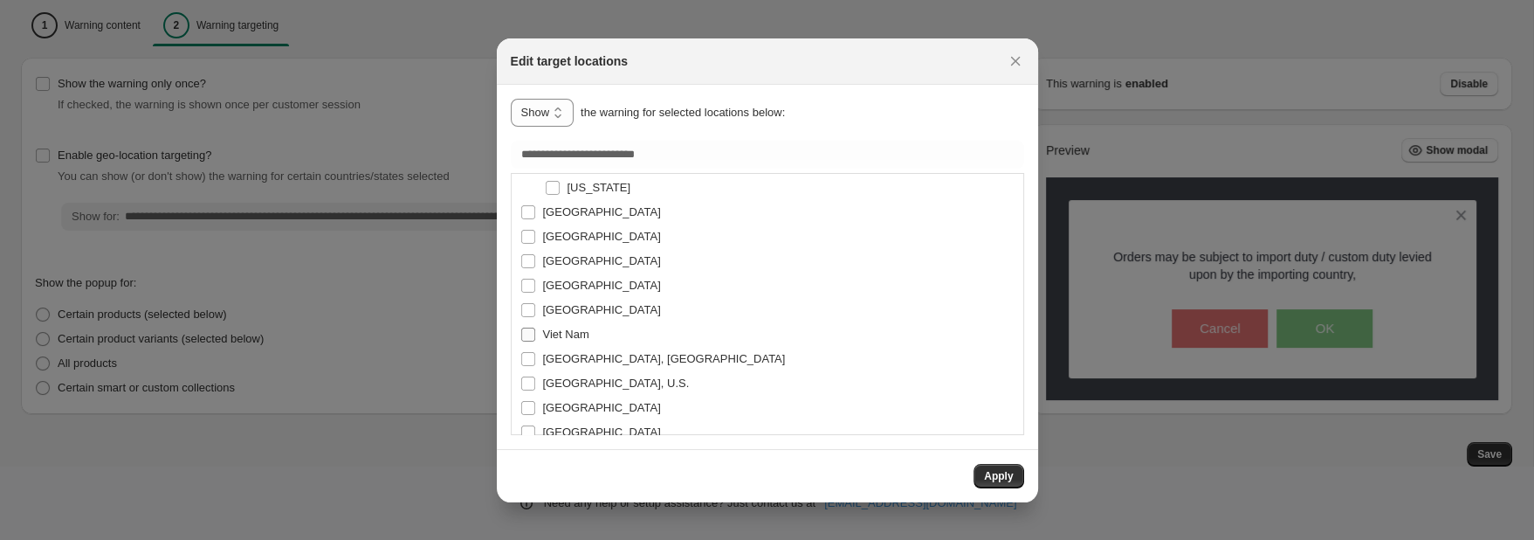
scroll to position [7531, 0]
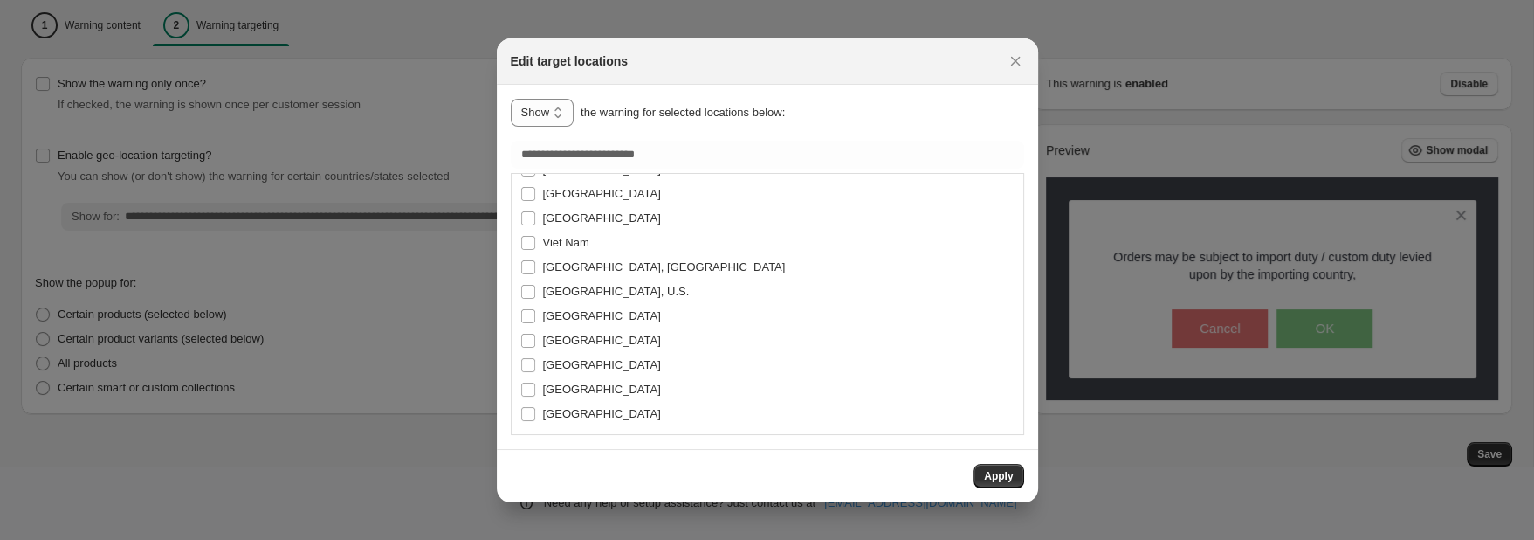
click at [989, 478] on span "Apply" at bounding box center [998, 476] width 29 height 14
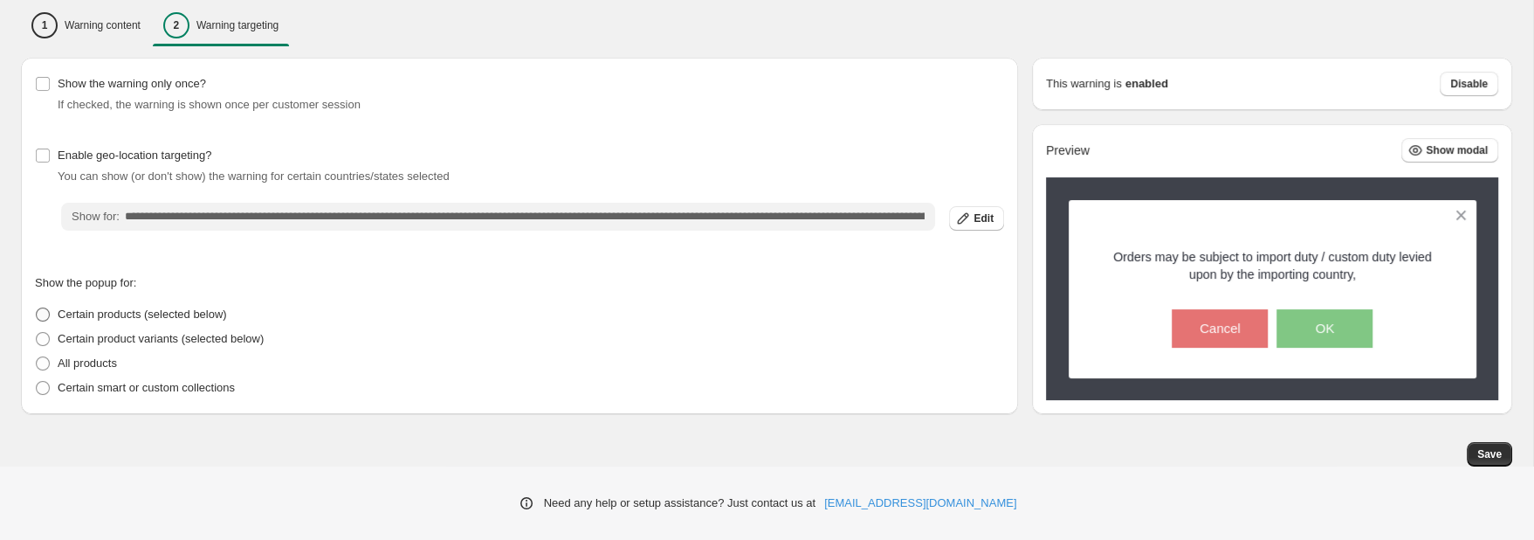
click at [85, 315] on span "Certain products (selected below)" at bounding box center [142, 313] width 169 height 13
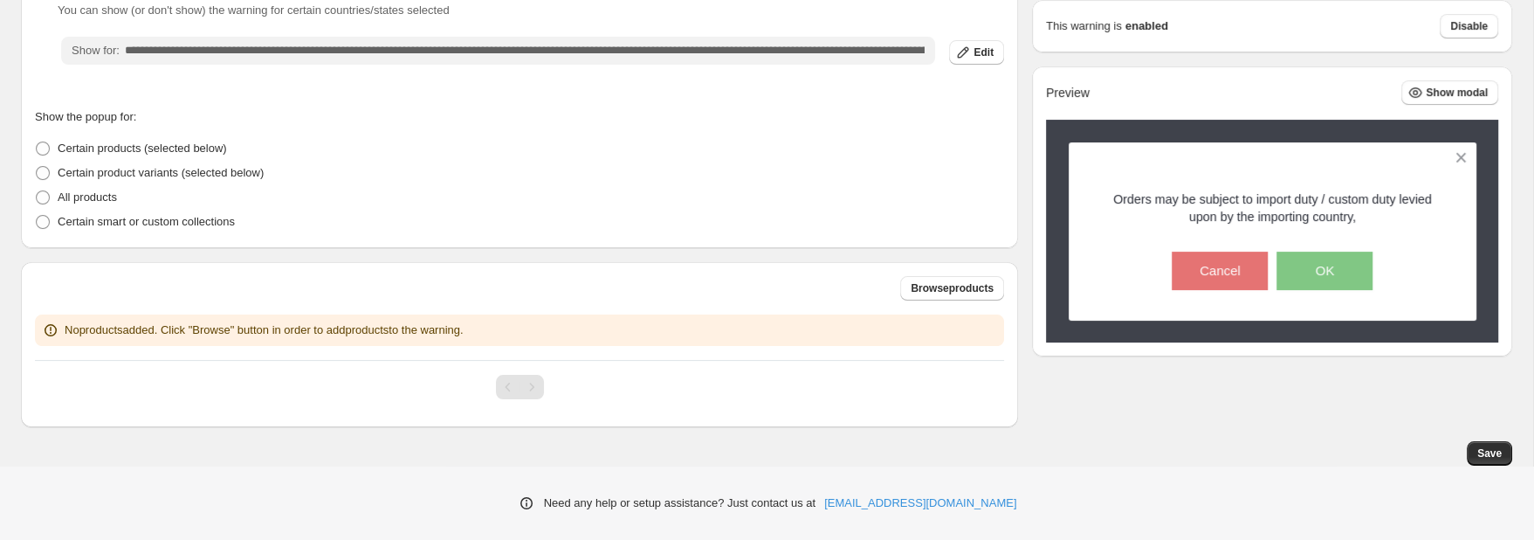
scroll to position [319, 0]
click at [93, 193] on p "All products" at bounding box center [87, 197] width 59 height 17
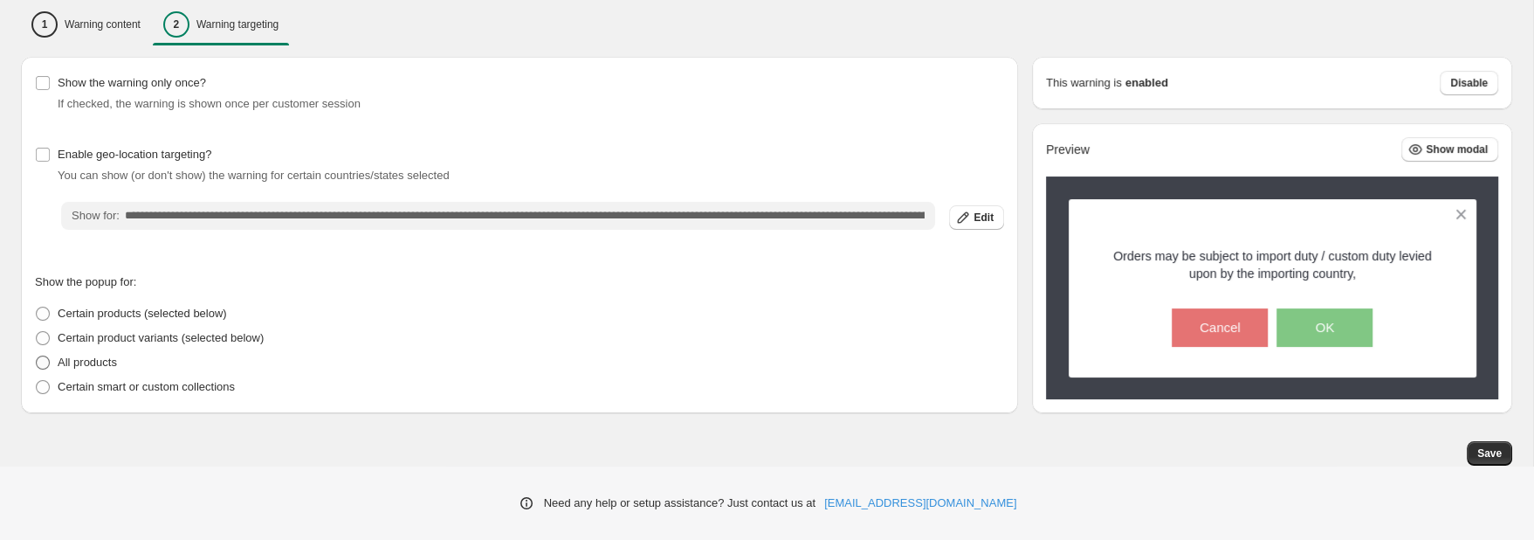
scroll to position [154, 0]
drag, startPoint x: 91, startPoint y: 21, endPoint x: 1264, endPoint y: -162, distance: 1187.8
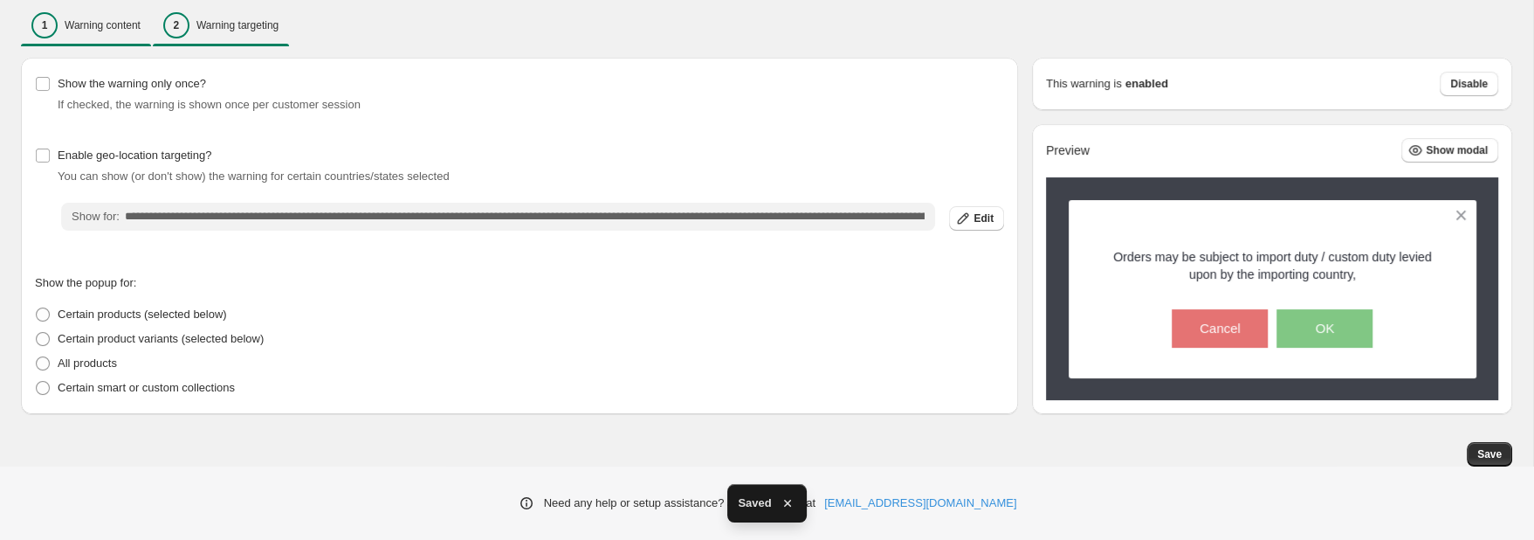
click at [68, 31] on p "Warning content" at bounding box center [103, 25] width 76 height 14
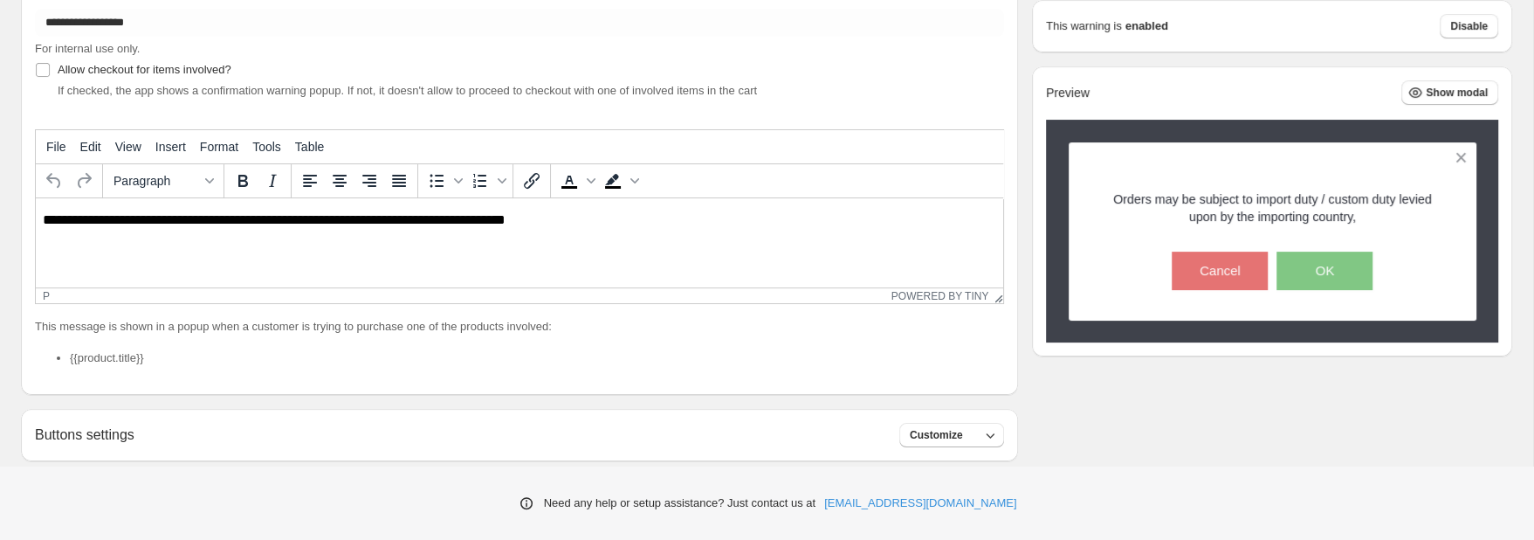
scroll to position [246, 0]
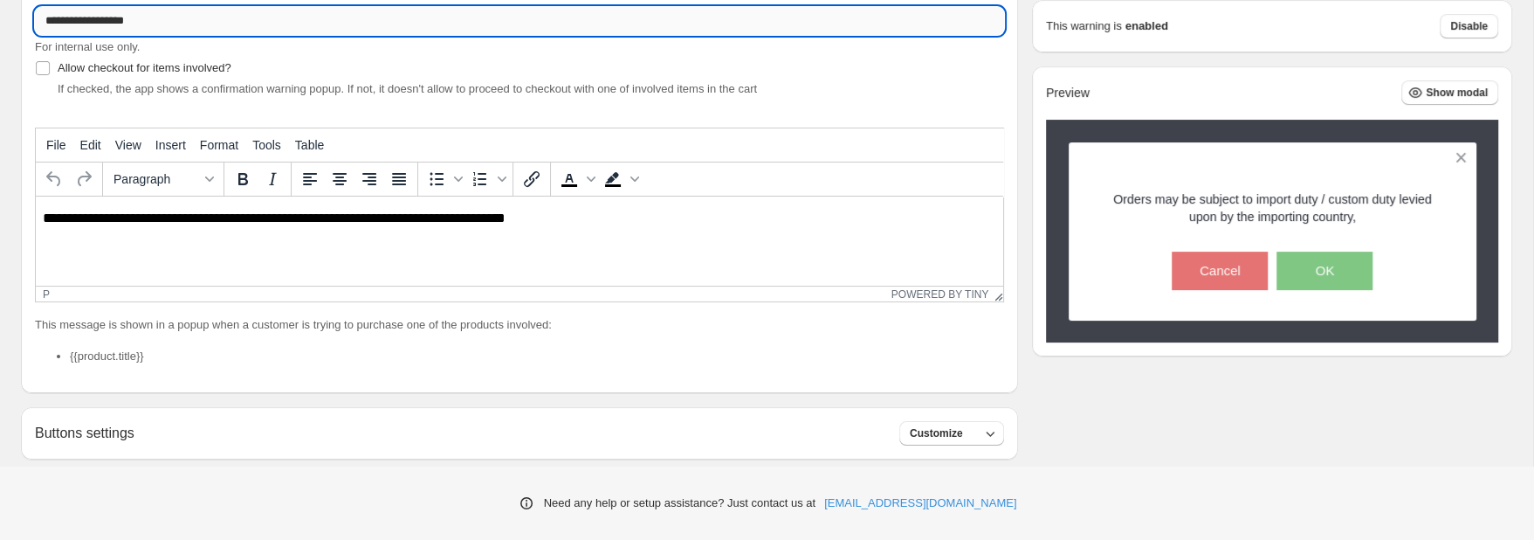
click at [228, 15] on input "**********" at bounding box center [519, 21] width 969 height 28
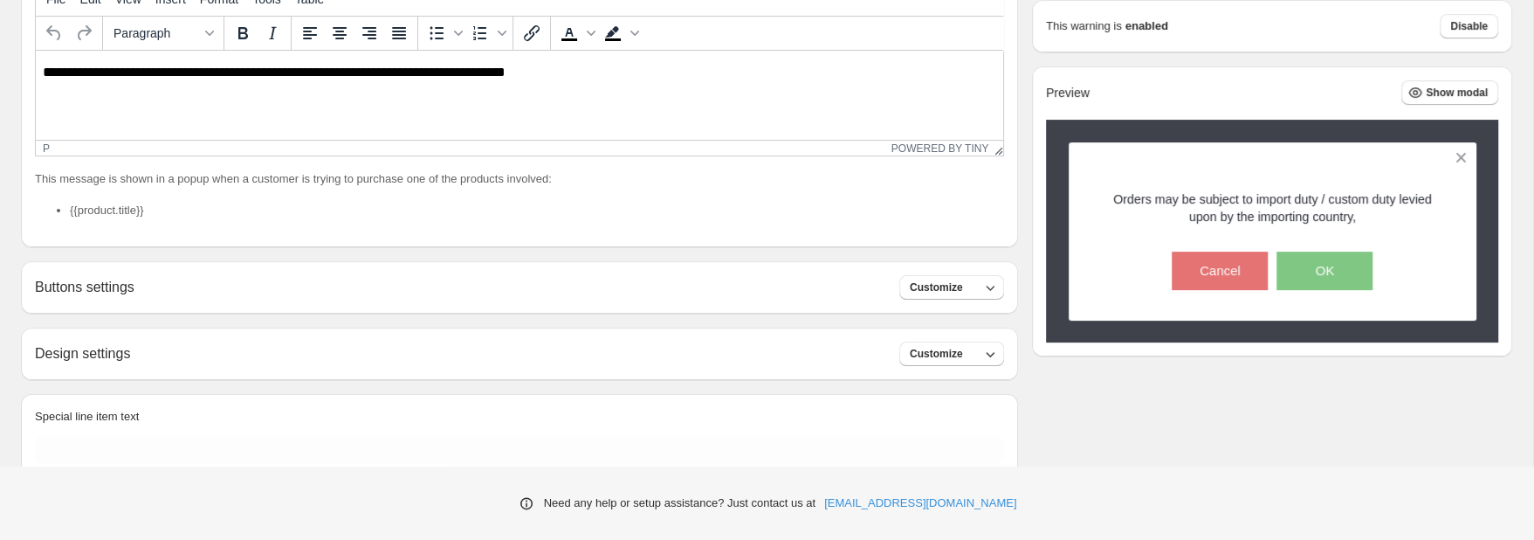
scroll to position [464, 0]
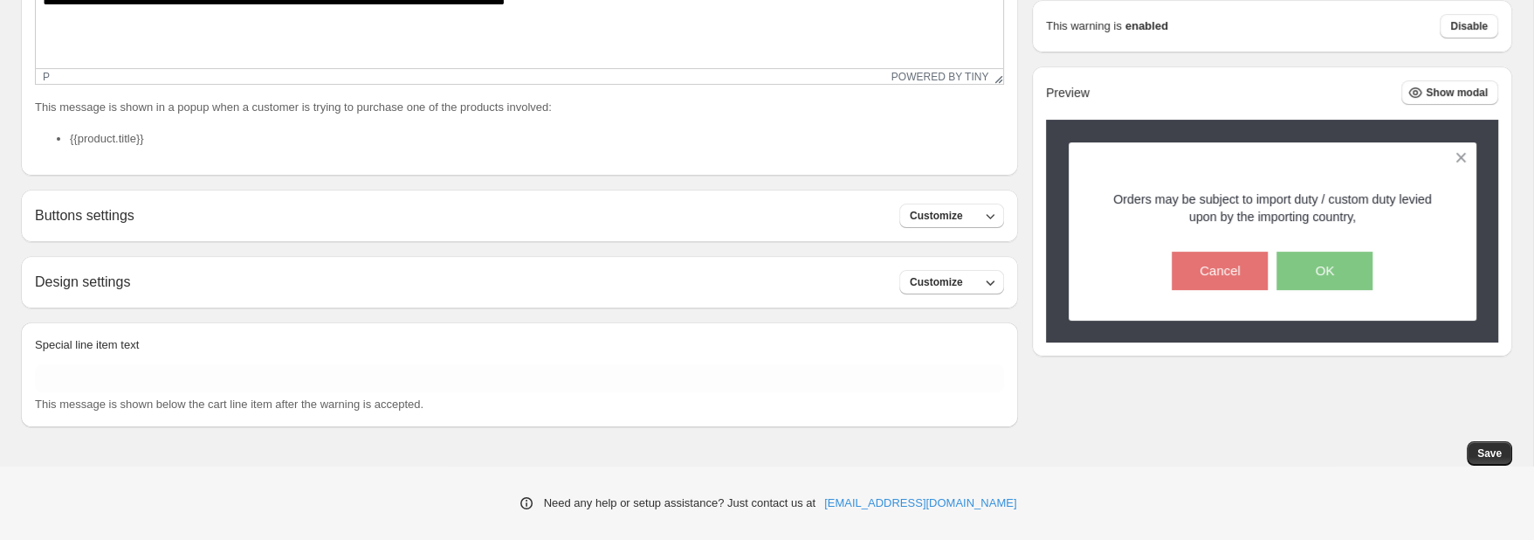
click at [246, 222] on div "Buttons settings Customize" at bounding box center [519, 215] width 969 height 24
drag, startPoint x: 936, startPoint y: 206, endPoint x: 943, endPoint y: 215, distance: 11.2
click at [943, 216] on button "Customize" at bounding box center [951, 215] width 105 height 24
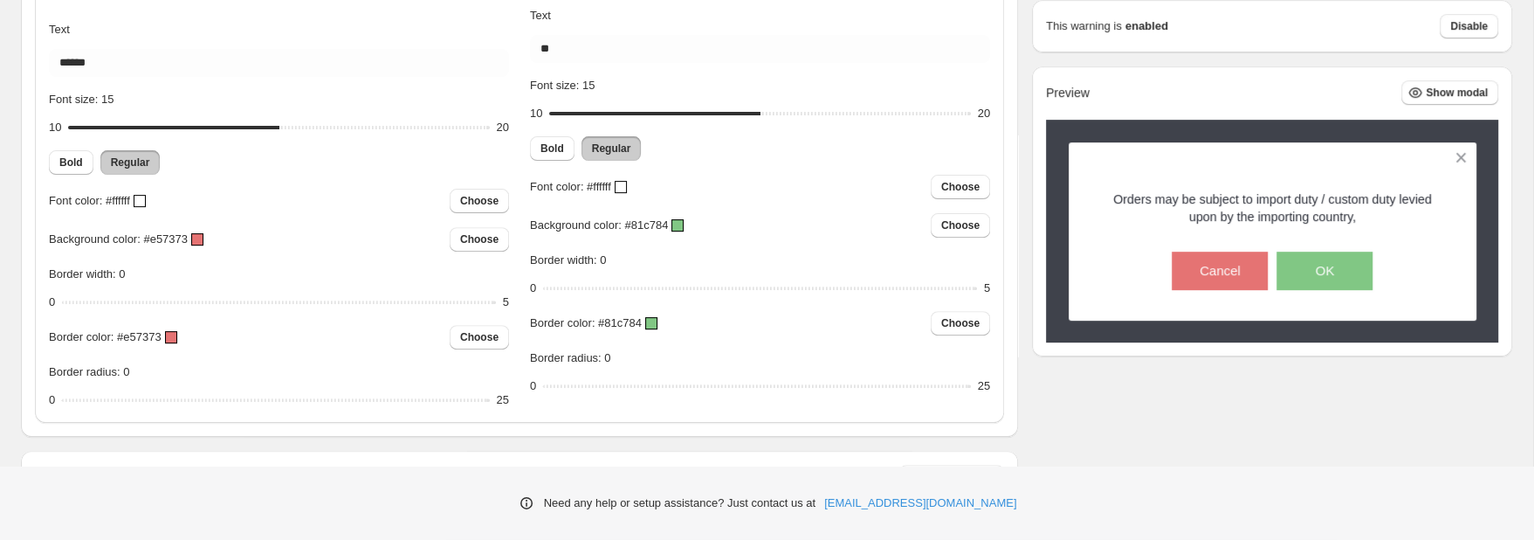
scroll to position [935, 0]
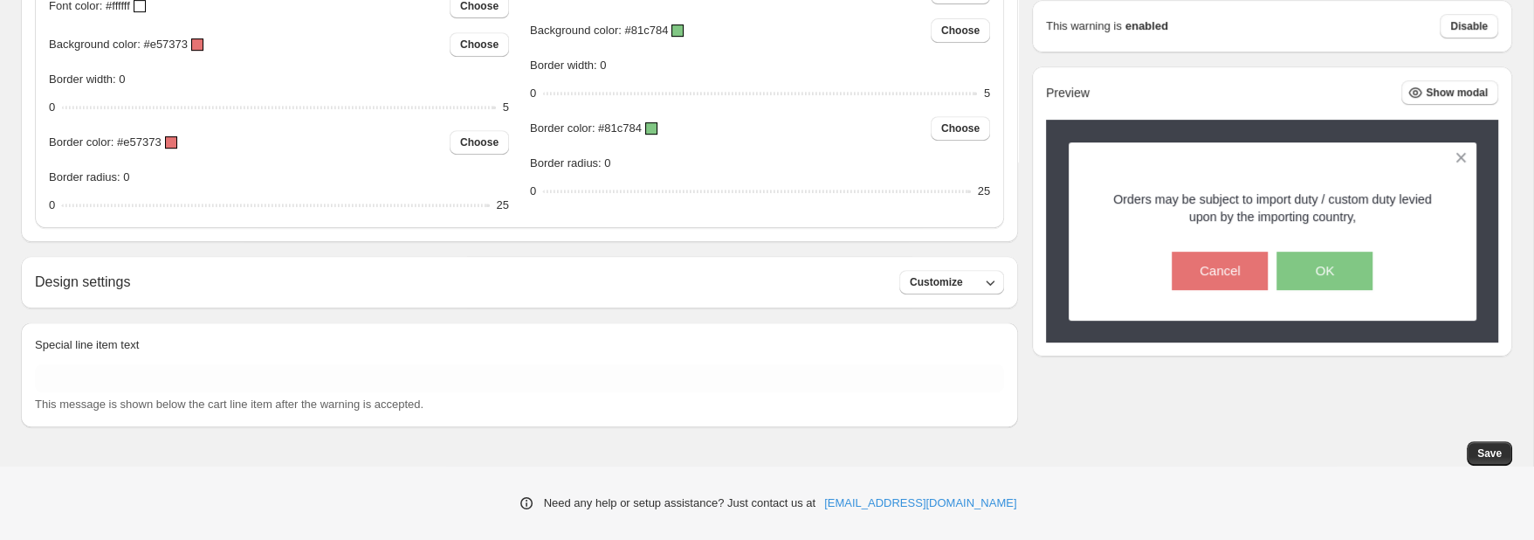
click at [413, 272] on div "Design settings Customize" at bounding box center [519, 282] width 969 height 24
click at [925, 277] on span "Customize" at bounding box center [936, 282] width 53 height 14
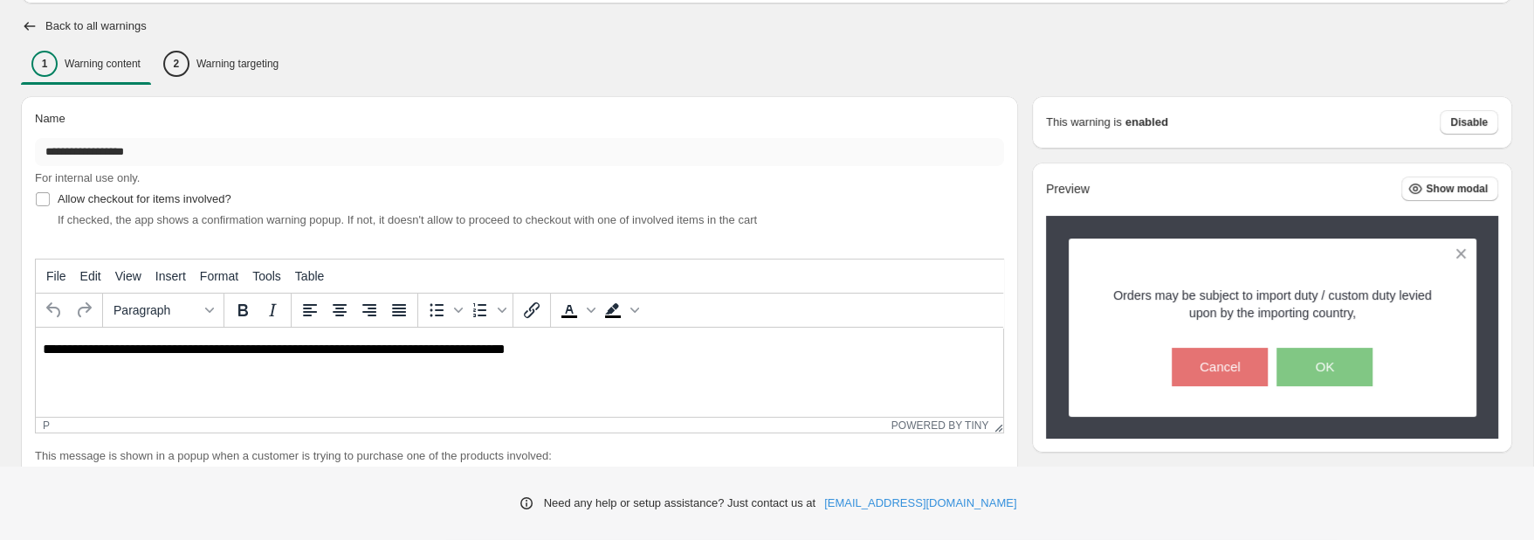
scroll to position [13, 0]
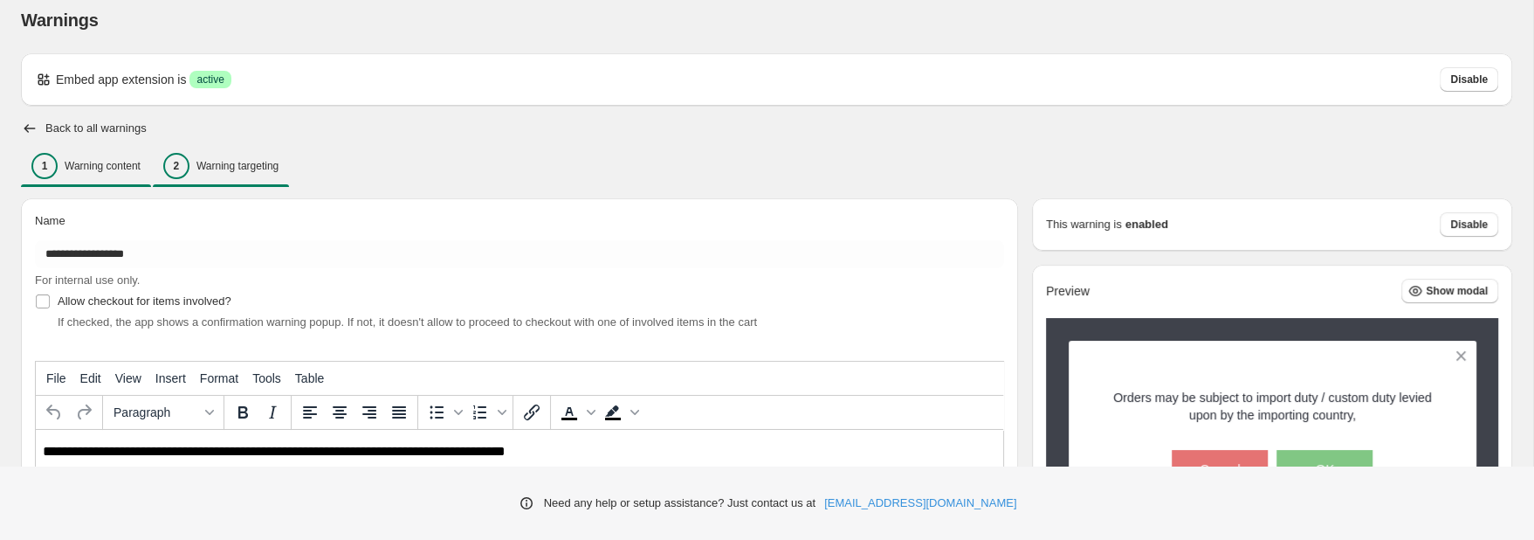
click at [196, 173] on div "2 Warning targeting" at bounding box center [220, 166] width 115 height 26
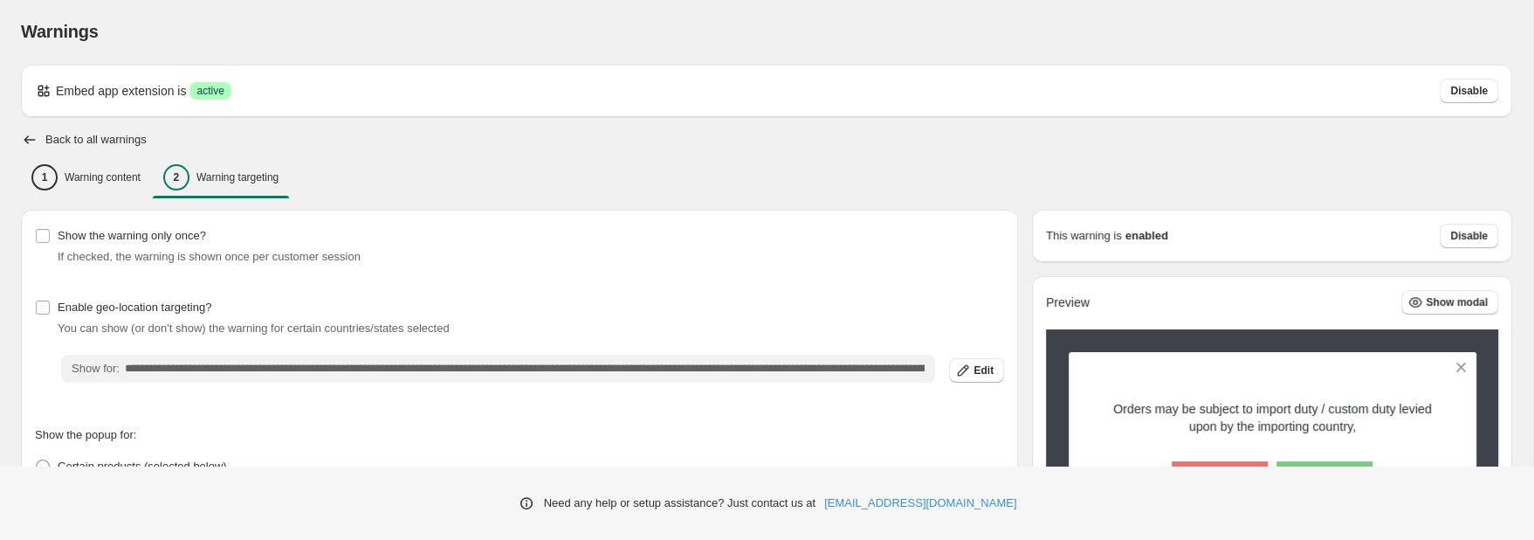
scroll to position [0, 0]
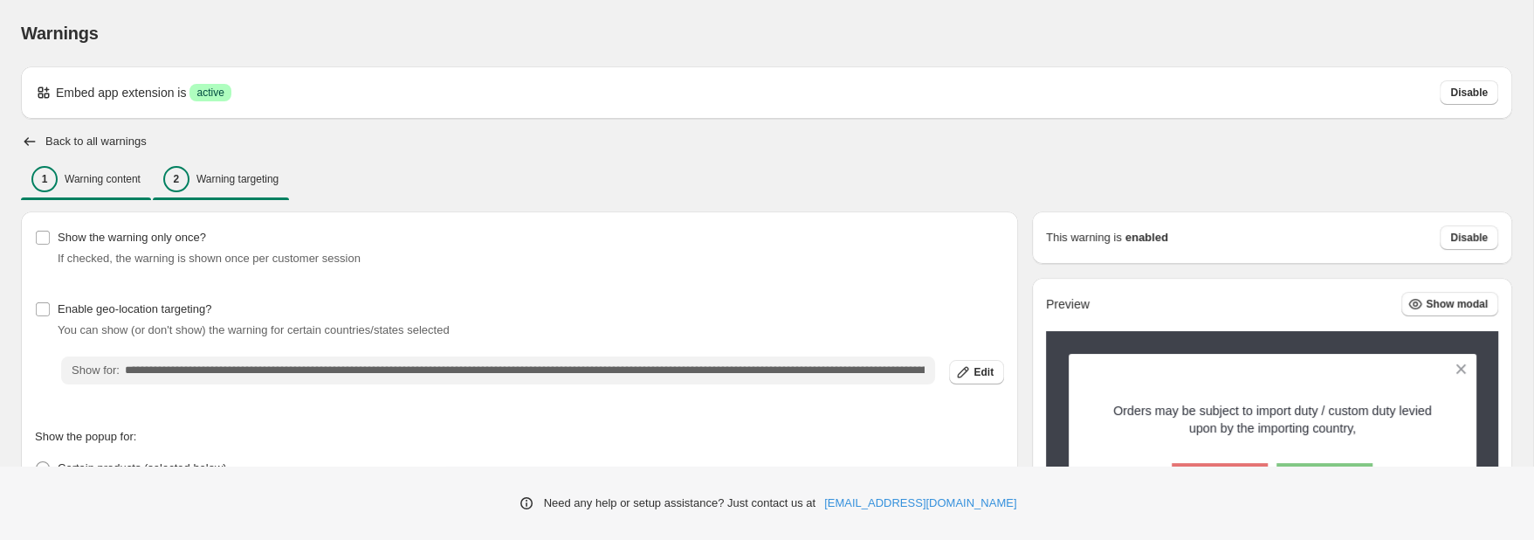
click at [86, 183] on p "Warning content" at bounding box center [103, 179] width 76 height 14
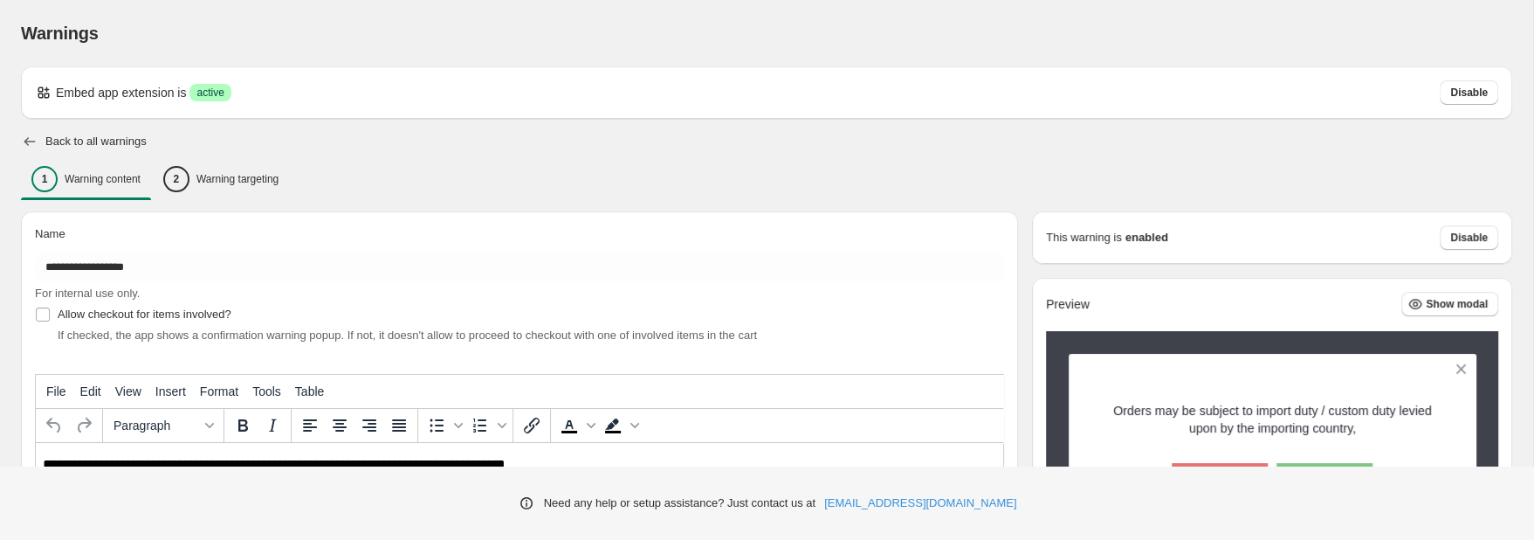
click at [32, 141] on icon "button" at bounding box center [29, 141] width 11 height 9
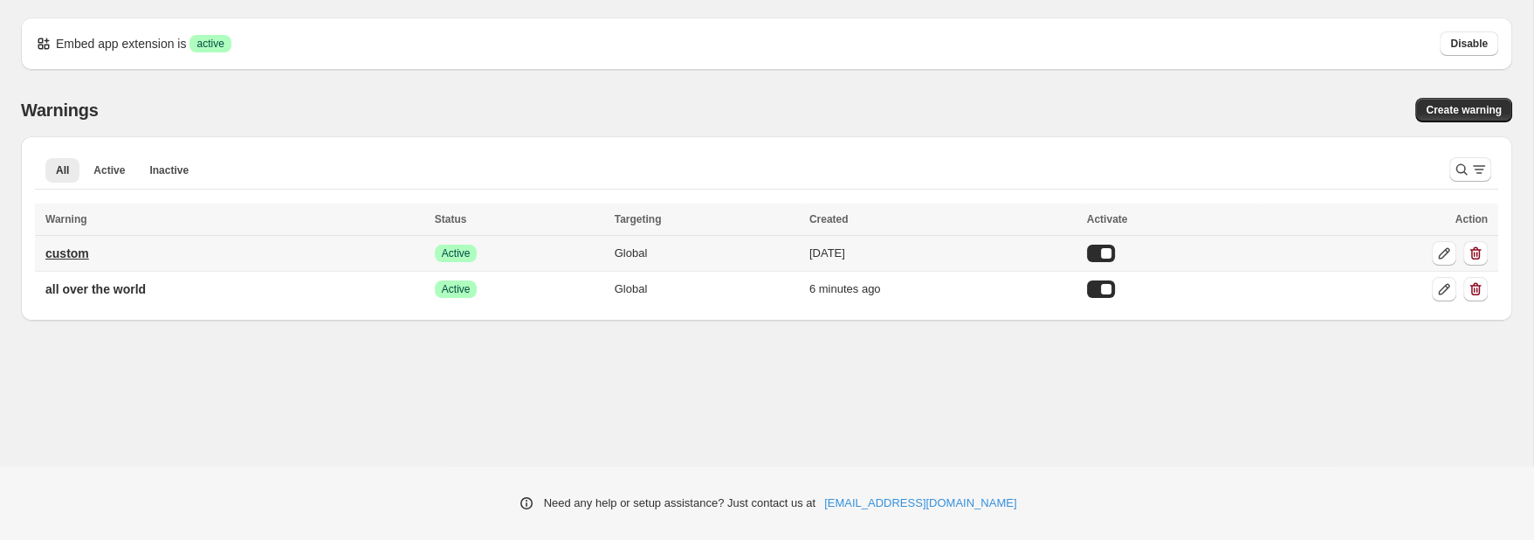
click at [68, 255] on p "custom" at bounding box center [67, 252] width 44 height 17
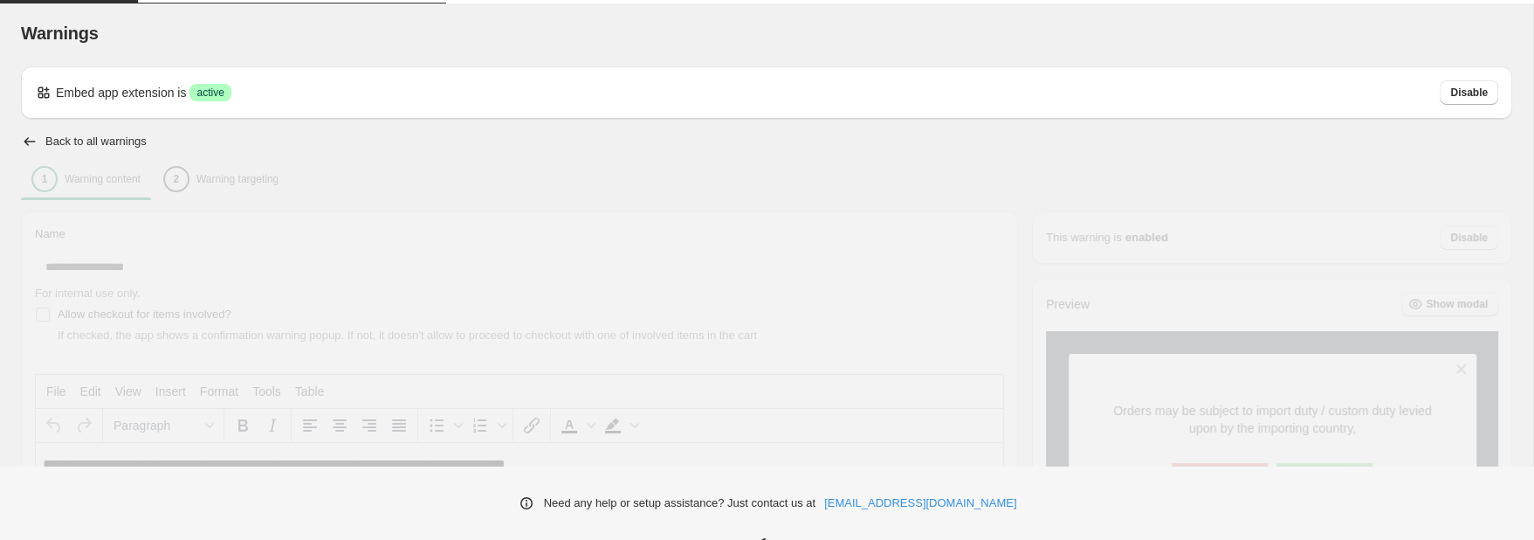
type input "******"
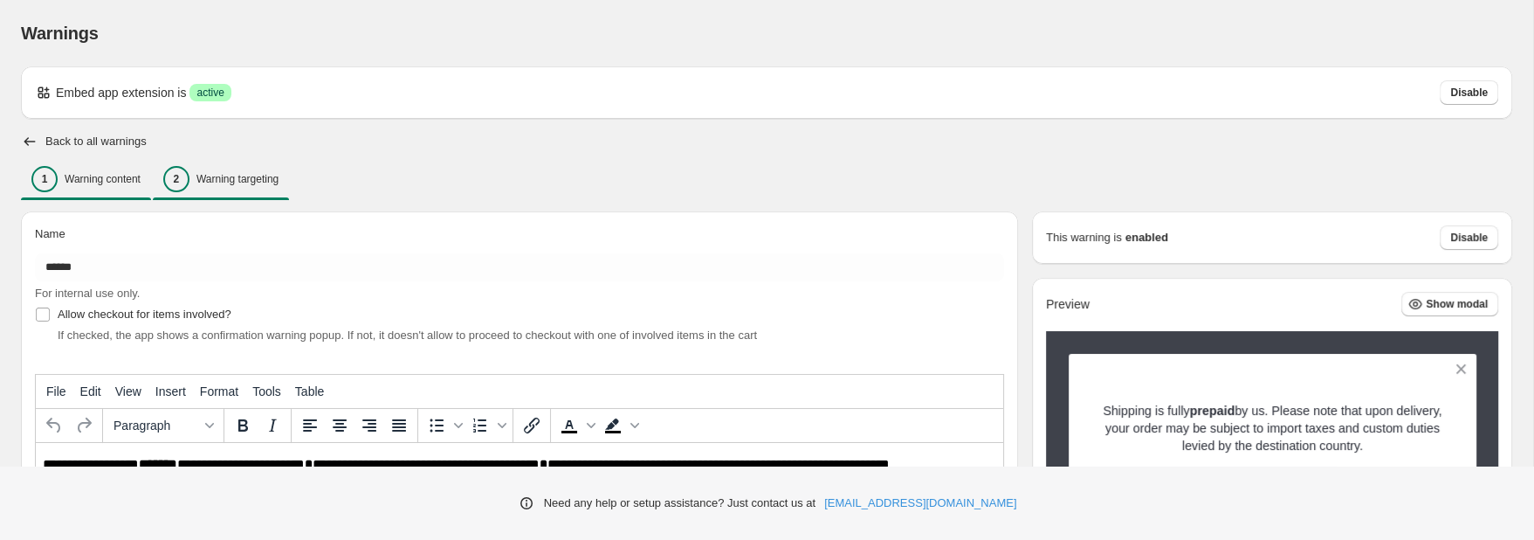
click at [211, 185] on p "Warning targeting" at bounding box center [237, 179] width 82 height 14
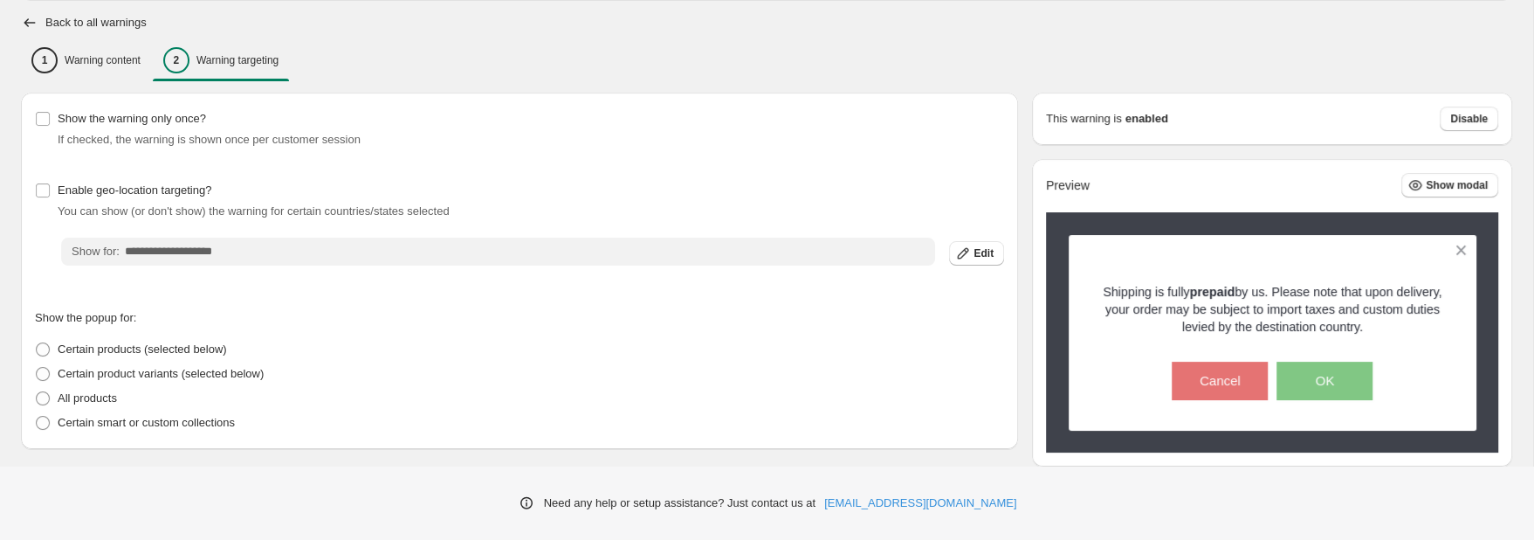
scroll to position [157, 0]
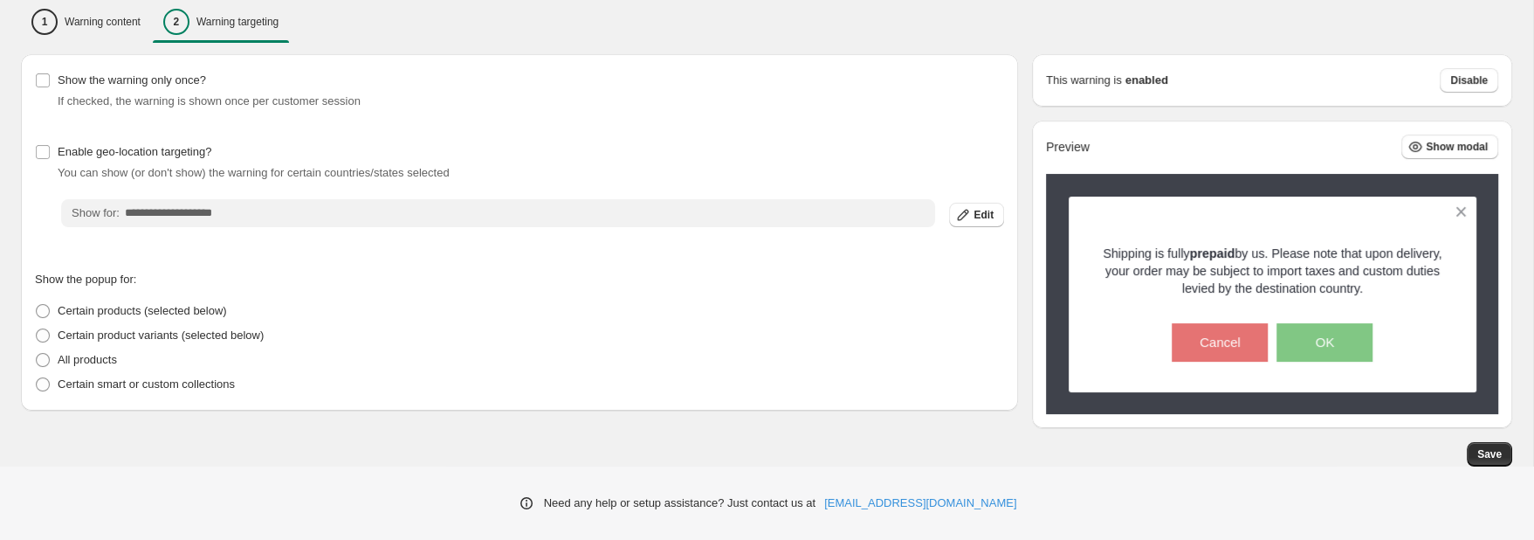
click at [283, 215] on input "**********" at bounding box center [530, 213] width 810 height 28
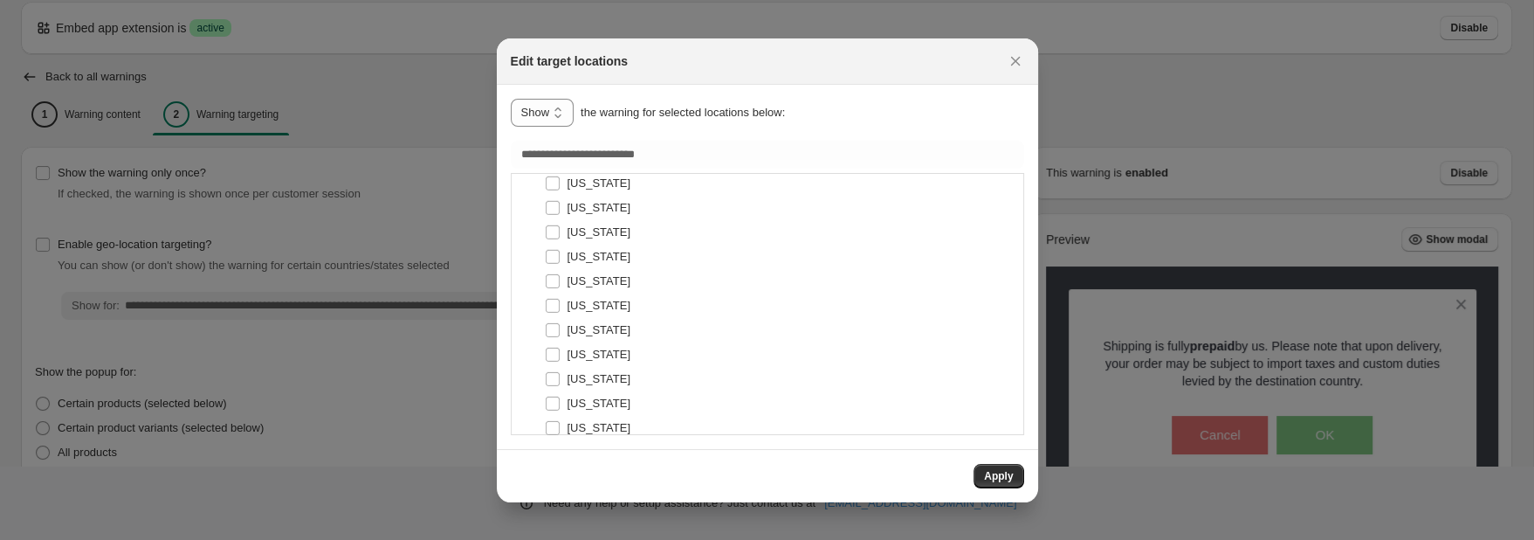
scroll to position [6178, 0]
click at [554, 317] on span ":r13j:" at bounding box center [553, 325] width 16 height 16
click at [553, 353] on span ":r13j:" at bounding box center [553, 361] width 16 height 16
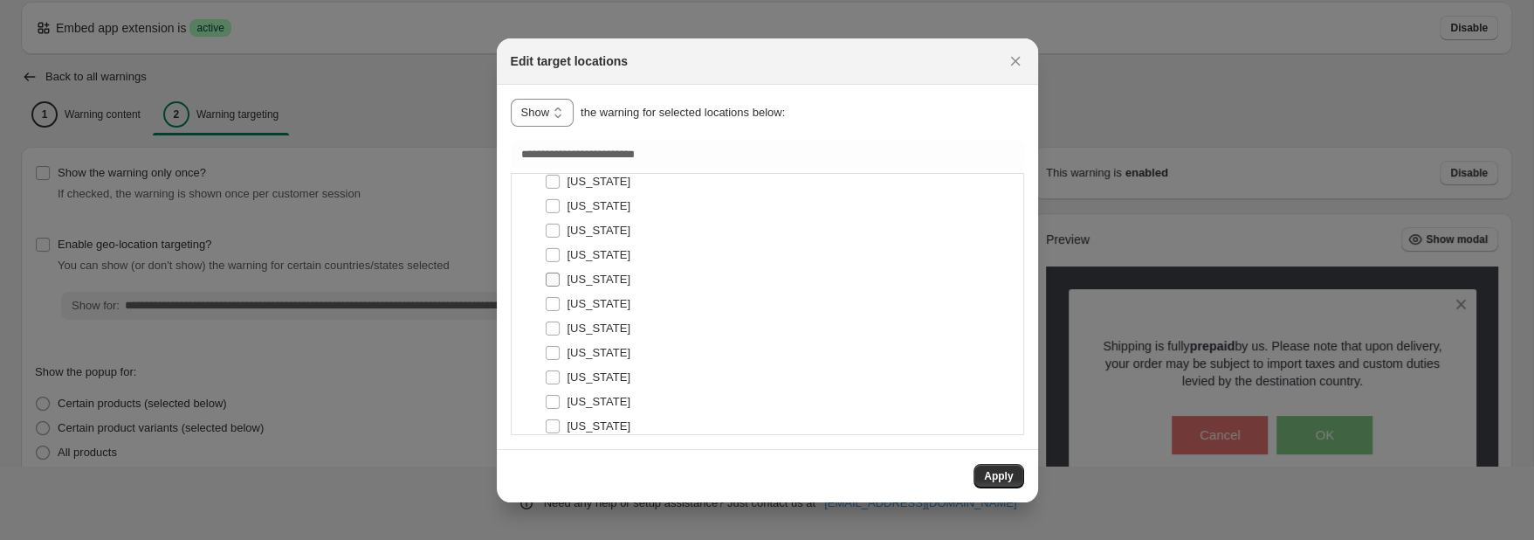
click at [550, 271] on label "[US_STATE]" at bounding box center [588, 279] width 86 height 24
click at [551, 320] on label "[US_STATE]" at bounding box center [588, 328] width 86 height 24
click at [551, 325] on label "[US_STATE]" at bounding box center [588, 334] width 86 height 24
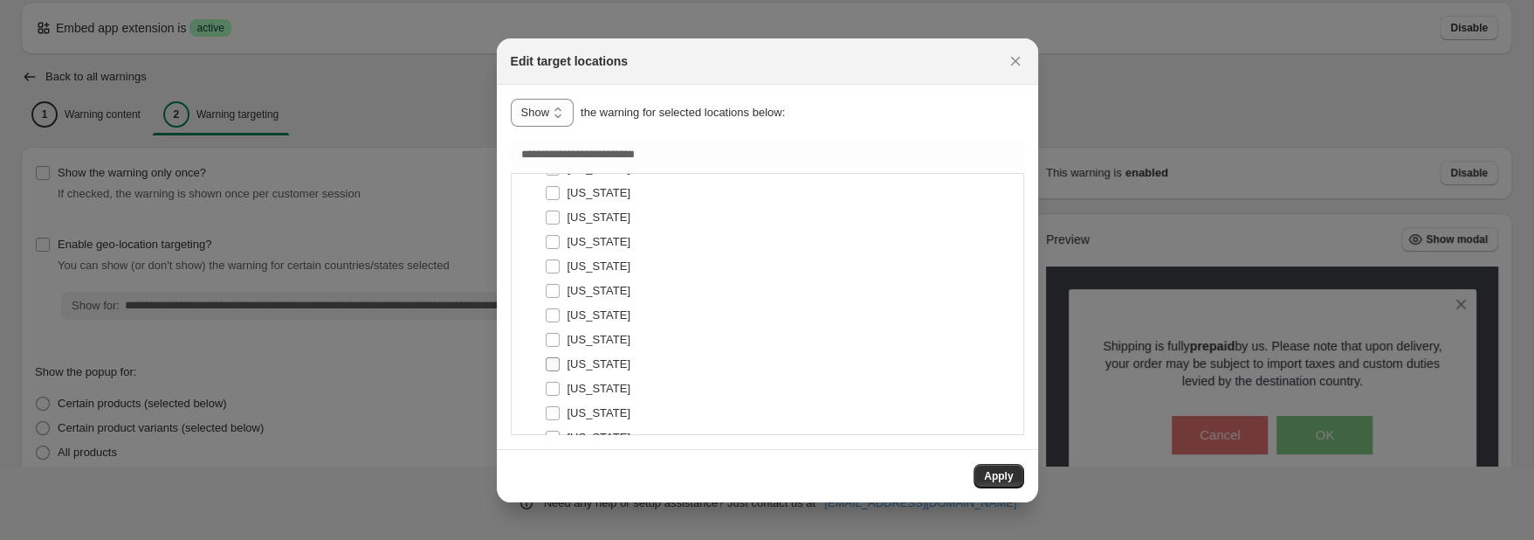
click at [555, 355] on label "[US_STATE]" at bounding box center [588, 364] width 86 height 24
click at [554, 351] on label "[US_STATE]" at bounding box center [588, 356] width 86 height 24
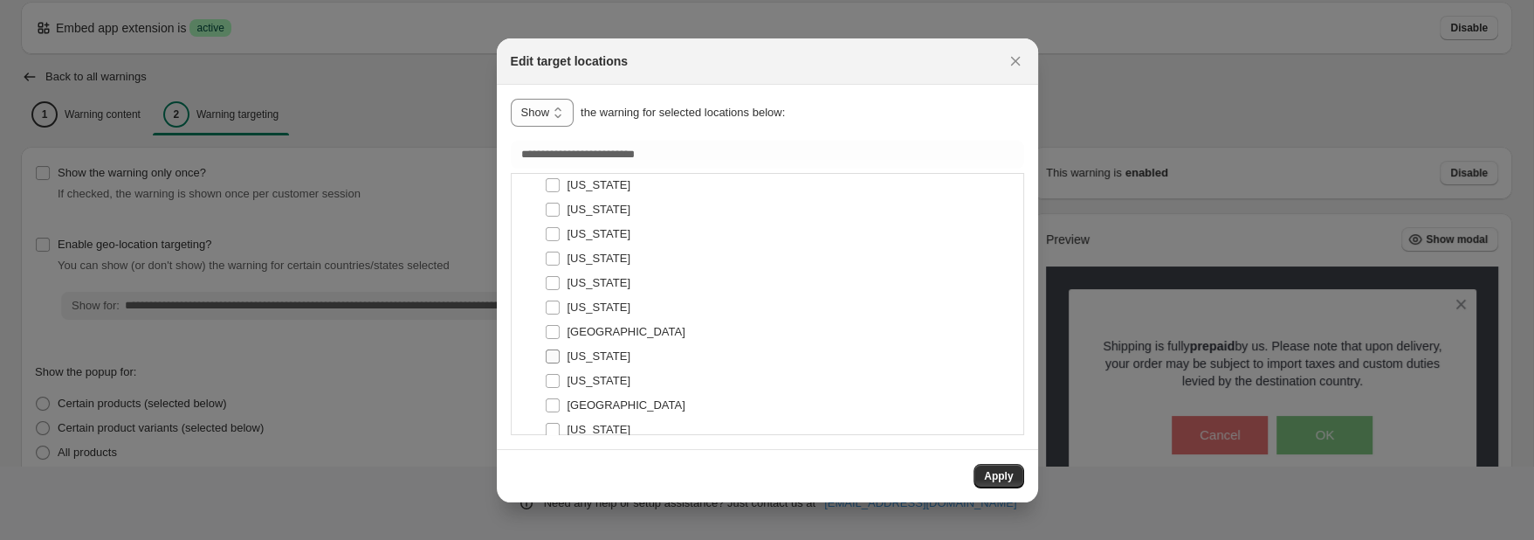
scroll to position [7192, 0]
click at [550, 355] on span ":r13j:" at bounding box center [553, 363] width 16 height 16
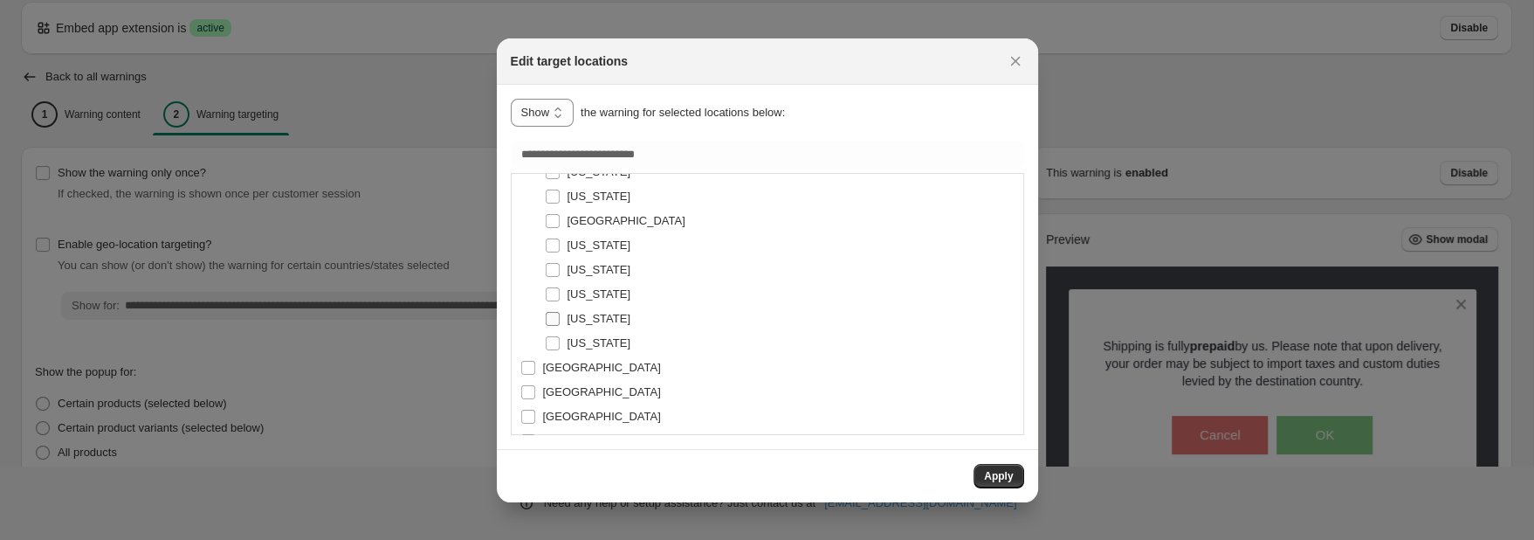
click at [554, 313] on span ":r13j:" at bounding box center [553, 319] width 16 height 16
click at [556, 328] on label "[US_STATE]" at bounding box center [588, 318] width 86 height 24
click at [554, 337] on span ":r13j:" at bounding box center [553, 343] width 16 height 16
drag, startPoint x: 944, startPoint y: 472, endPoint x: 965, endPoint y: 473, distance: 21.0
click at [962, 473] on div "Apply" at bounding box center [767, 476] width 513 height 24
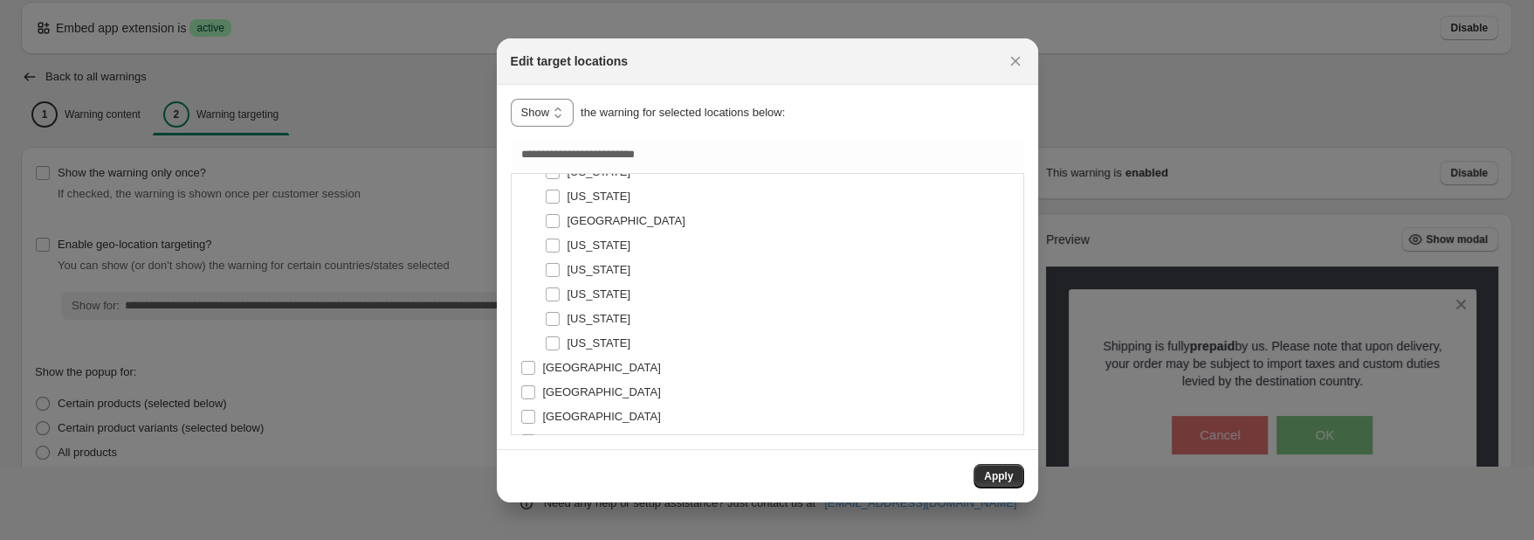
click at [967, 474] on div "Apply" at bounding box center [767, 476] width 513 height 24
click at [661, 368] on span "[GEOGRAPHIC_DATA]" at bounding box center [602, 367] width 118 height 13
click at [609, 363] on span "[GEOGRAPHIC_DATA]" at bounding box center [602, 367] width 118 height 13
type input "**********"
click at [979, 477] on button "Apply" at bounding box center [999, 476] width 50 height 24
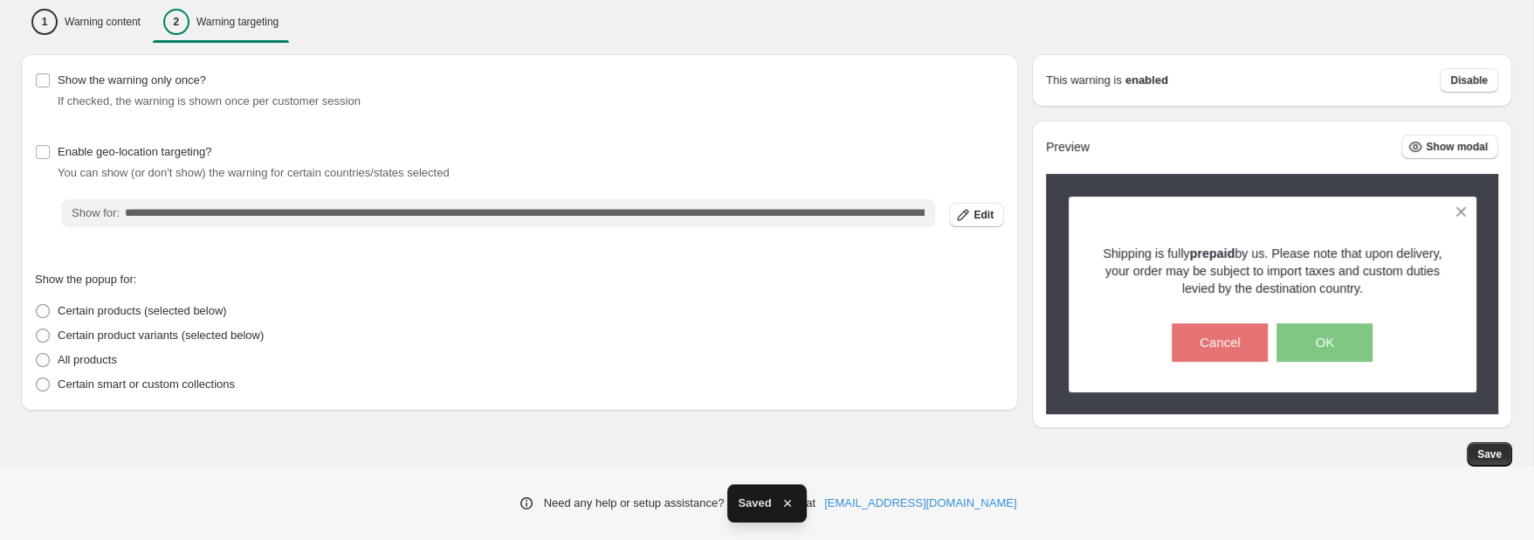
scroll to position [0, 0]
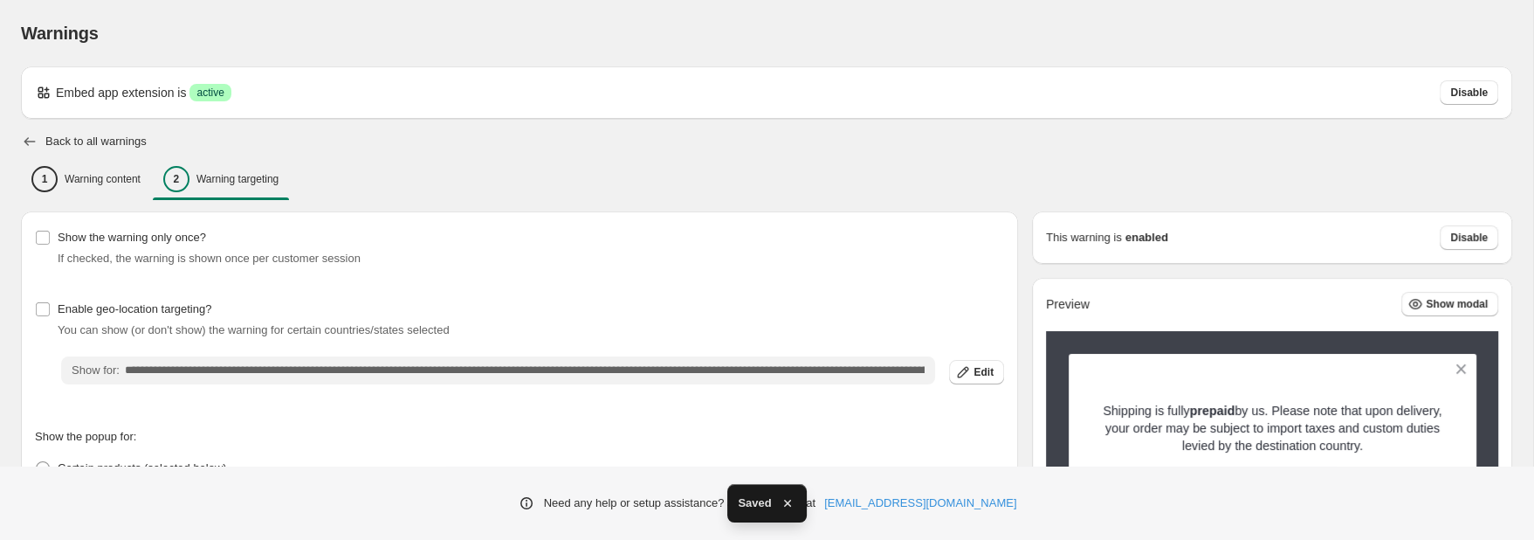
click at [26, 142] on icon "button" at bounding box center [29, 141] width 11 height 9
